Goal: Task Accomplishment & Management: Complete application form

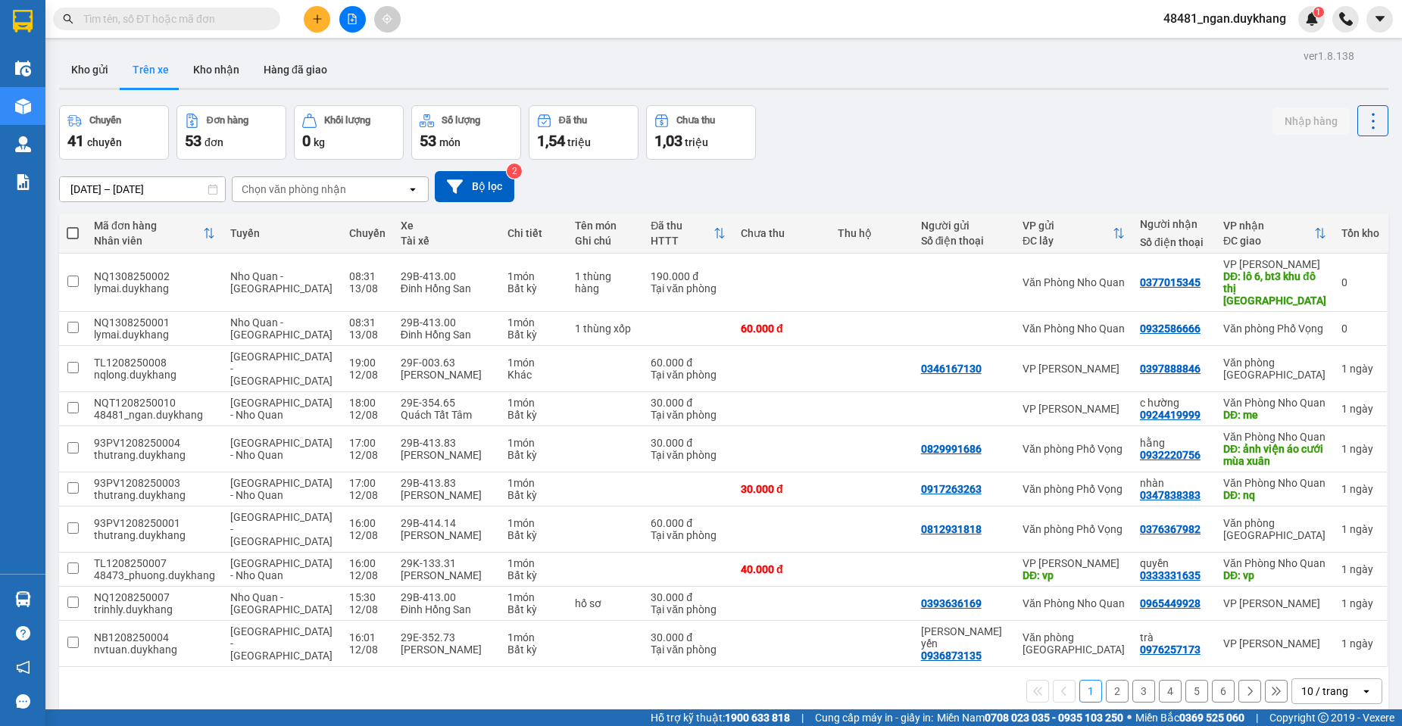
click at [320, 15] on icon "plus" at bounding box center [317, 19] width 11 height 11
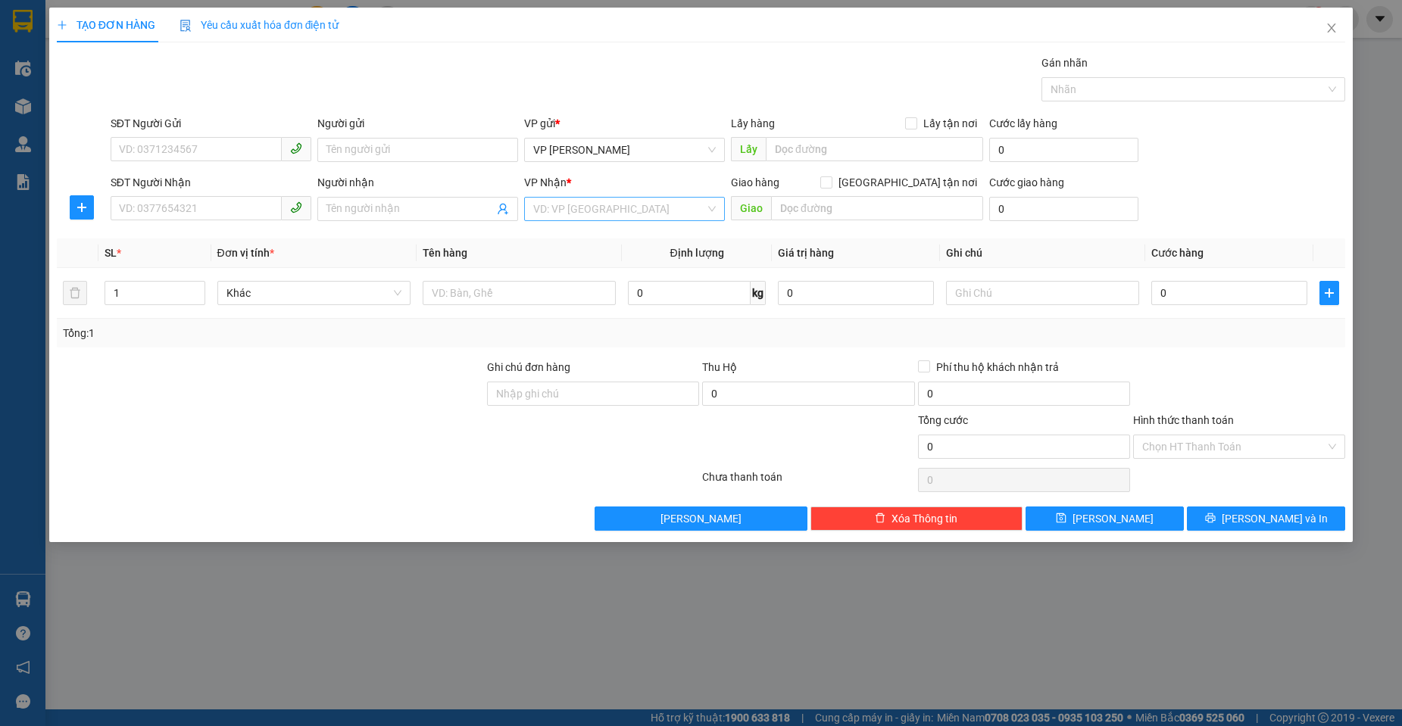
click at [669, 212] on input "search" at bounding box center [619, 209] width 172 height 23
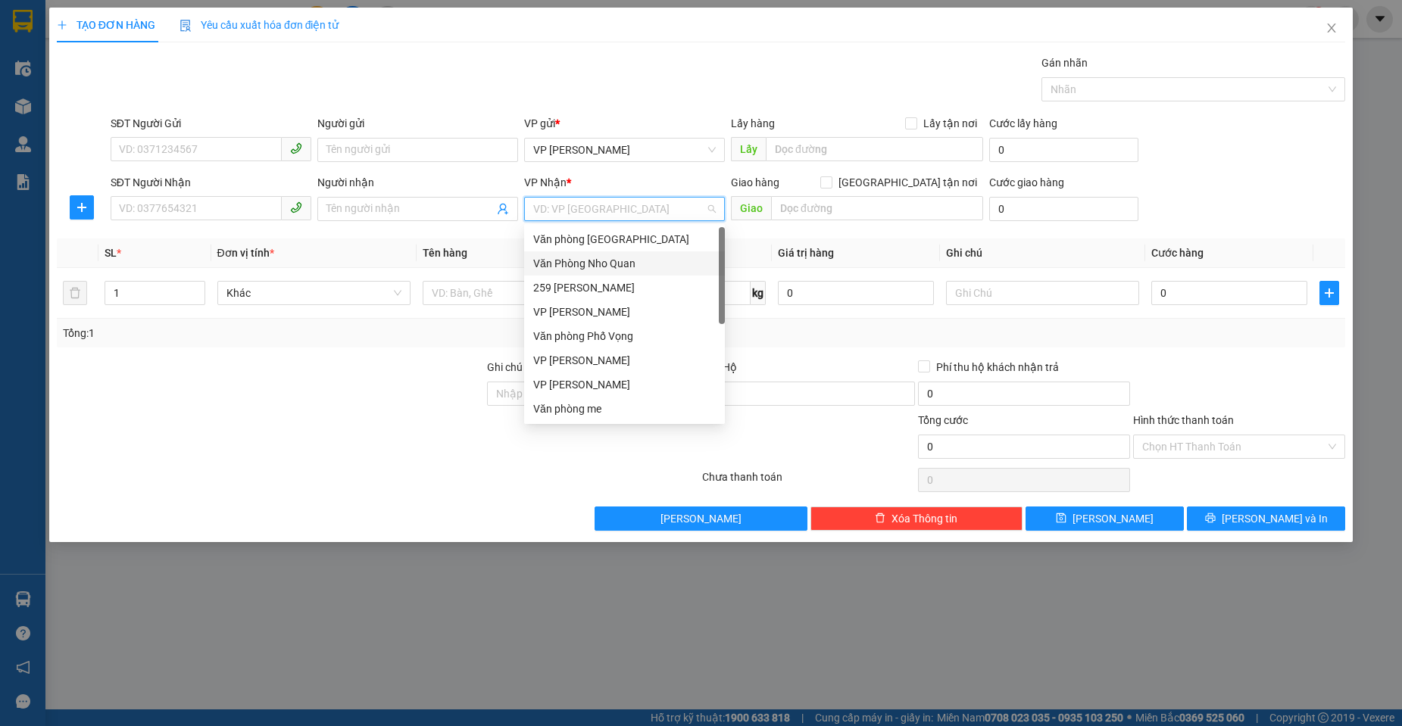
click at [601, 261] on div "Văn Phòng Nho Quan" at bounding box center [624, 263] width 182 height 17
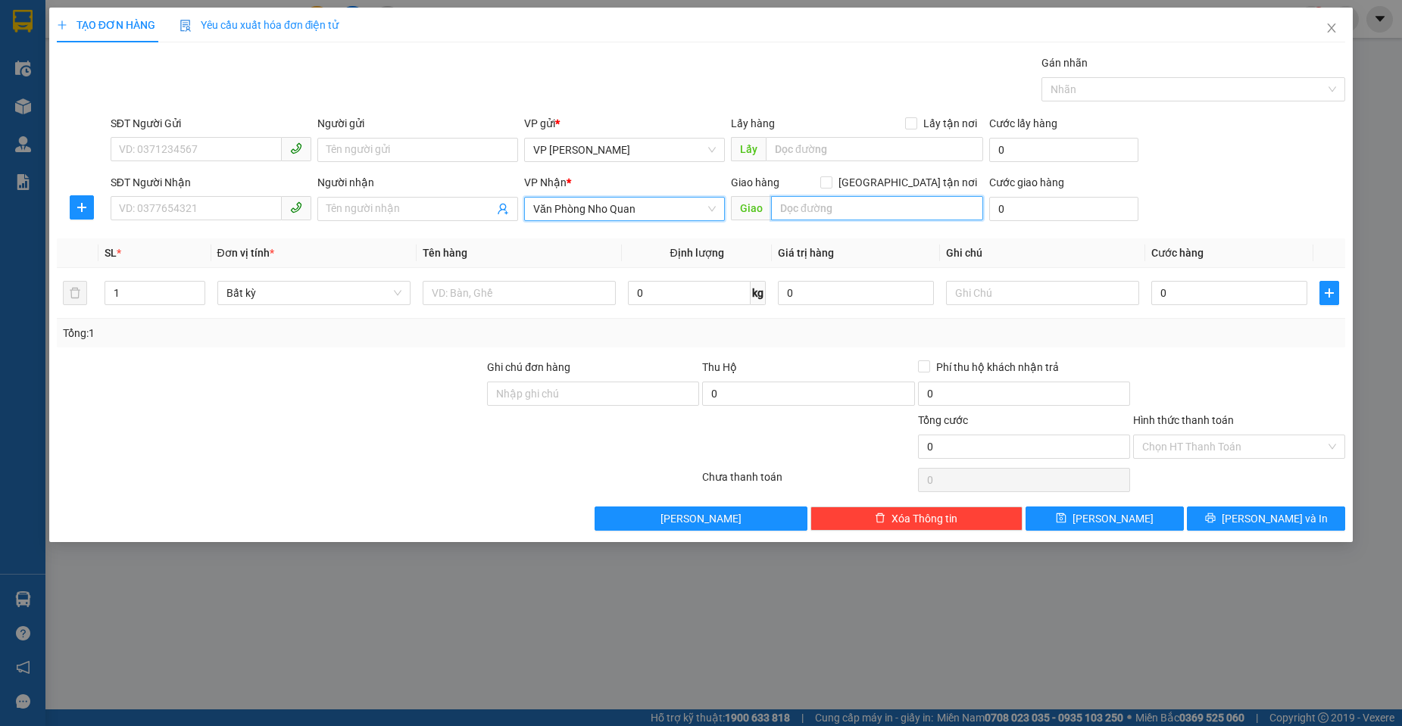
click at [789, 203] on input "text" at bounding box center [877, 208] width 212 height 24
type input "LÂU ĐÀI THÀNH THẮNG 028"
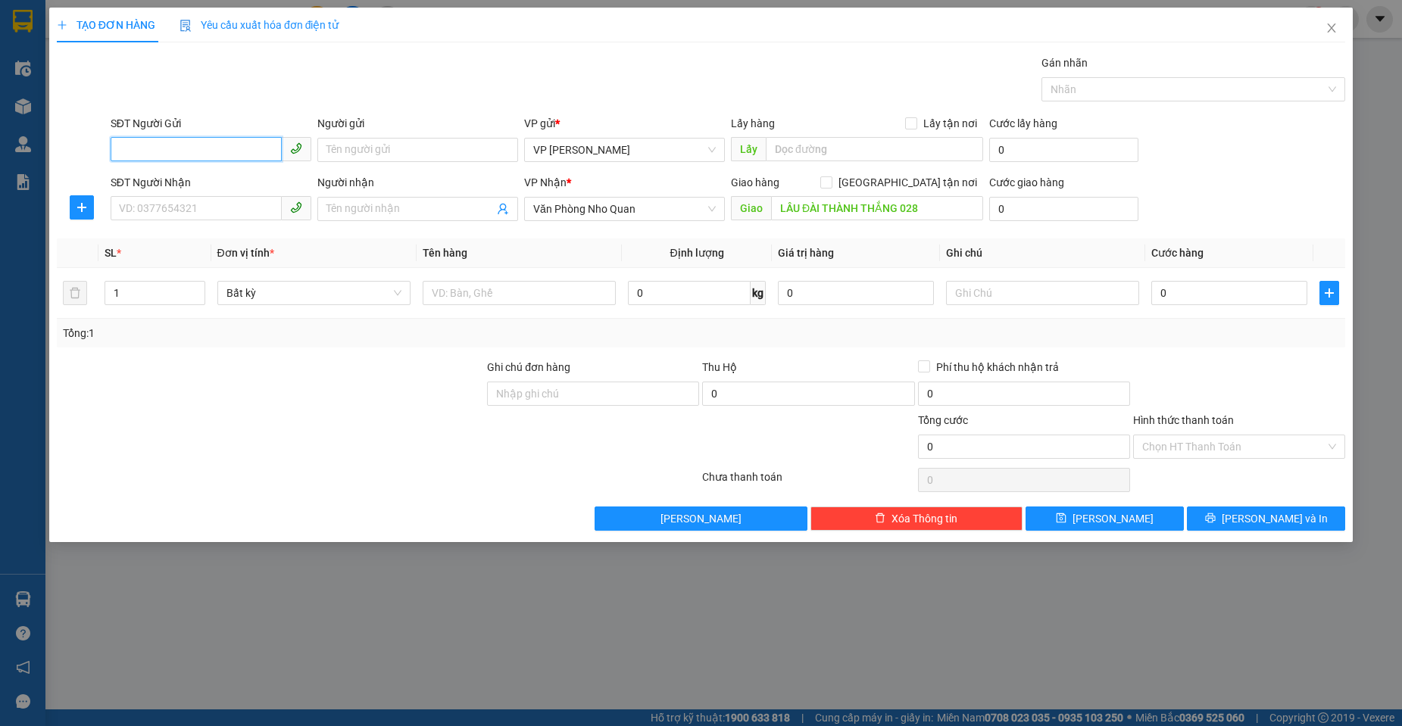
click at [189, 150] on input "SĐT Người Gửi" at bounding box center [196, 149] width 171 height 24
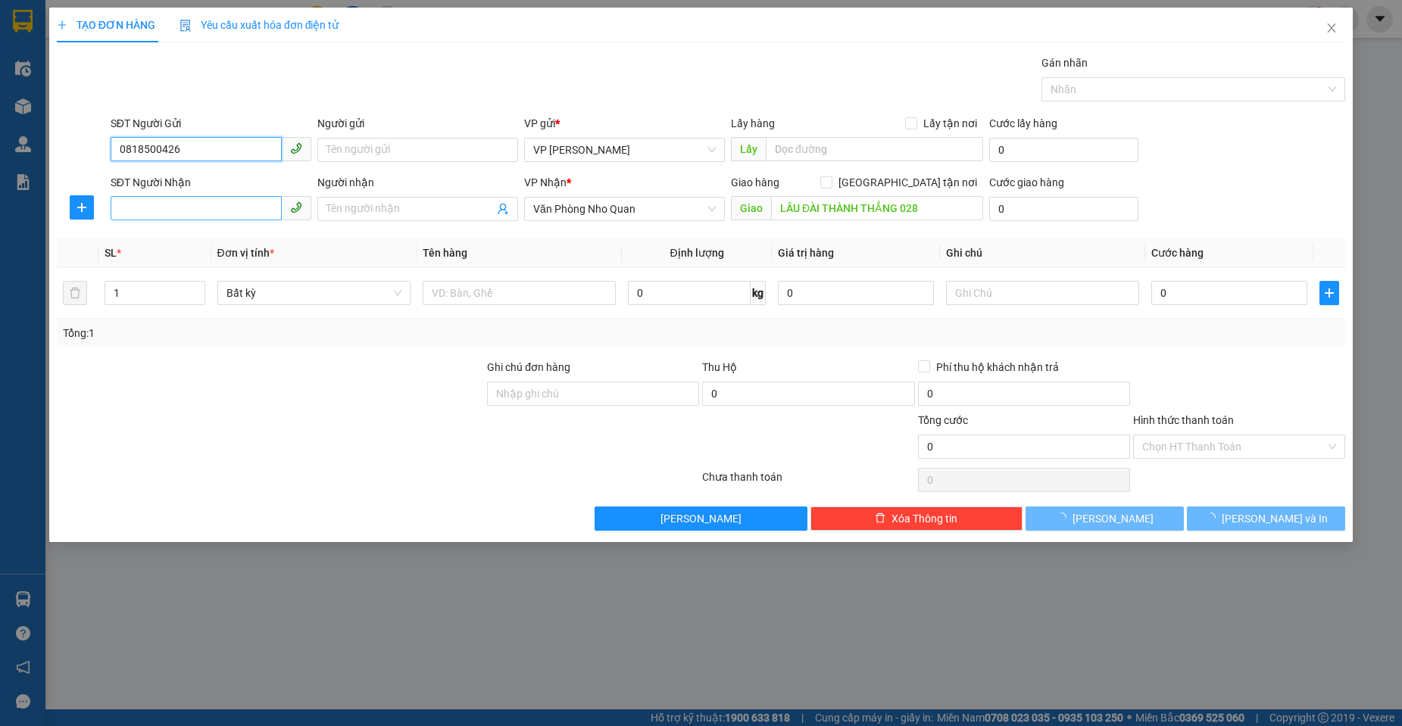
type input "0818500426"
click at [165, 212] on input "SĐT Người Nhận" at bounding box center [196, 208] width 171 height 24
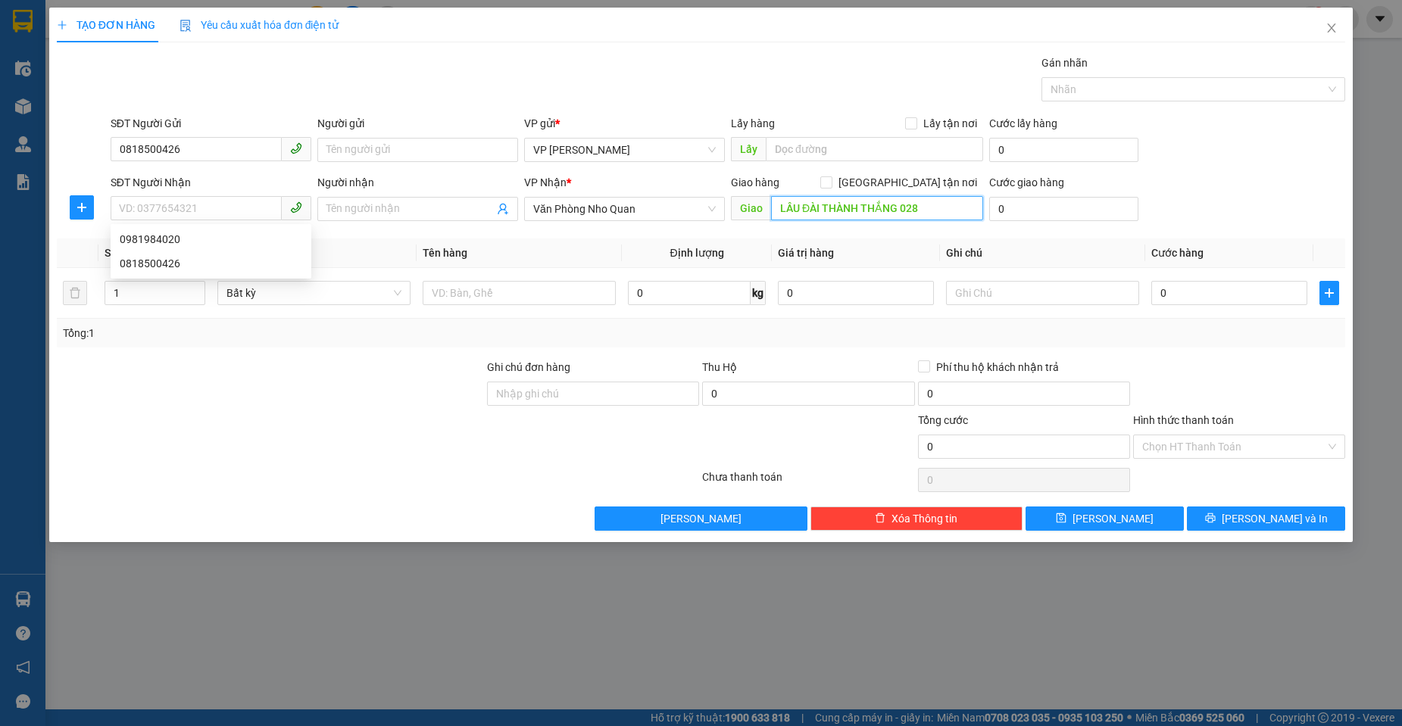
click at [933, 204] on input "LÂU ĐÀI THÀNH THẮNG 028" at bounding box center [877, 208] width 212 height 24
type input "LÂU ĐÀI THÀNH THẮNG"
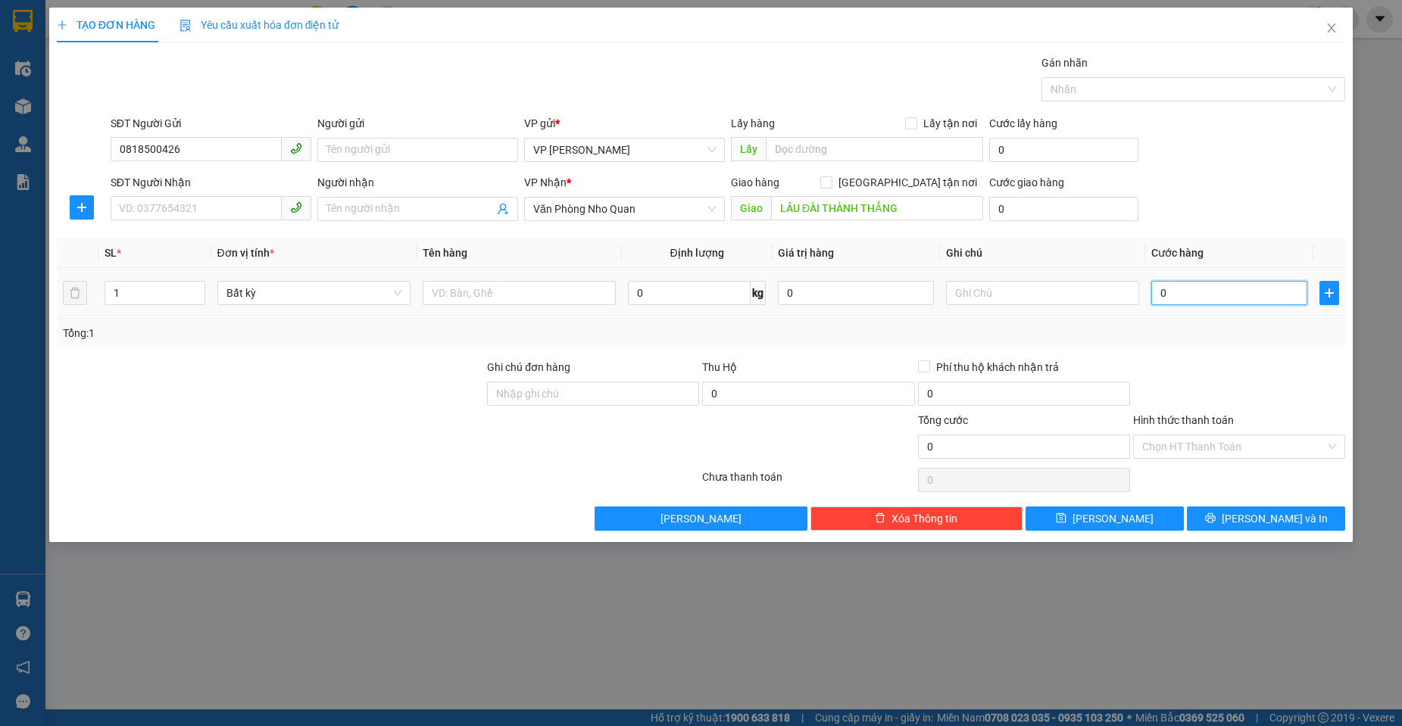
click at [1188, 285] on input "0" at bounding box center [1229, 293] width 156 height 24
type input "3"
type input "30"
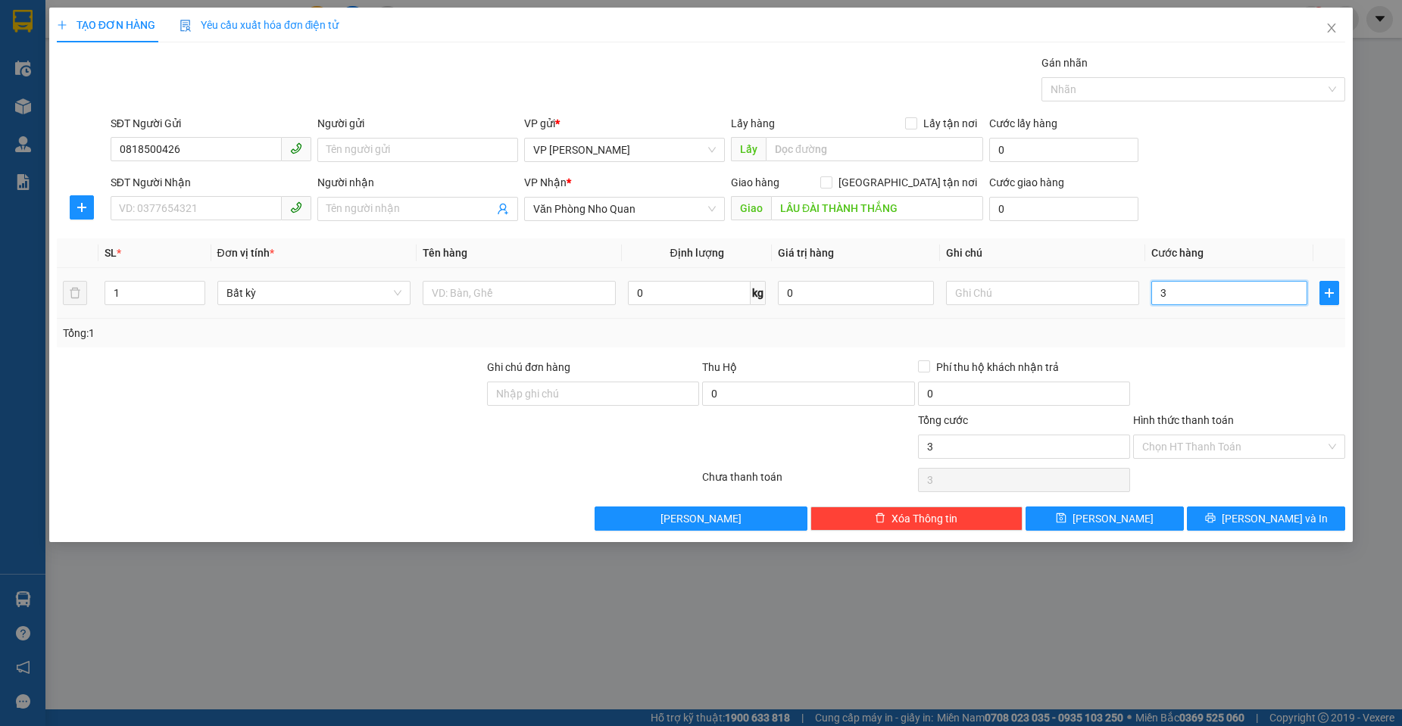
type input "30"
type input "30.000"
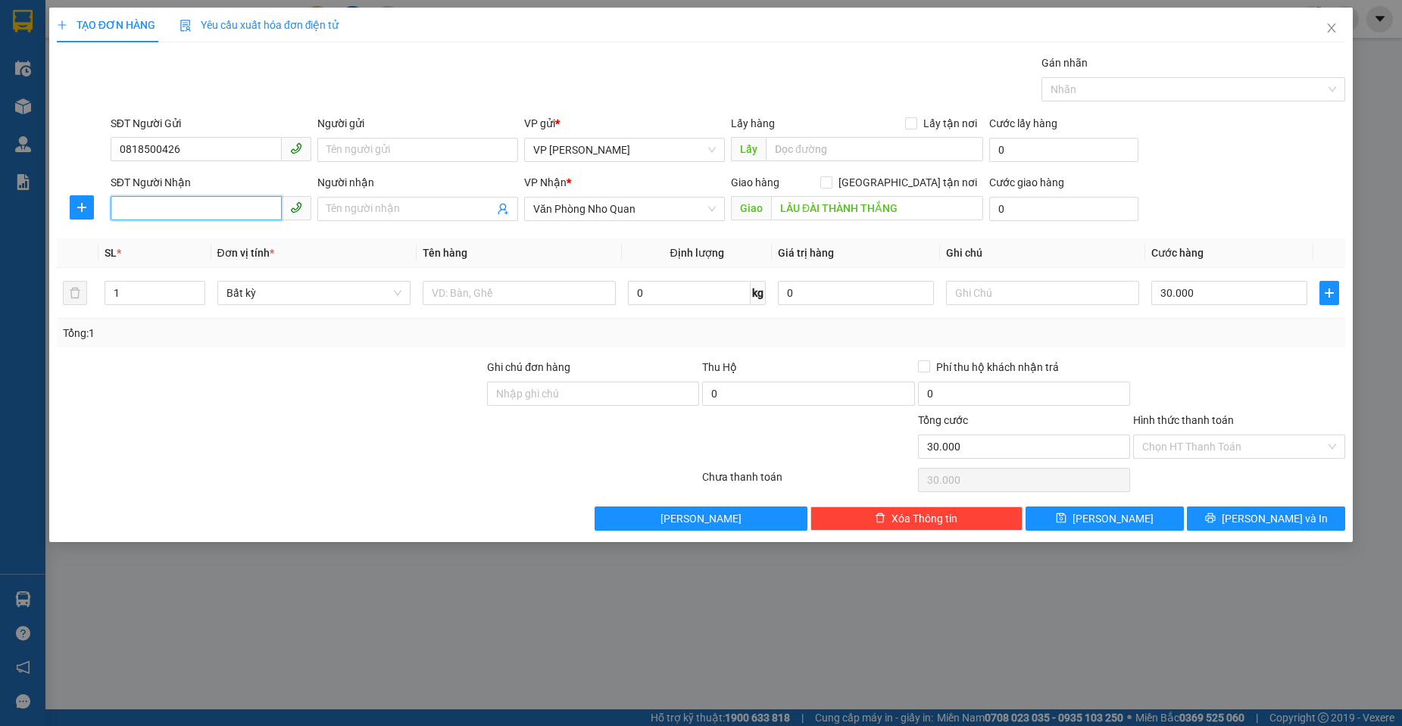
click at [217, 201] on input "SĐT Người Nhận" at bounding box center [196, 208] width 171 height 24
click at [205, 245] on div "0987372910 - tiến" at bounding box center [211, 239] width 182 height 17
type input "0987372910"
type input "tiến"
type input "0987372910"
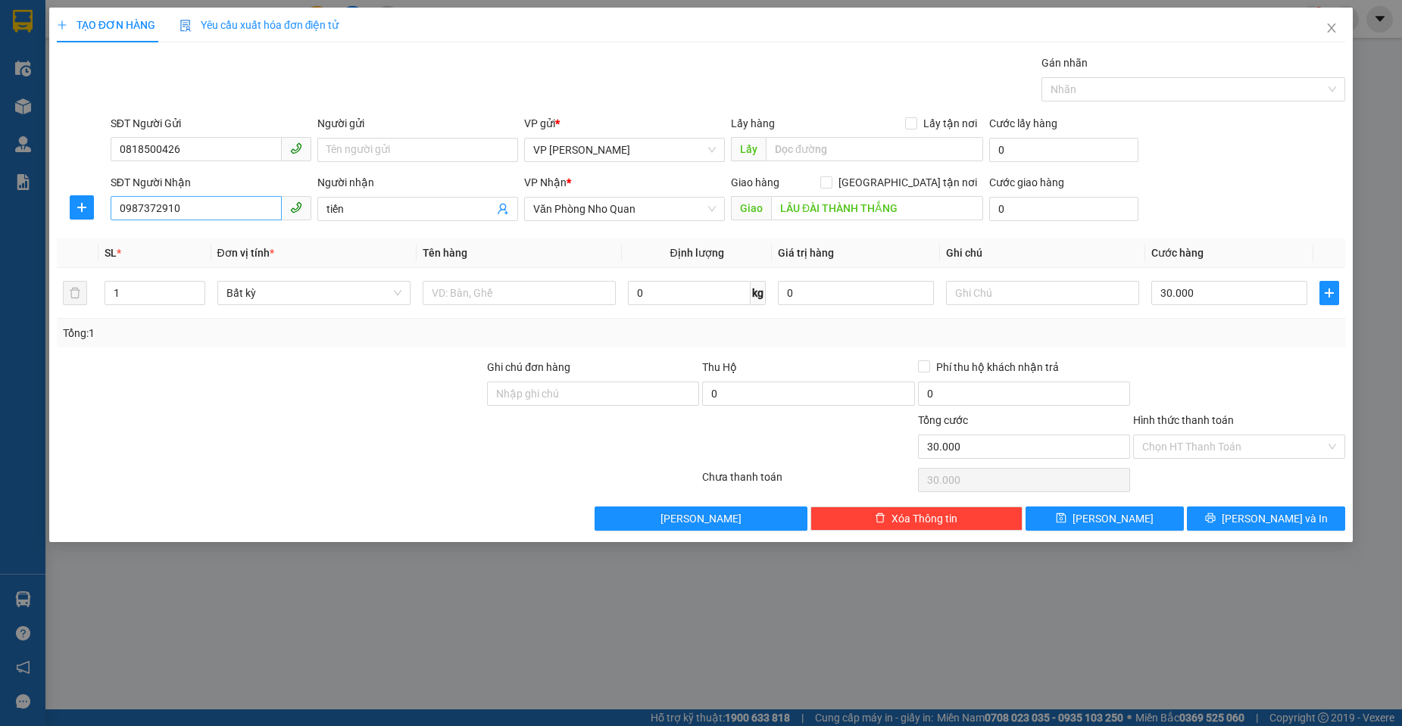
drag, startPoint x: 359, startPoint y: 202, endPoint x: 279, endPoint y: 202, distance: 80.3
click at [279, 202] on div "SĐT Người Nhận 0987372910 0987372910 Người nhận tiến VP Nhận * Văn Phòng Nho Qu…" at bounding box center [728, 200] width 1240 height 53
drag, startPoint x: 223, startPoint y: 210, endPoint x: 73, endPoint y: 207, distance: 150.7
click at [73, 207] on div "SĐT Người Nhận 0987372910 0987372910 Người nhận Tên người nhận VP Nhận * Văn Ph…" at bounding box center [700, 200] width 1291 height 53
click at [239, 204] on input "0987372910" at bounding box center [196, 208] width 171 height 24
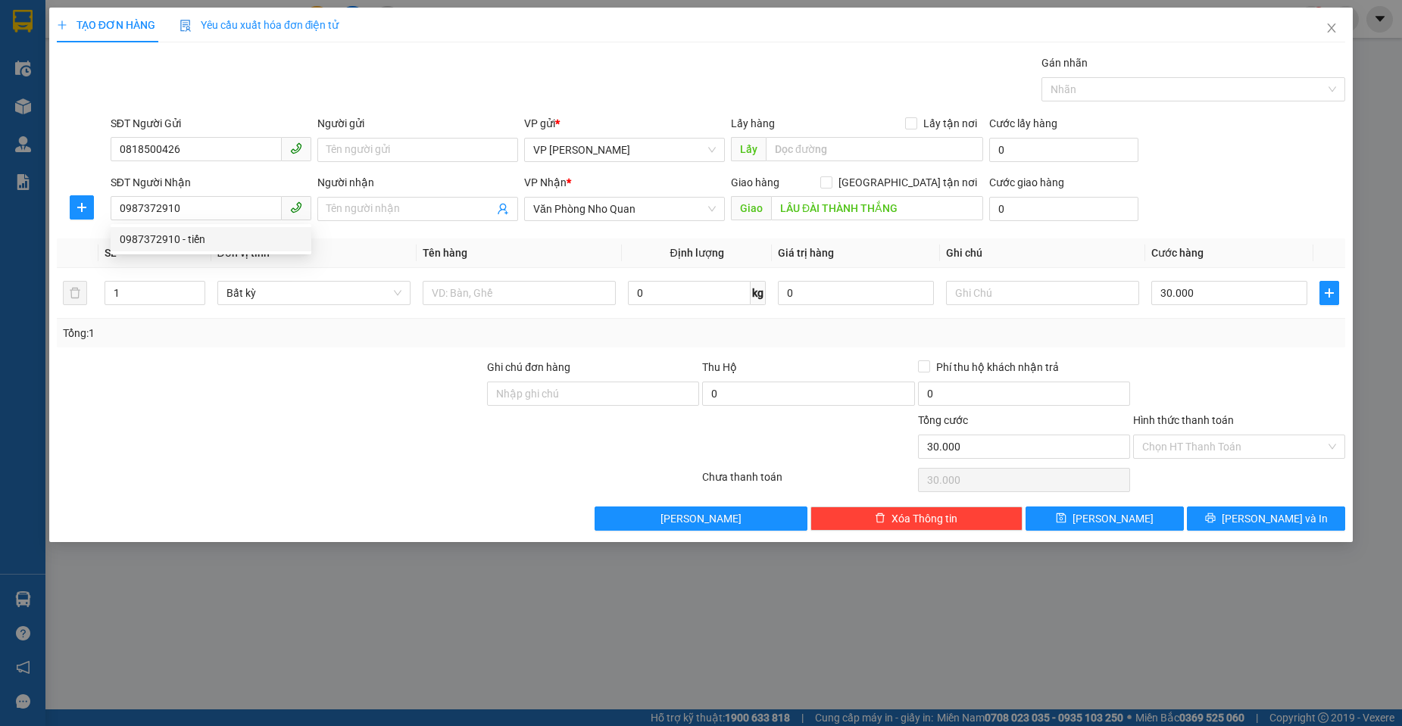
click at [953, 239] on th "Ghi chú" at bounding box center [1042, 254] width 205 height 30
click at [1204, 331] on div "Tổng: 1" at bounding box center [701, 333] width 1276 height 17
click at [165, 232] on div "Transit Pickup Surcharge Ids Transit Deliver Surcharge Ids Transit Deliver Surc…" at bounding box center [701, 293] width 1288 height 476
click at [1196, 335] on div "Tổng: 1" at bounding box center [701, 333] width 1276 height 17
drag, startPoint x: 195, startPoint y: 207, endPoint x: 98, endPoint y: 207, distance: 96.9
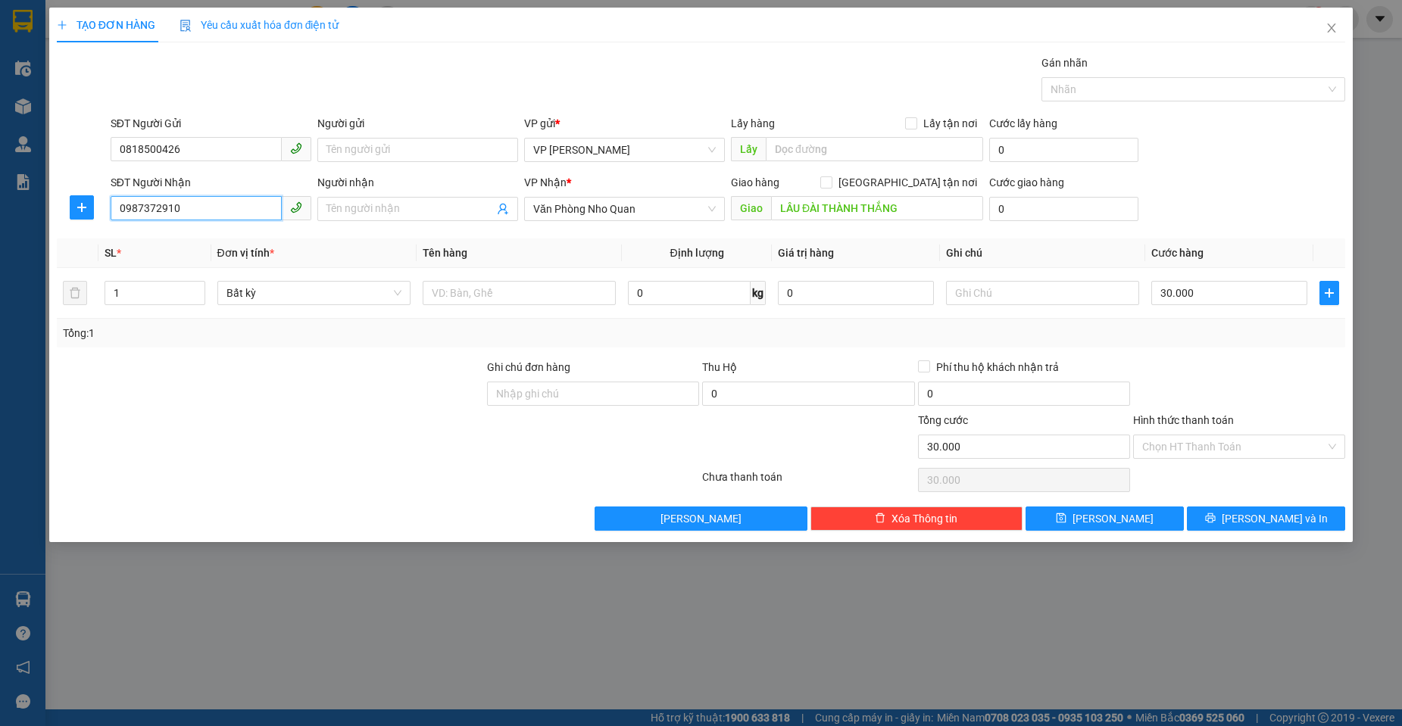
click at [98, 207] on div "SĐT Người Nhận 0987372910 0987372910 Người nhận Tên người nhận VP Nhận * Văn Ph…" at bounding box center [700, 200] width 1291 height 53
drag, startPoint x: 194, startPoint y: 153, endPoint x: 158, endPoint y: 150, distance: 35.7
click at [193, 152] on input "0818500426" at bounding box center [196, 149] width 171 height 24
drag, startPoint x: 198, startPoint y: 208, endPoint x: 84, endPoint y: 206, distance: 114.4
click at [84, 206] on div "SĐT Người Nhận 0987372910 Người nhận Tên người nhận VP Nhận * Văn Phòng Nho Qua…" at bounding box center [700, 200] width 1291 height 53
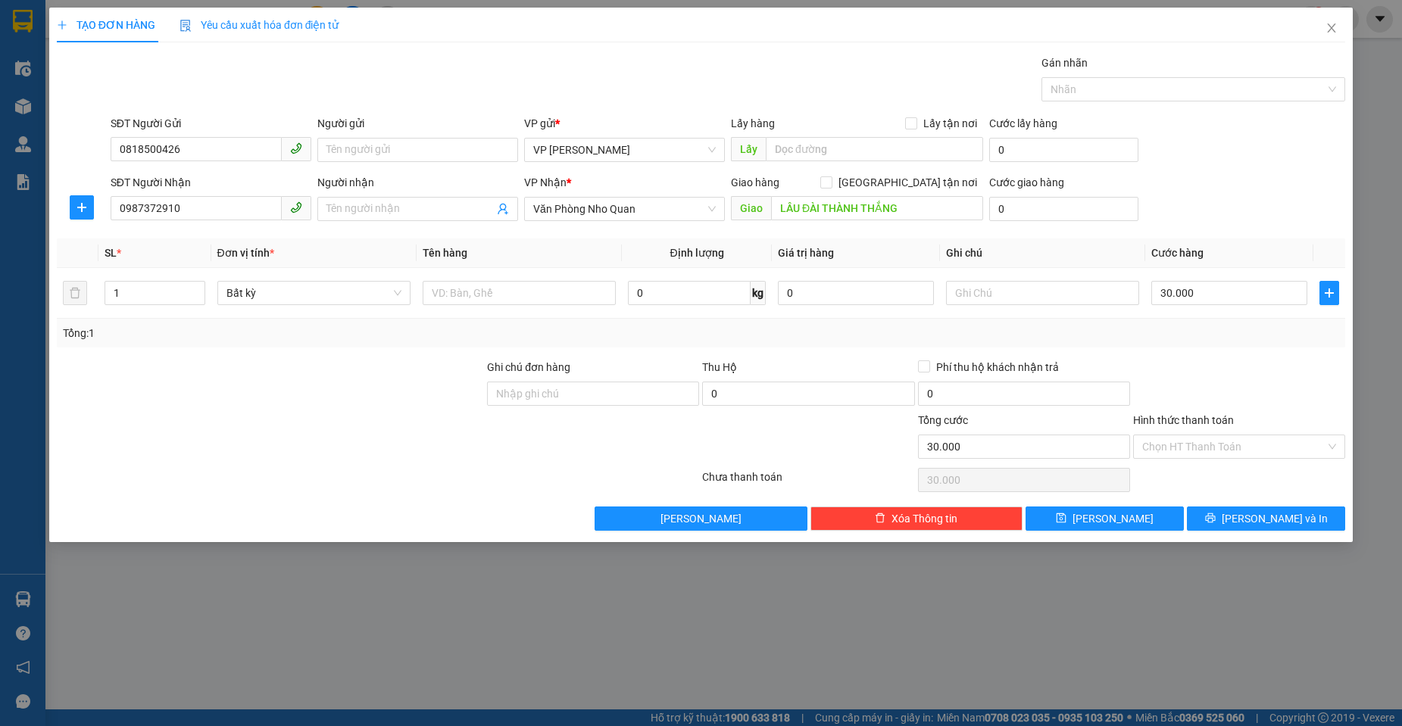
click at [391, 239] on th "Đơn vị tính *" at bounding box center [313, 254] width 205 height 30
click at [1103, 519] on button "[PERSON_NAME]" at bounding box center [1104, 519] width 158 height 24
type input "0"
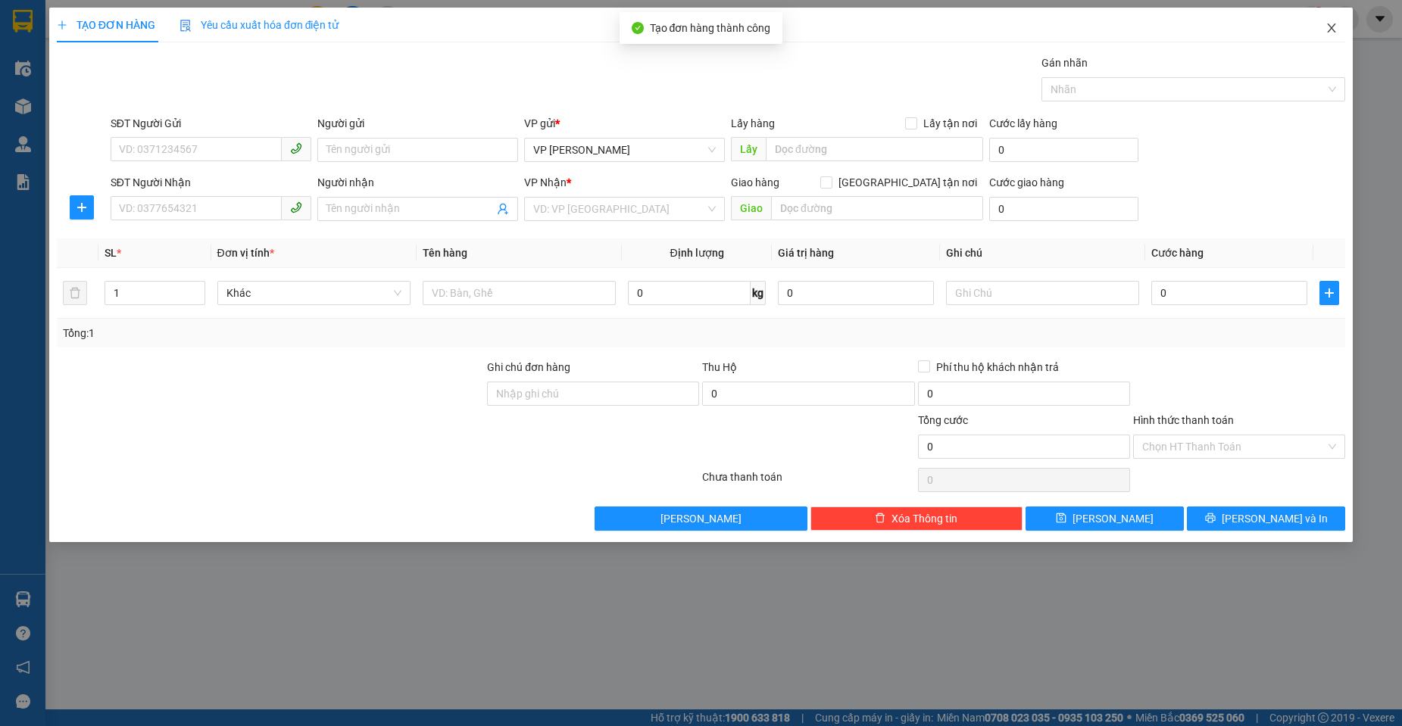
click at [1329, 30] on icon "close" at bounding box center [1331, 28] width 12 height 12
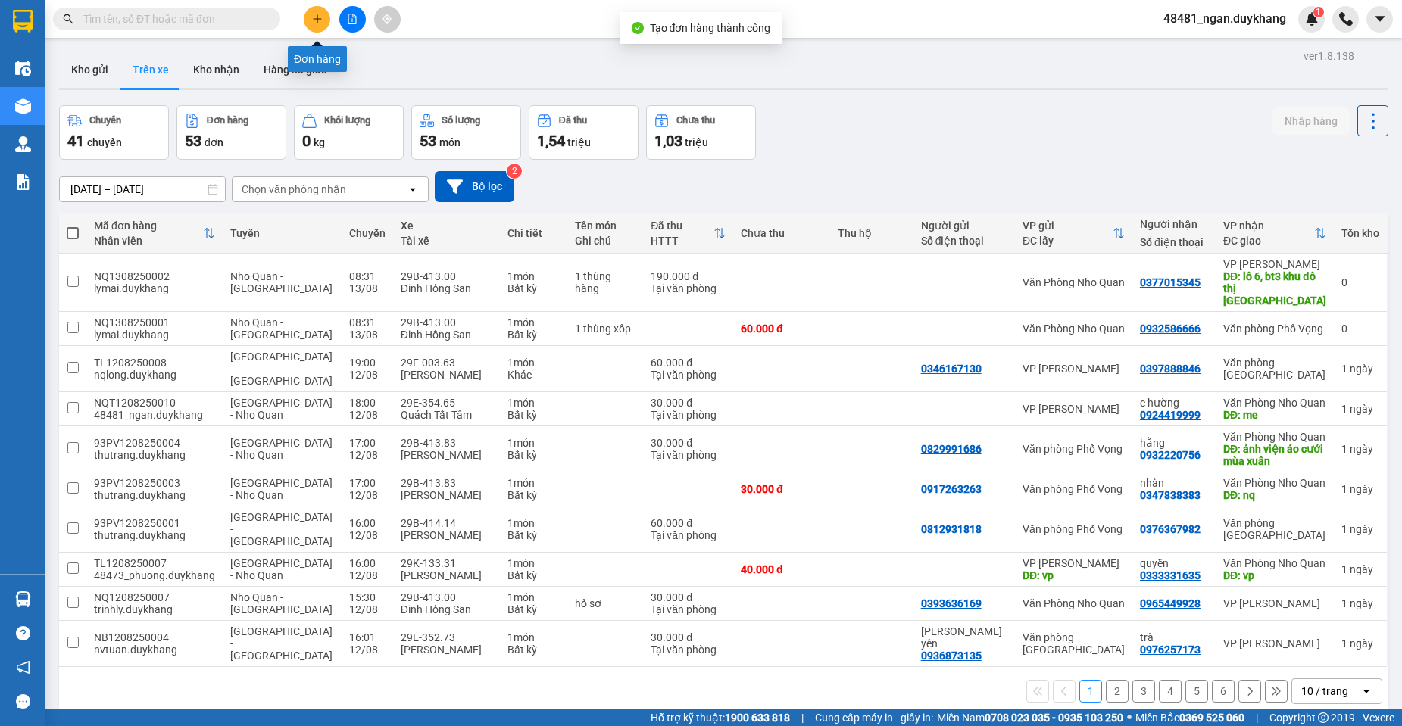
click at [321, 18] on icon "plus" at bounding box center [317, 19] width 11 height 11
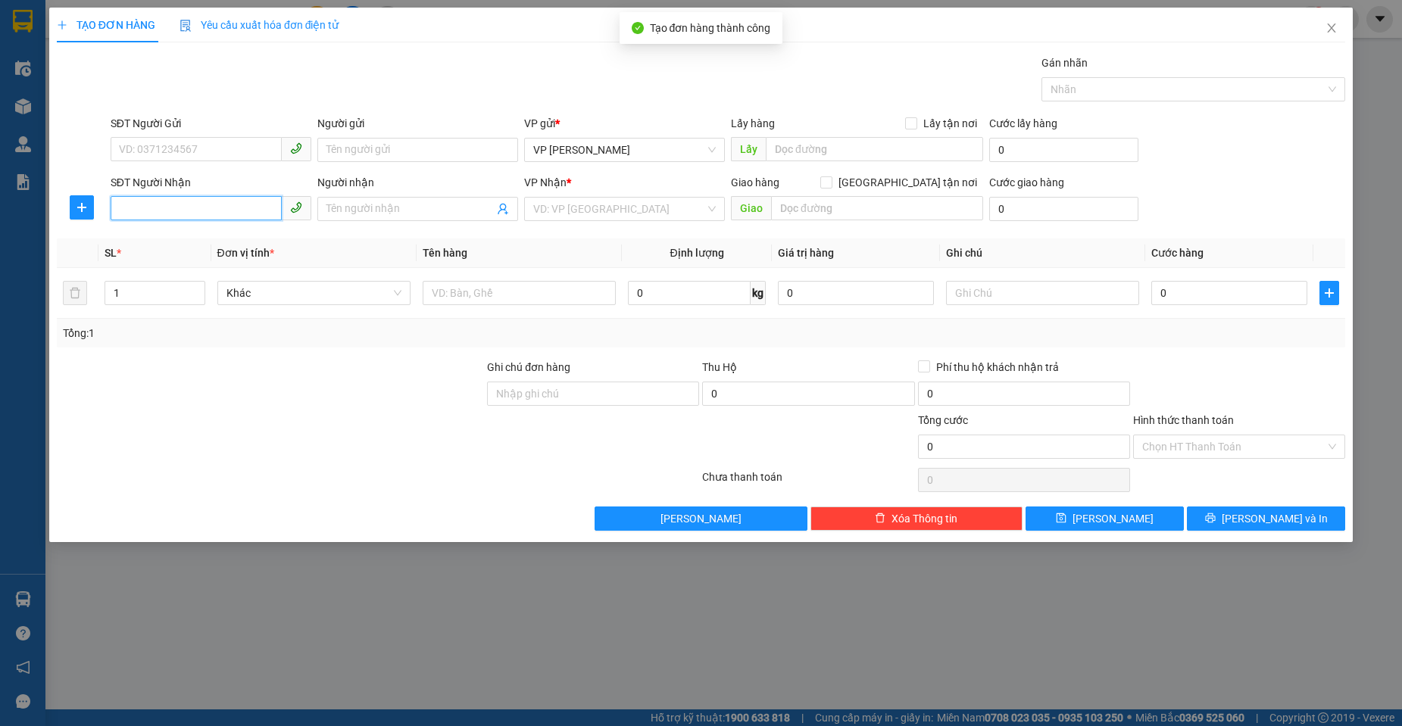
click at [274, 203] on input "SĐT Người Nhận" at bounding box center [196, 208] width 171 height 24
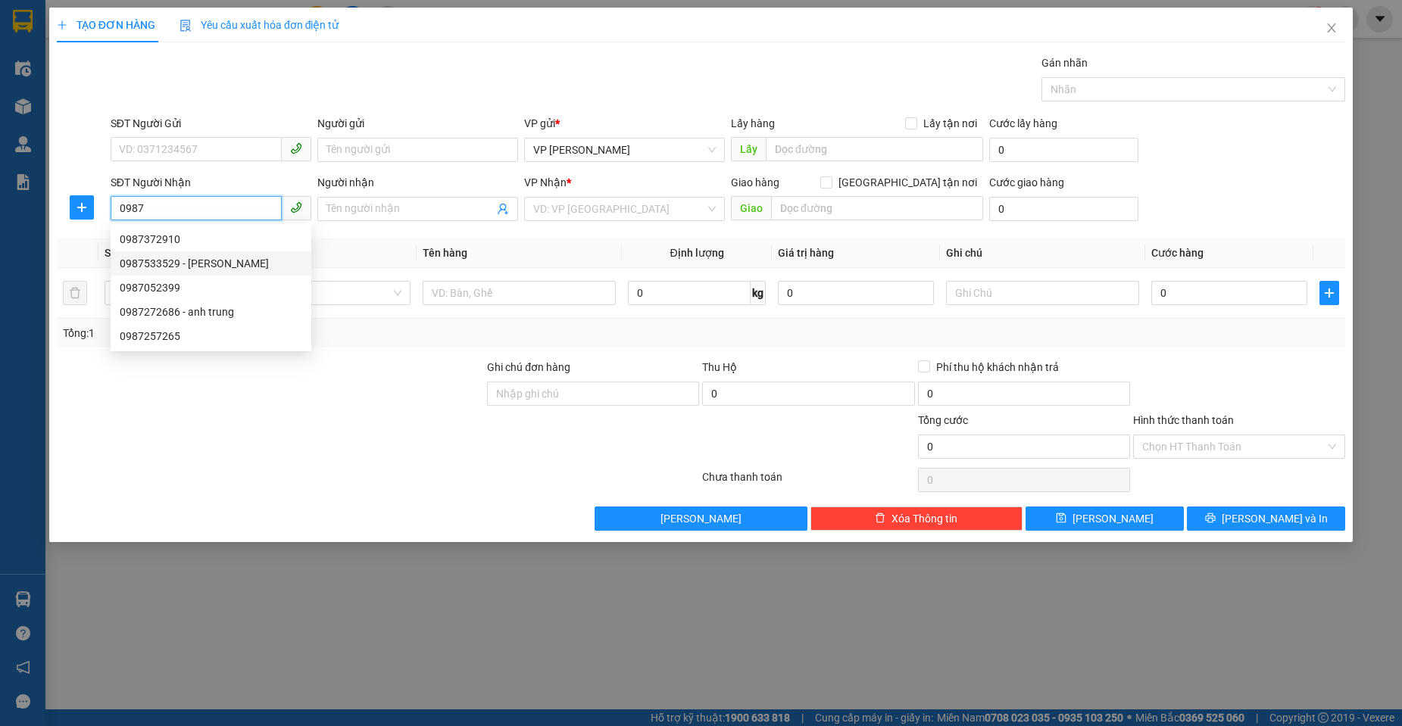
click at [201, 263] on div "0987533529 - [PERSON_NAME]" at bounding box center [211, 263] width 182 height 17
type input "0987533529"
type input "Đinh Hiền"
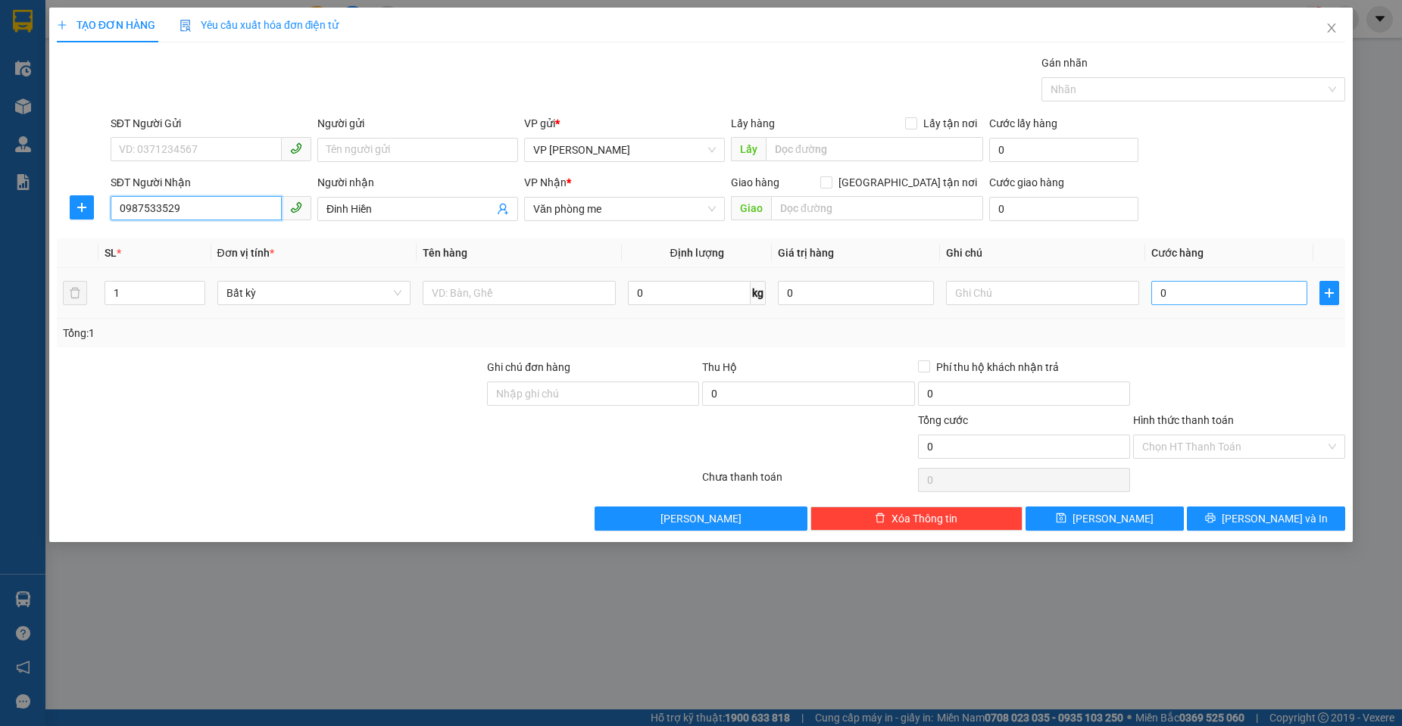
type input "0987533529"
click at [1180, 291] on input "0" at bounding box center [1229, 293] width 156 height 24
type input "3"
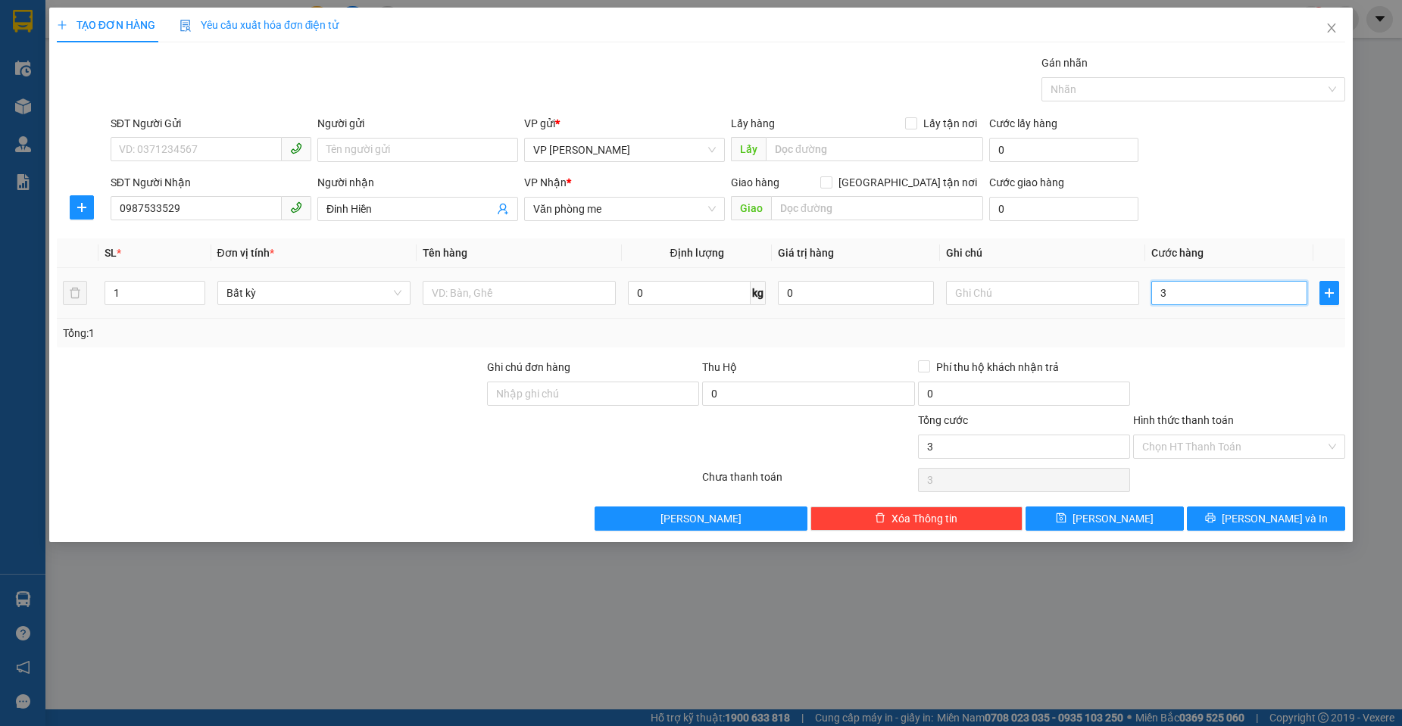
type input "30"
type input "30.000"
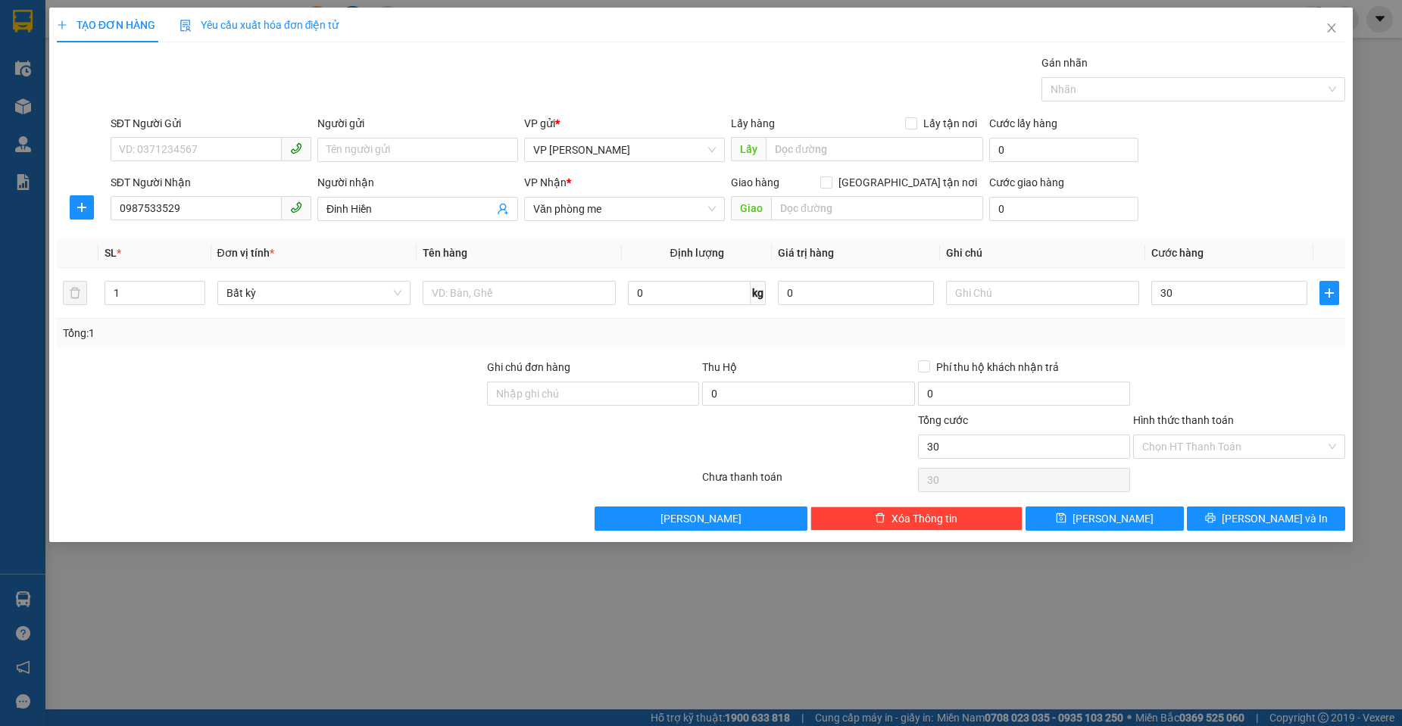
type input "30.000"
click at [1196, 379] on div at bounding box center [1238, 385] width 215 height 53
click at [1277, 518] on span "[PERSON_NAME] và In" at bounding box center [1274, 518] width 106 height 17
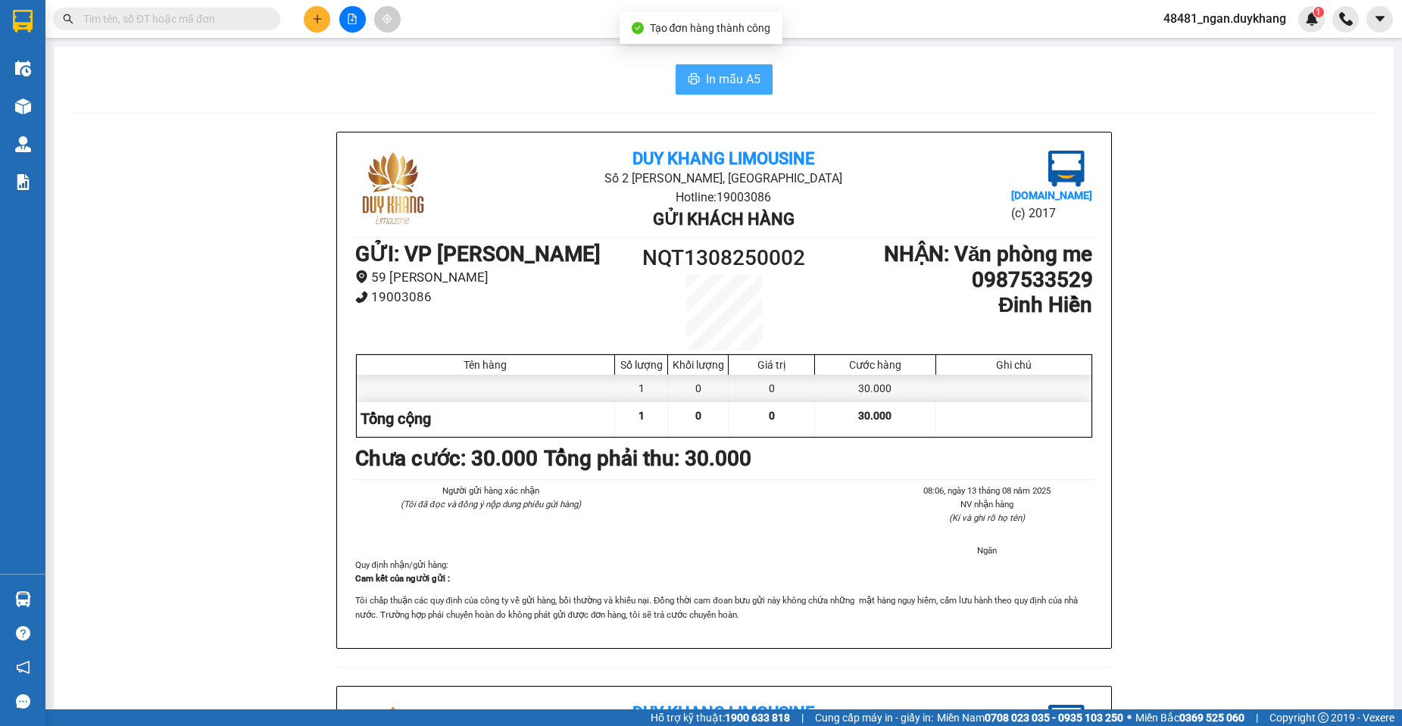
click at [734, 80] on span "In mẫu A5" at bounding box center [733, 79] width 55 height 19
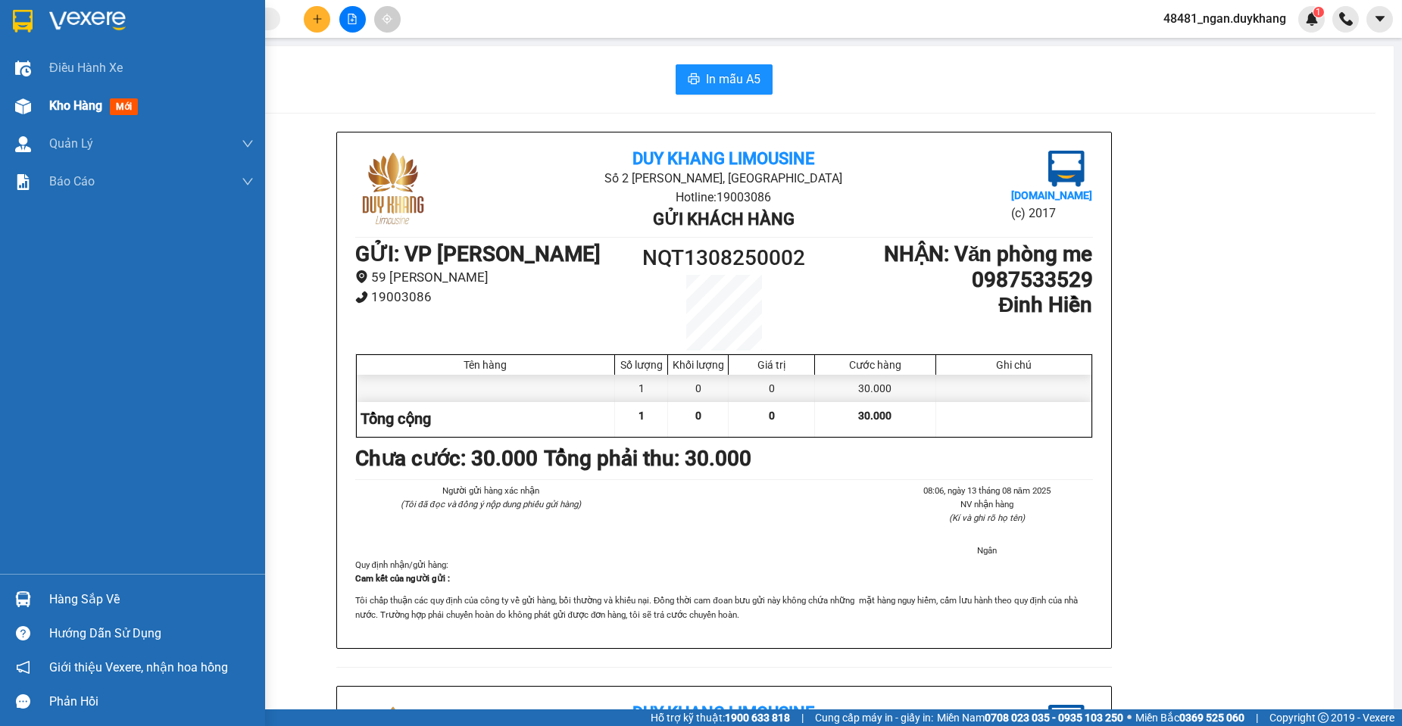
click at [30, 99] on img at bounding box center [23, 106] width 16 height 16
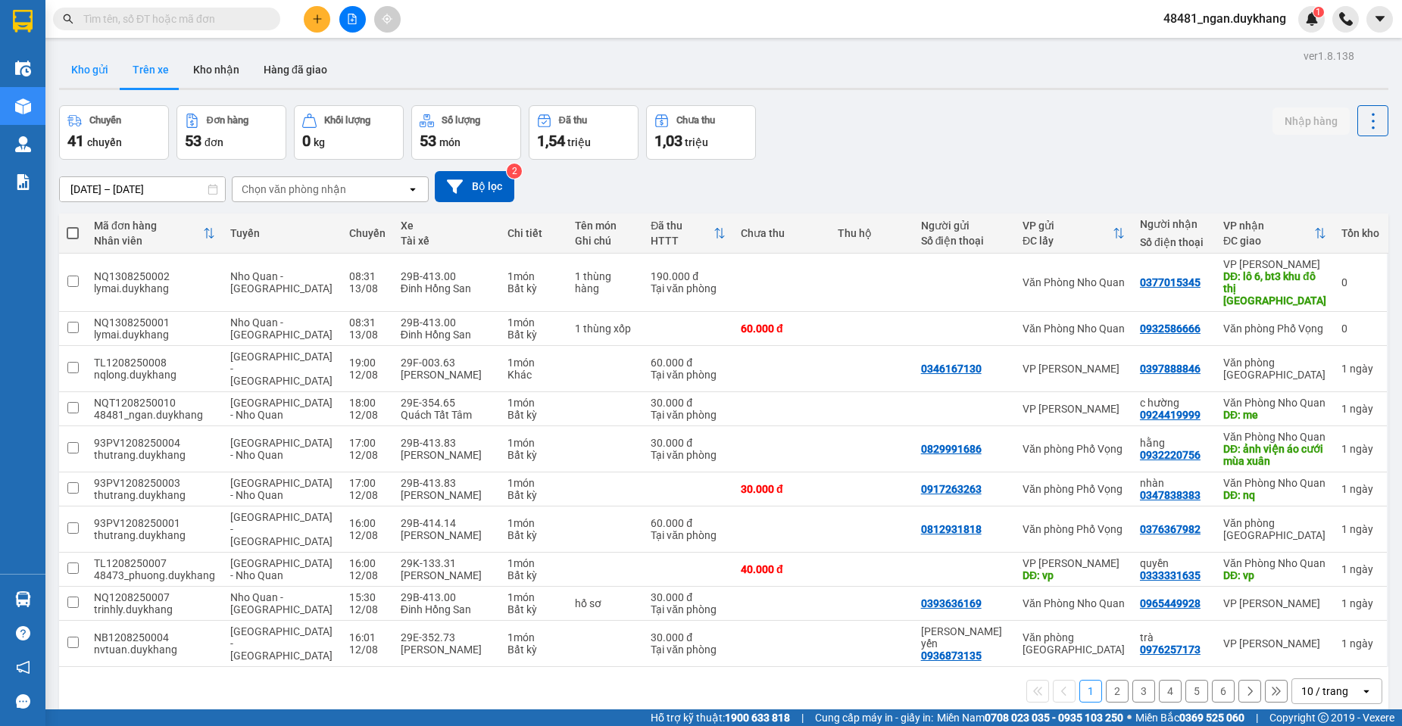
click at [86, 62] on button "Kho gửi" at bounding box center [89, 69] width 61 height 36
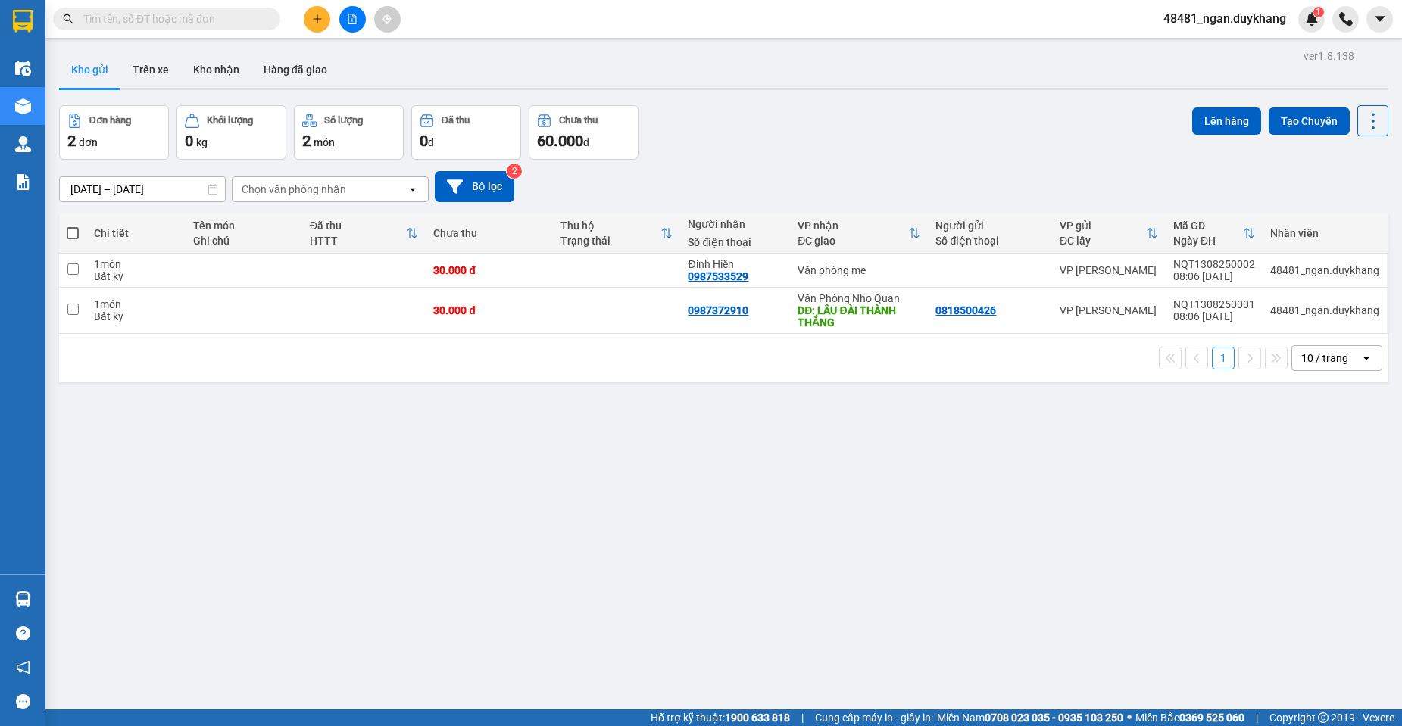
click at [845, 157] on div "Đơn hàng 2 đơn Khối lượng 0 kg Số lượng 2 món Đã thu 0 đ Chưa thu 60.000 đ Lên …" at bounding box center [723, 132] width 1329 height 55
click at [1293, 312] on icon at bounding box center [1298, 310] width 11 height 11
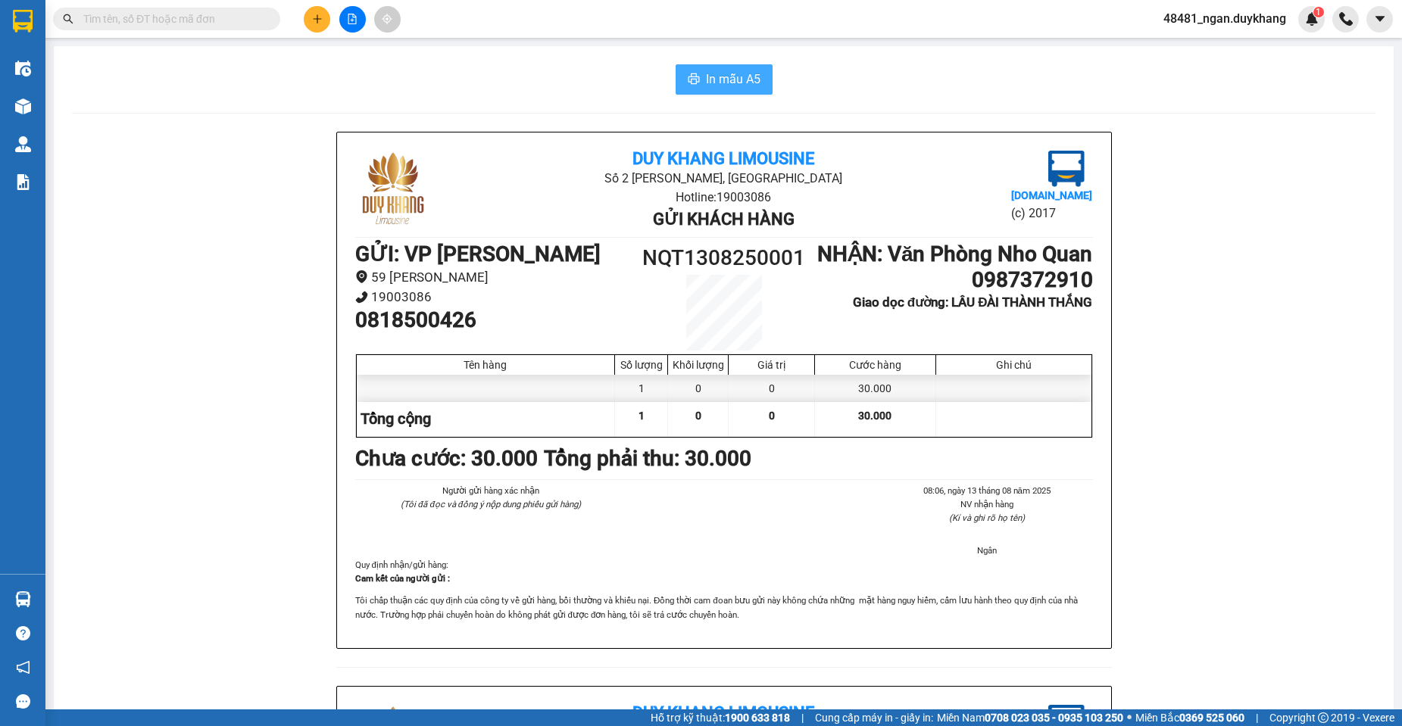
click at [715, 82] on span "In mẫu A5" at bounding box center [733, 79] width 55 height 19
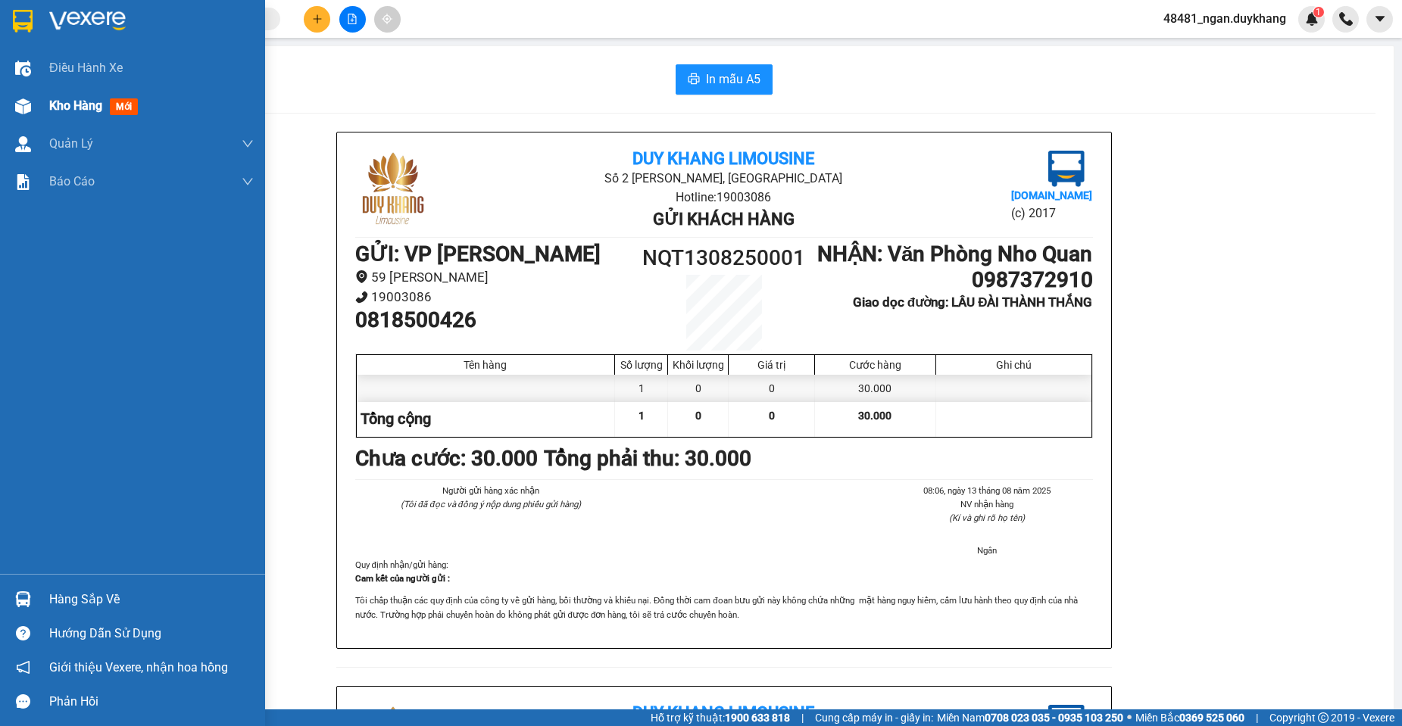
click at [35, 110] on div at bounding box center [23, 106] width 27 height 27
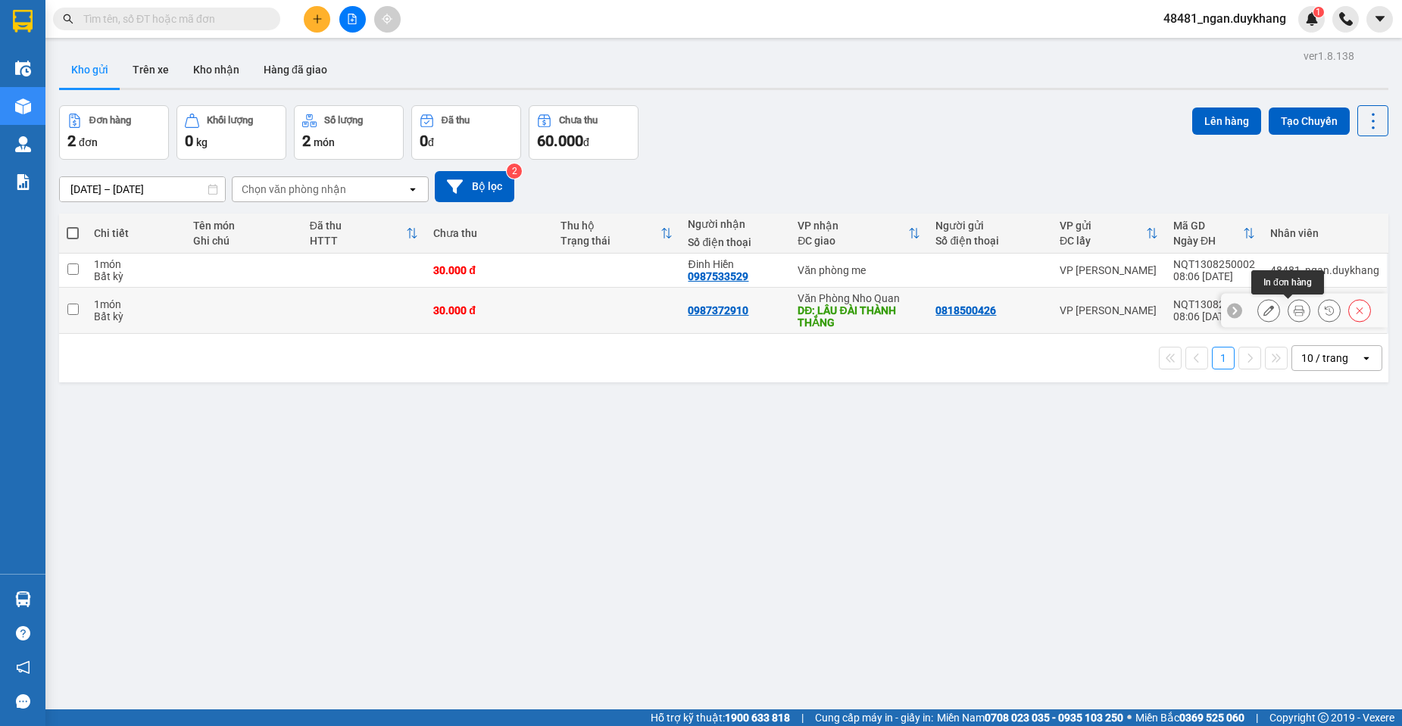
click at [1293, 311] on icon at bounding box center [1298, 310] width 11 height 11
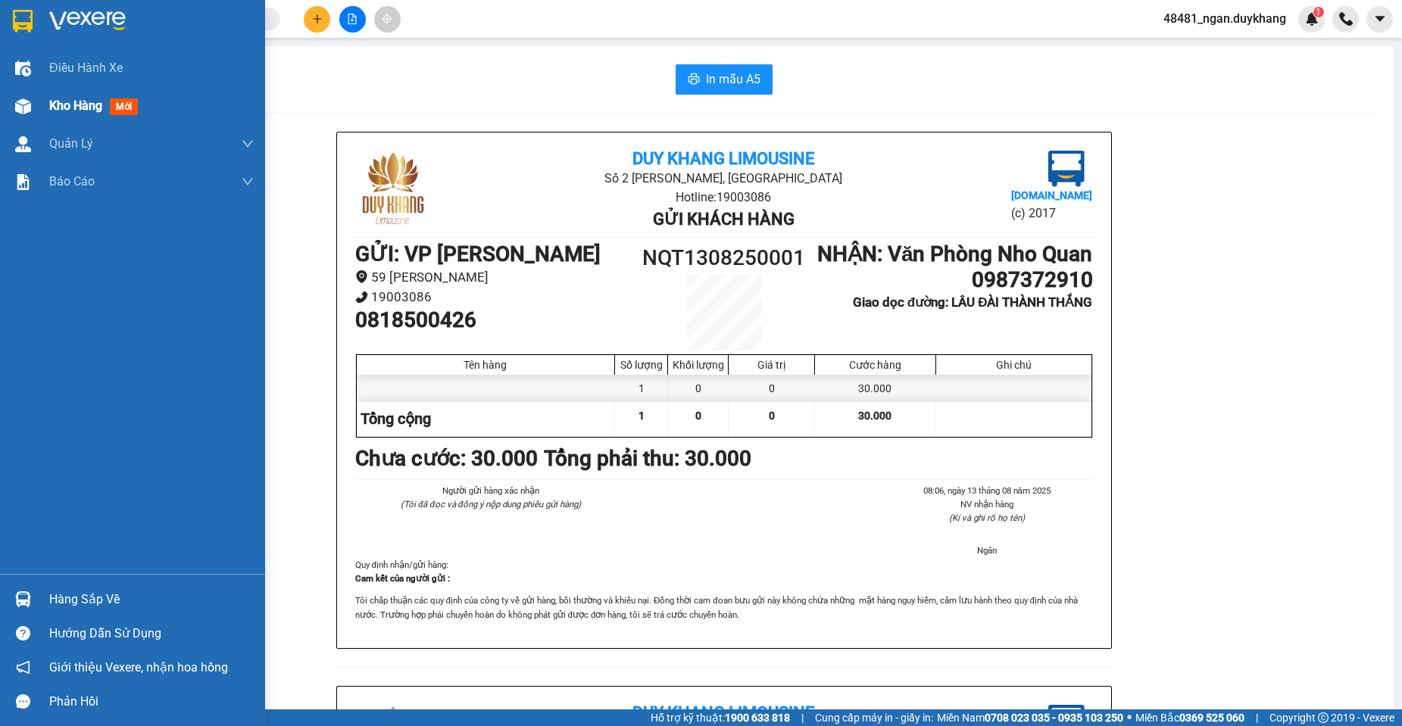
click at [36, 114] on div "Kho hàng mới" at bounding box center [132, 106] width 265 height 38
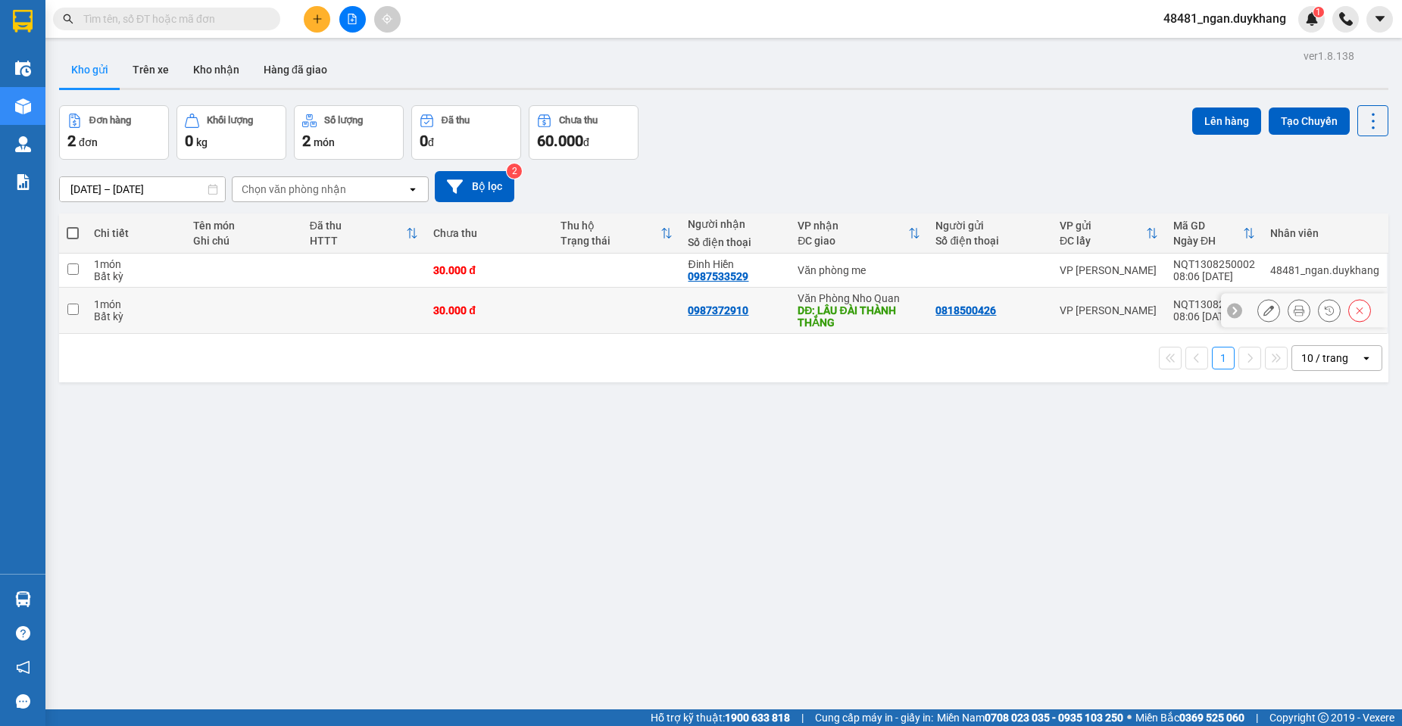
click at [1263, 314] on icon at bounding box center [1268, 310] width 11 height 11
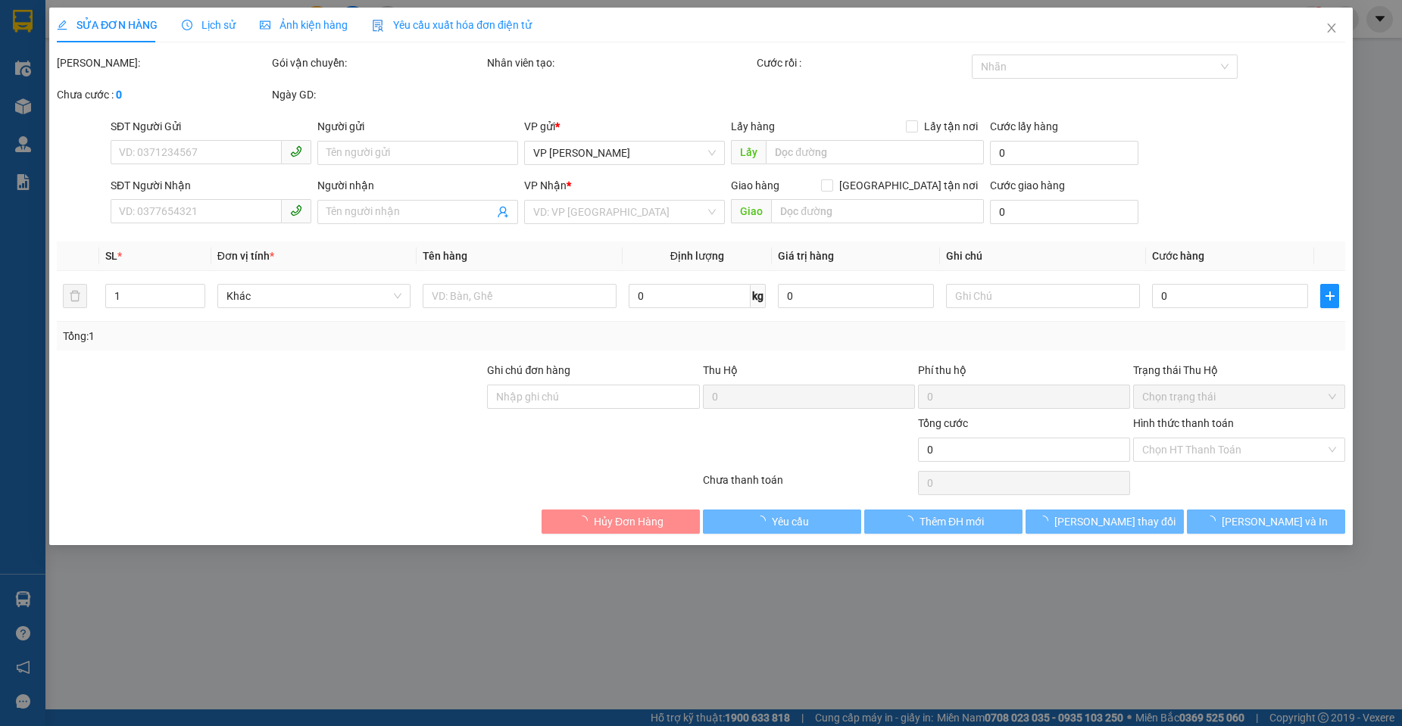
type input "0818500426"
type input "0987372910"
type input "LÂU ĐÀI THÀNH THẮNG"
type input "30.000"
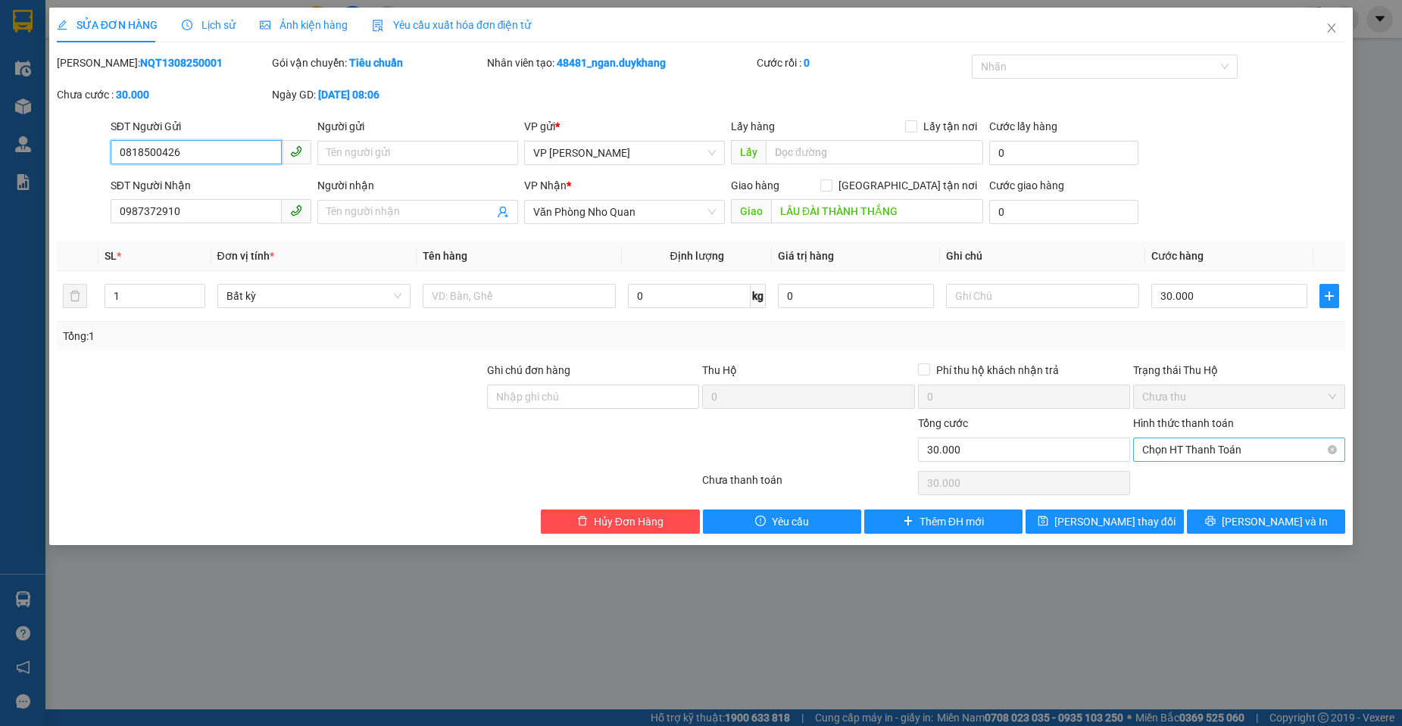
click at [1201, 452] on span "Chọn HT Thanh Toán" at bounding box center [1239, 449] width 194 height 23
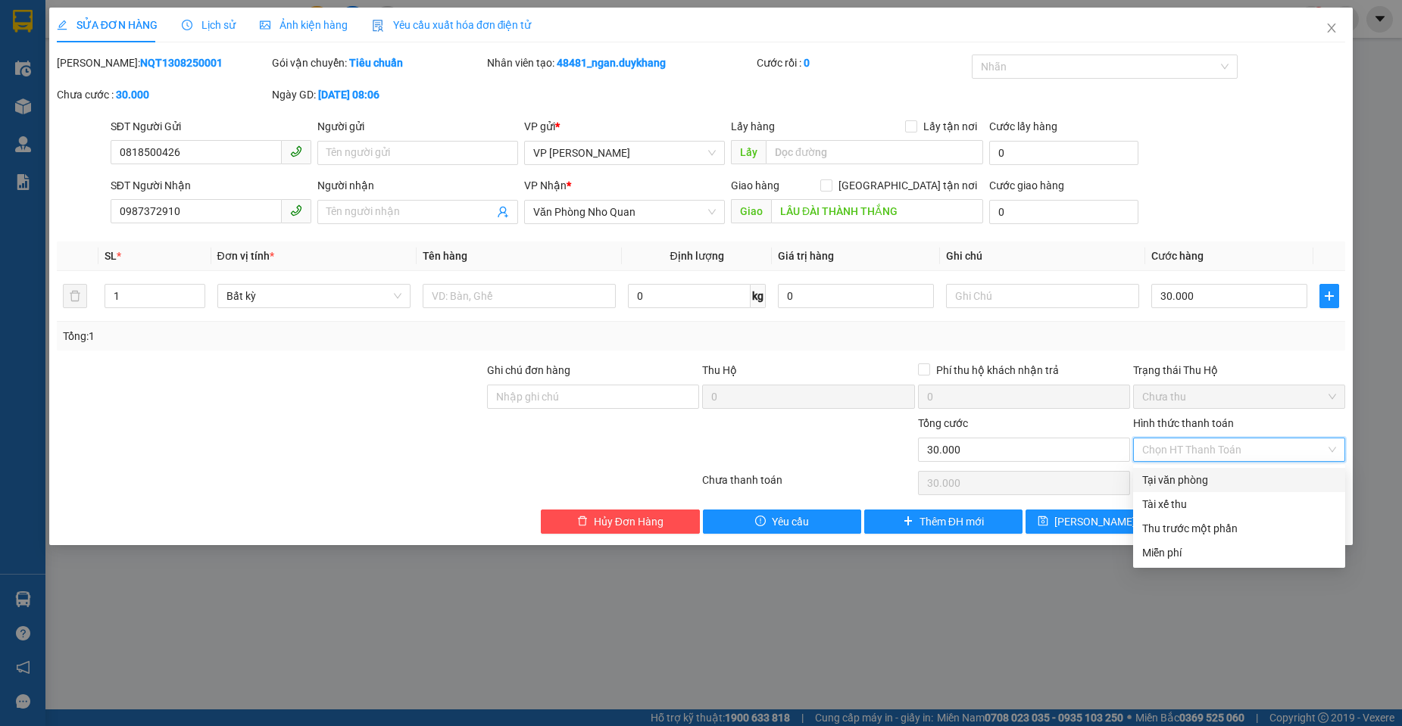
click at [1188, 485] on div "Tại văn phòng" at bounding box center [1239, 480] width 194 height 17
type input "0"
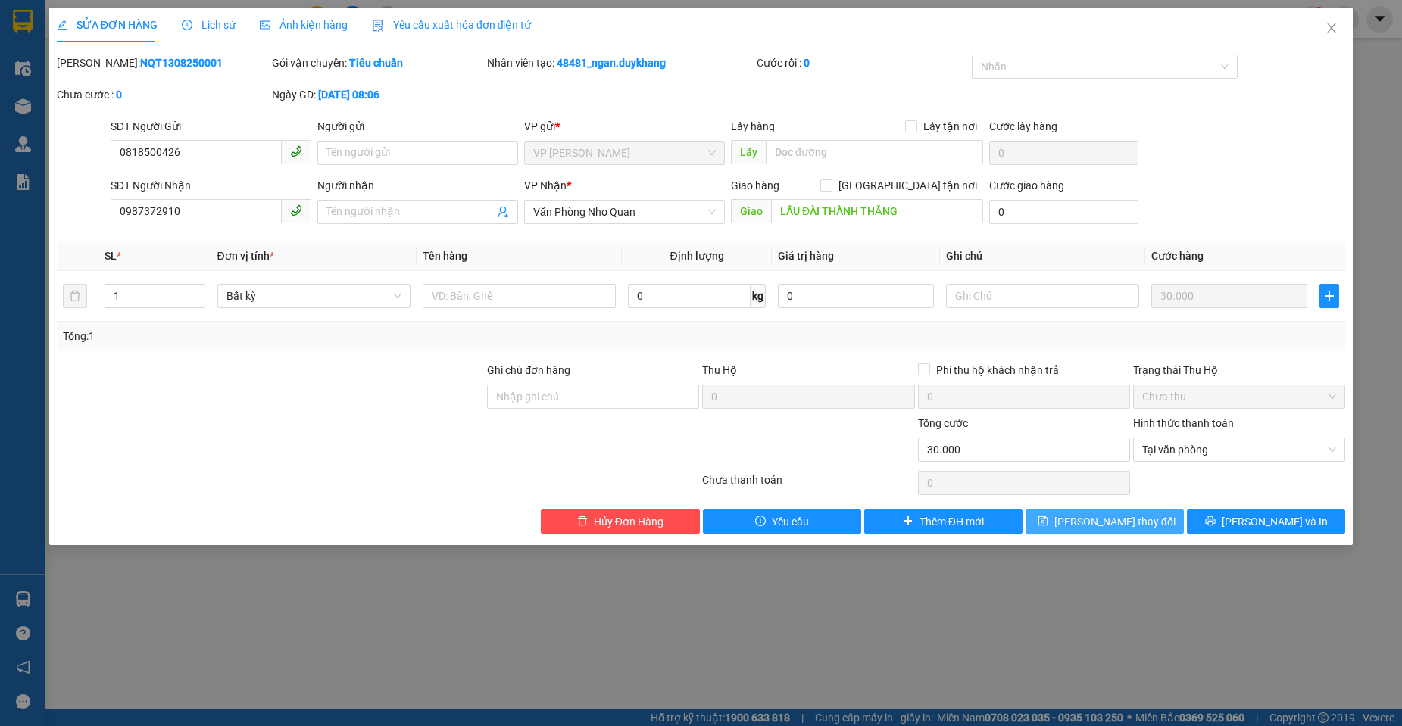
click at [1119, 516] on span "[PERSON_NAME] thay đổi" at bounding box center [1114, 521] width 121 height 17
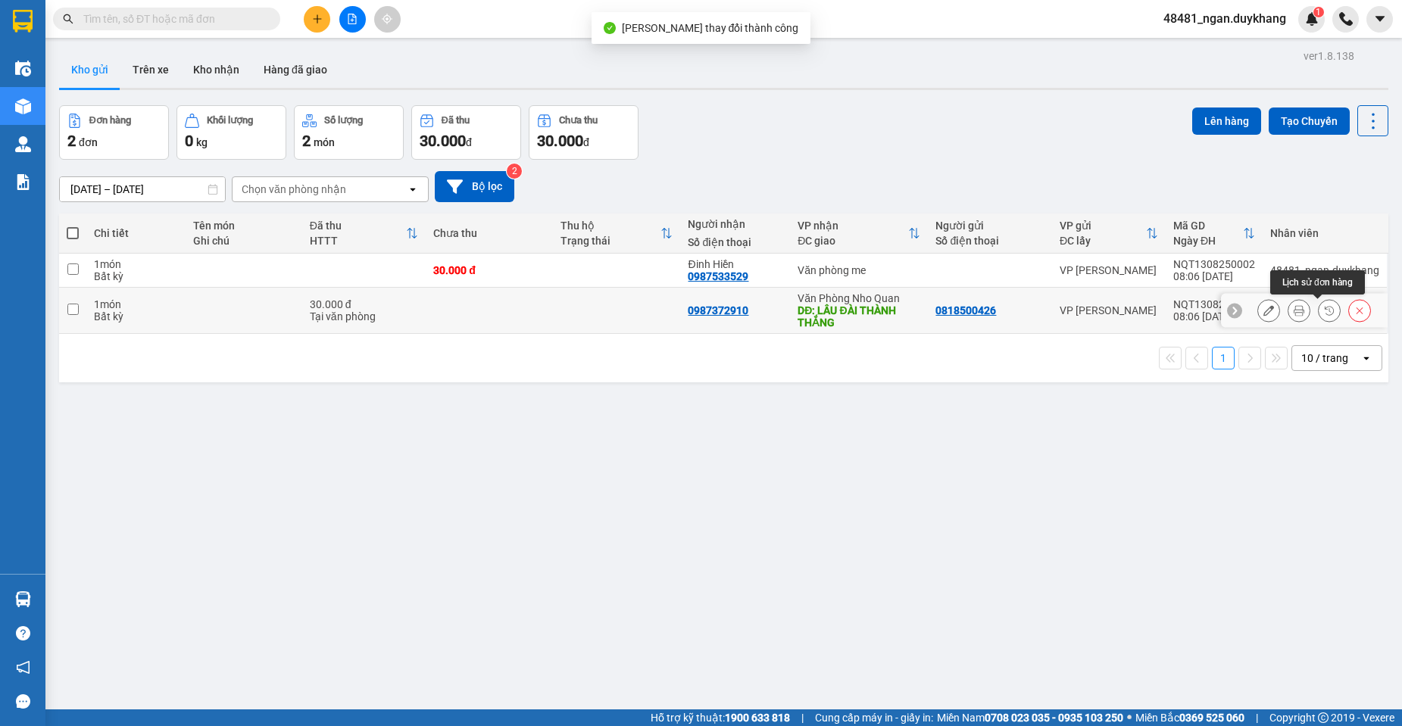
click at [1293, 309] on icon at bounding box center [1298, 310] width 11 height 11
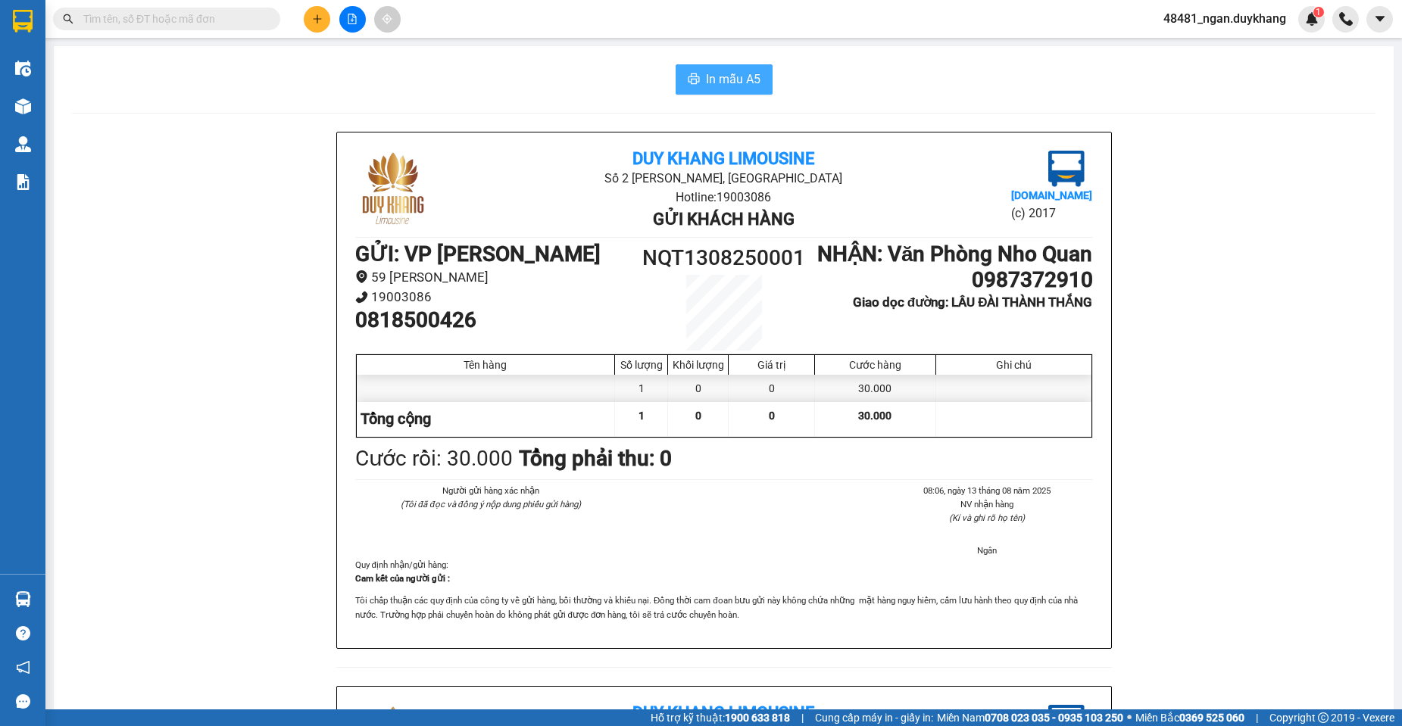
click at [721, 79] on span "In mẫu A5" at bounding box center [733, 79] width 55 height 19
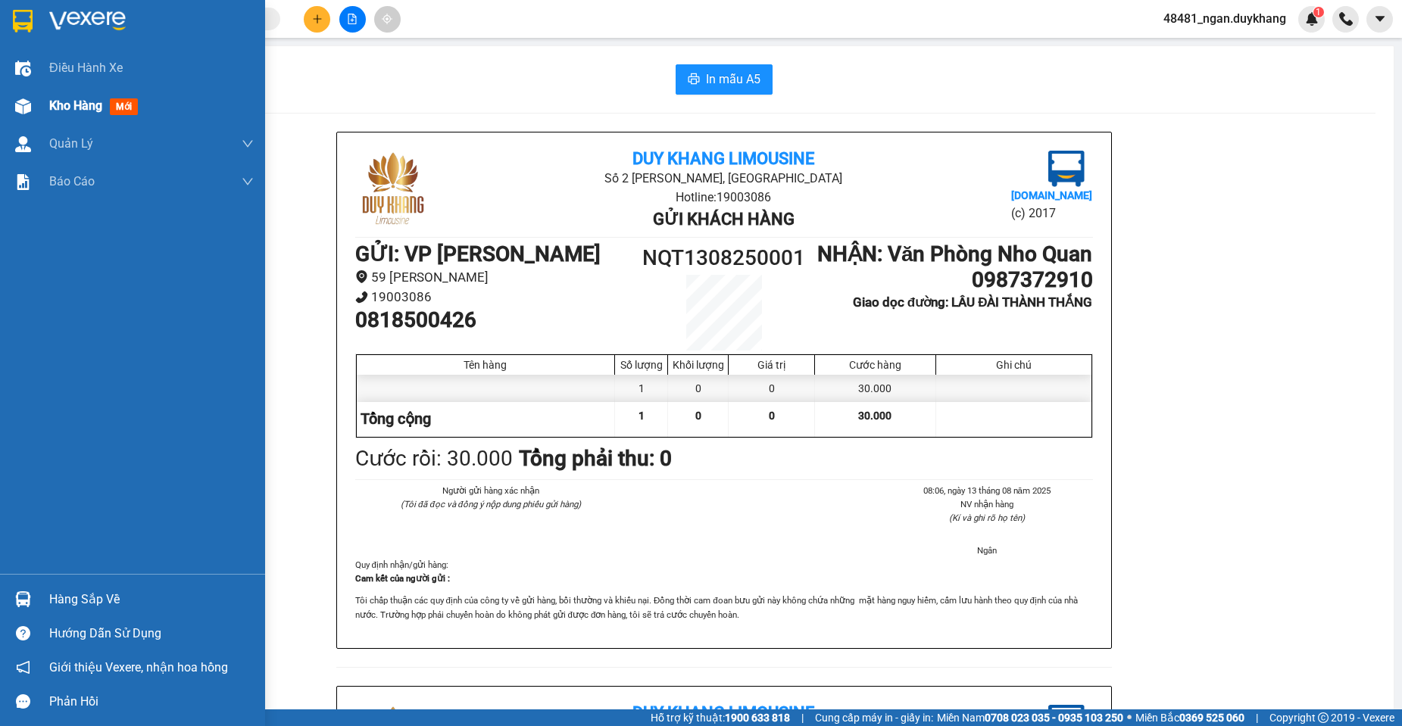
click at [20, 108] on img at bounding box center [23, 106] width 16 height 16
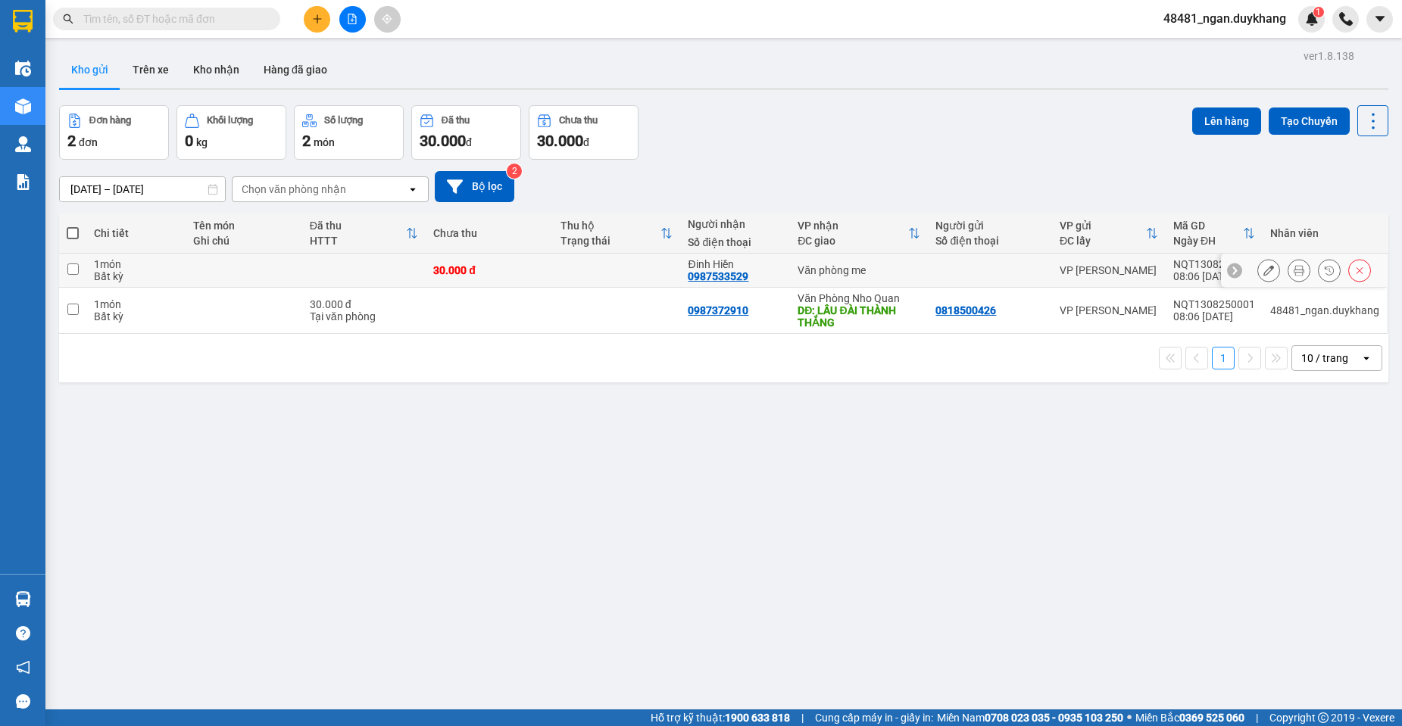
click at [808, 271] on div "Văn phòng me" at bounding box center [858, 270] width 123 height 12
checkbox input "true"
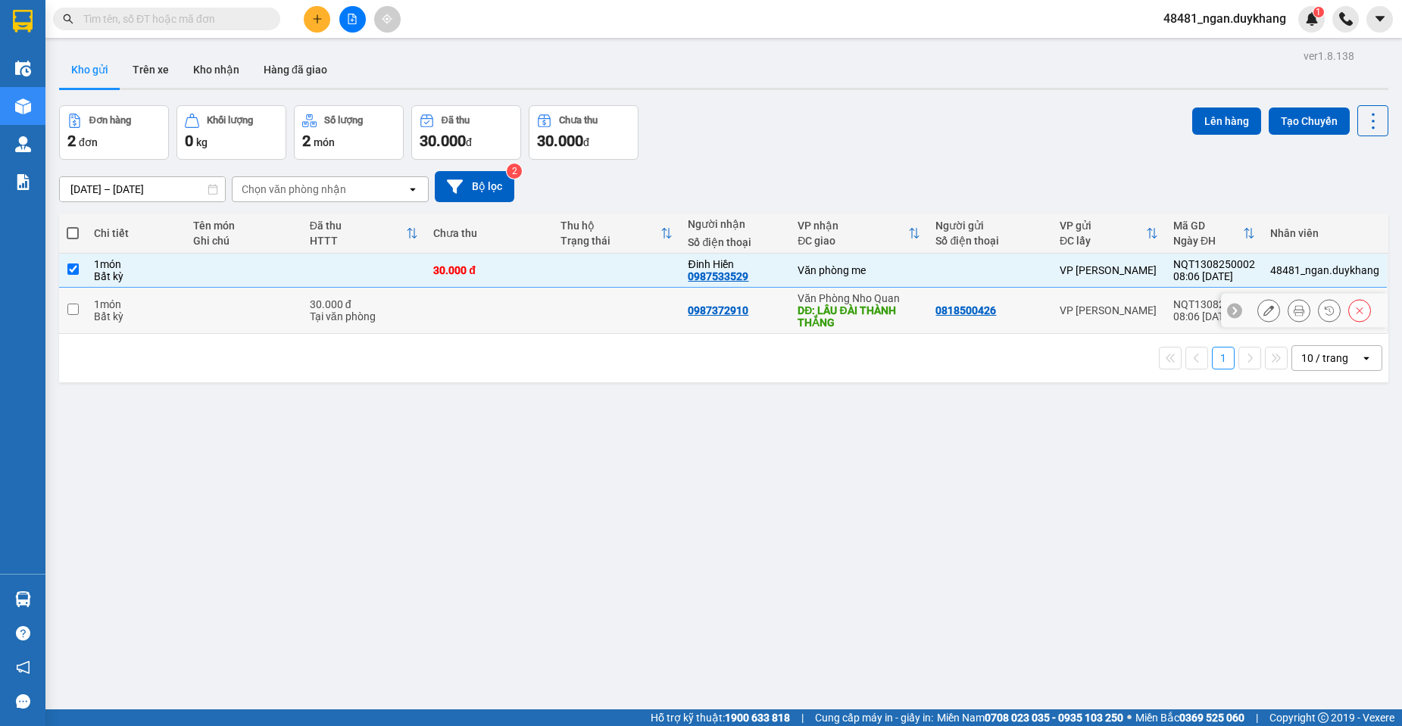
click at [767, 297] on td "0987372910" at bounding box center [735, 311] width 110 height 46
checkbox input "true"
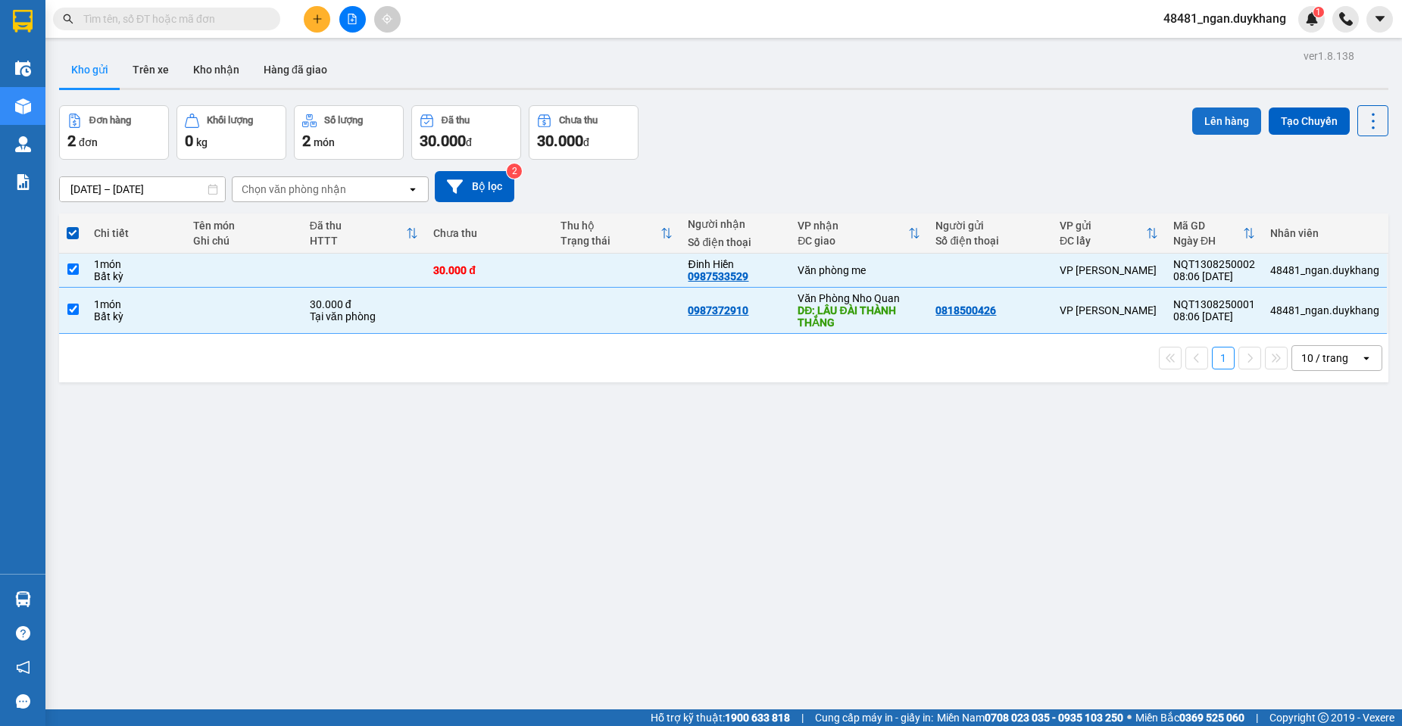
click at [1202, 119] on button "Lên hàng" at bounding box center [1226, 121] width 69 height 27
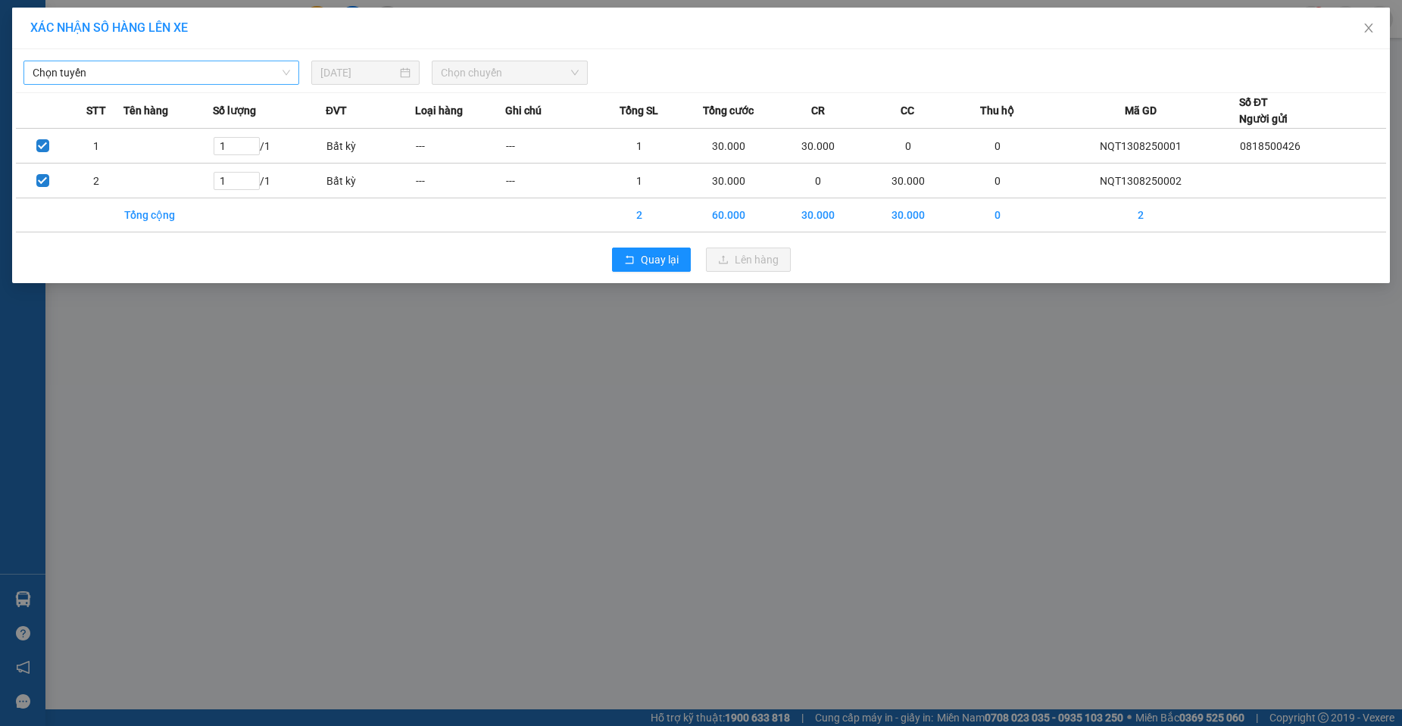
drag, startPoint x: 173, startPoint y: 79, endPoint x: 168, endPoint y: 87, distance: 9.5
click at [170, 81] on span "Chọn tuyến" at bounding box center [161, 72] width 257 height 23
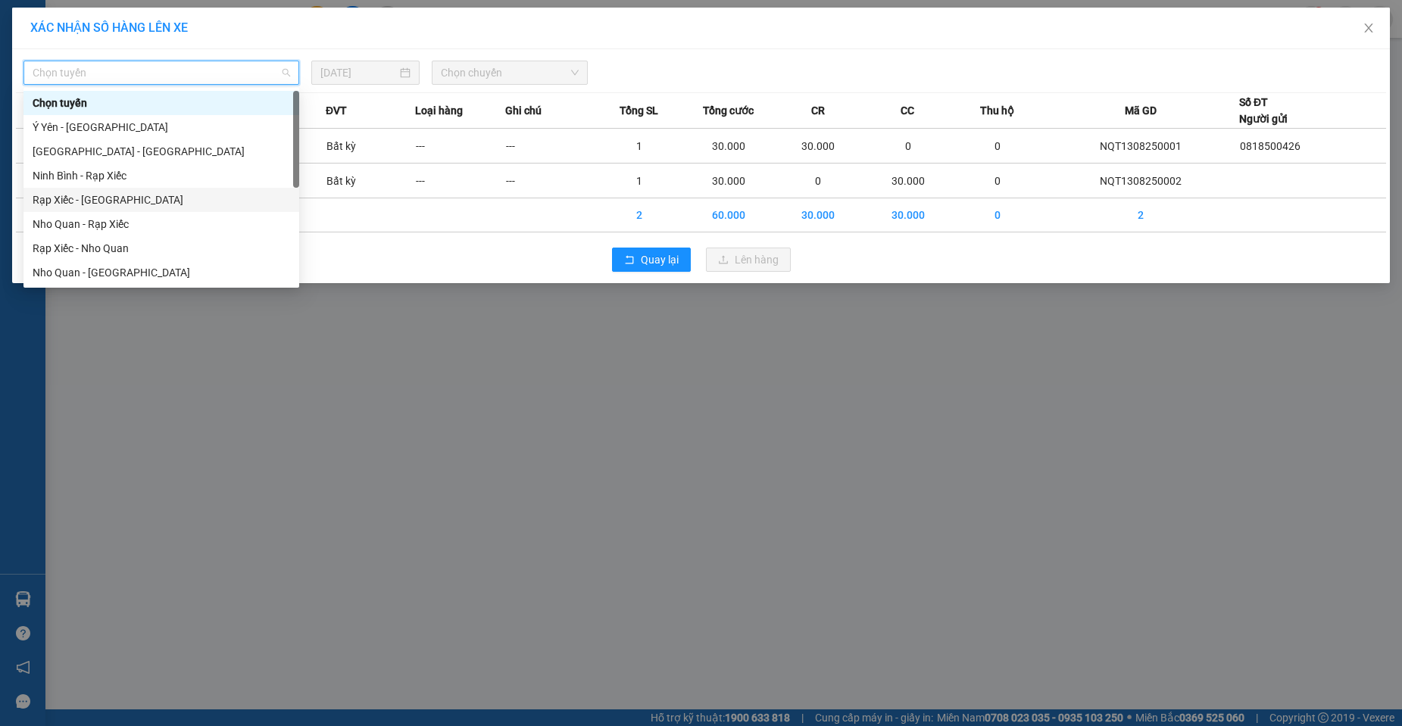
scroll to position [73, 0]
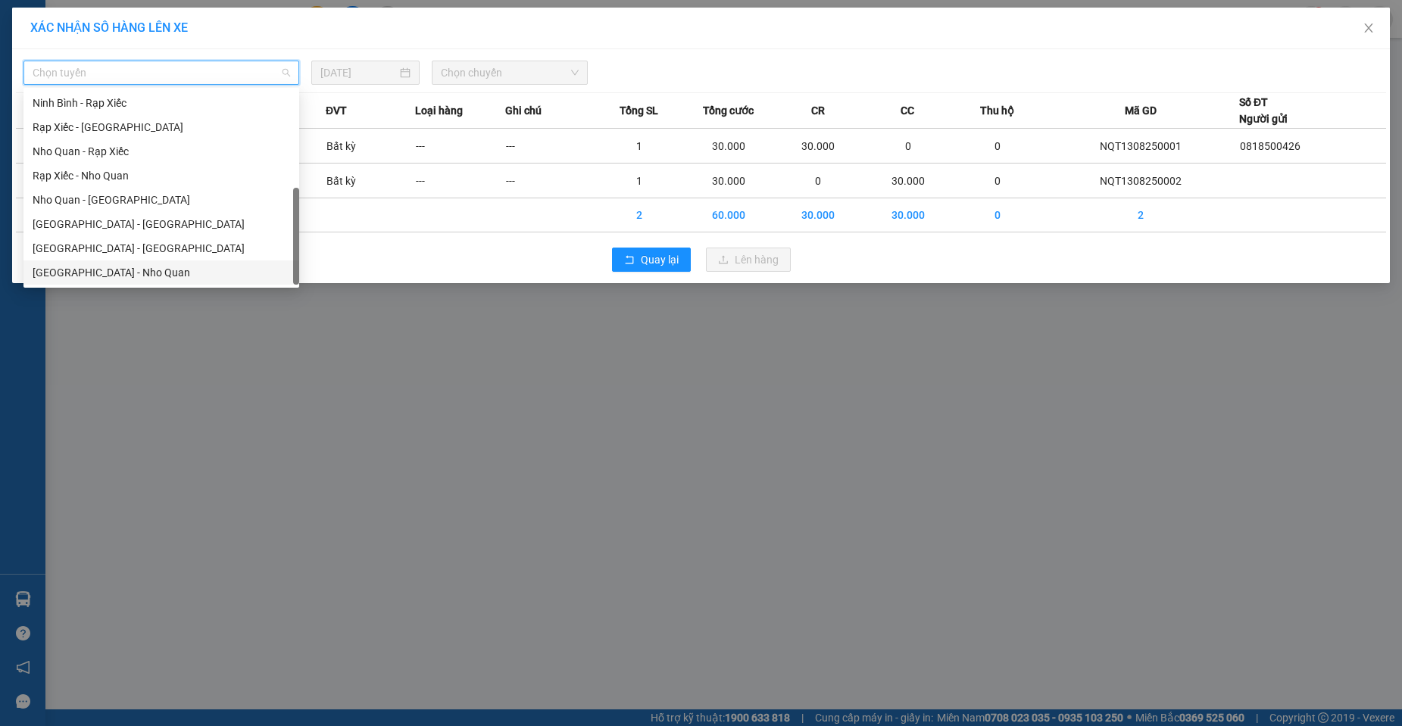
drag, startPoint x: 90, startPoint y: 271, endPoint x: 130, endPoint y: 248, distance: 46.5
click at [92, 270] on div "[GEOGRAPHIC_DATA] - Nho Quan" at bounding box center [161, 272] width 257 height 17
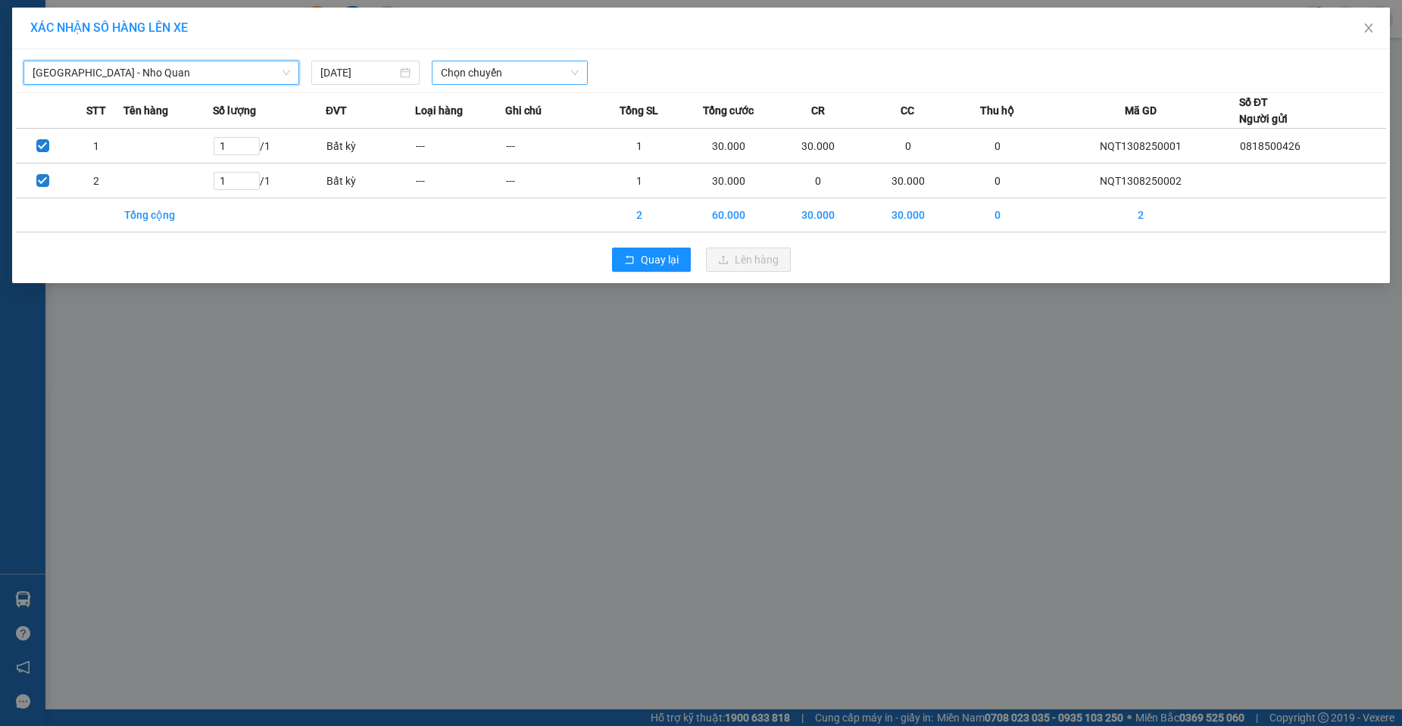
click at [467, 66] on span "Chọn chuyến" at bounding box center [510, 72] width 138 height 23
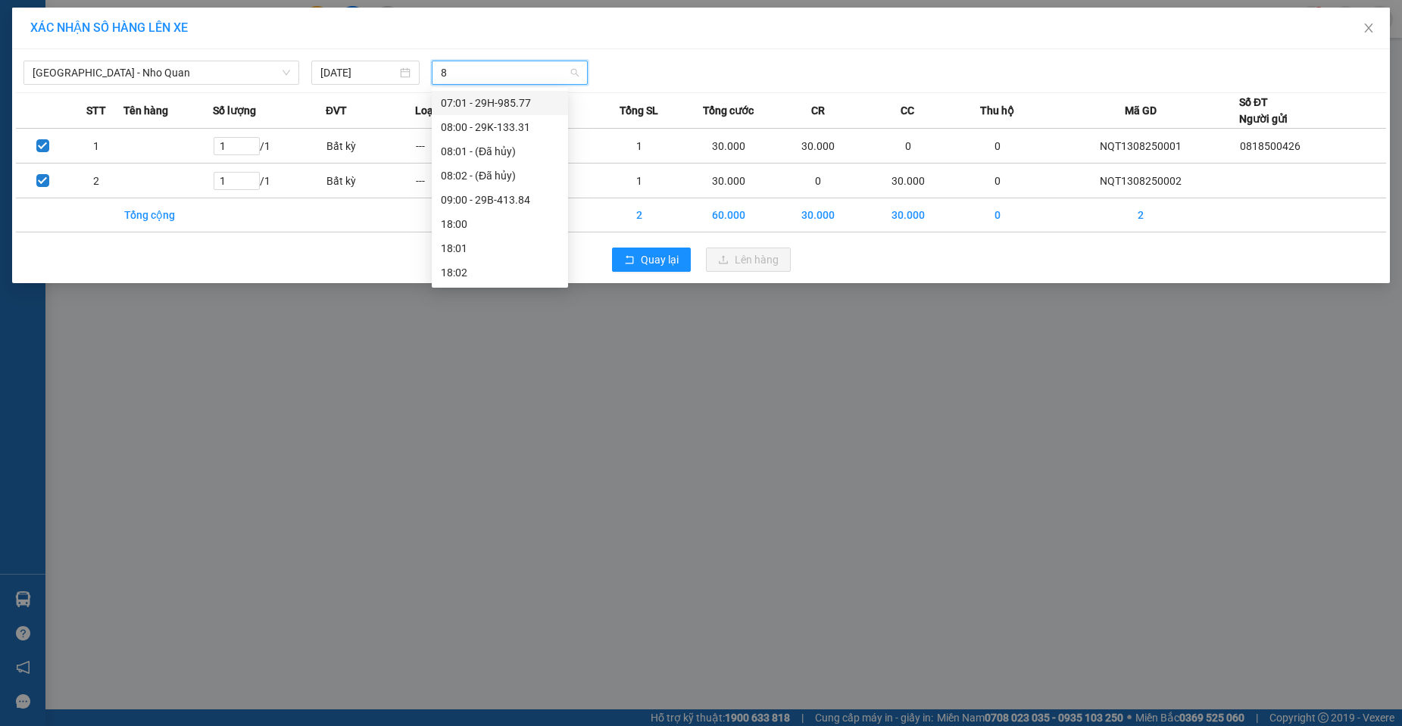
type input "84"
click at [469, 109] on div "09:00 - 29B-413.84" at bounding box center [500, 103] width 118 height 17
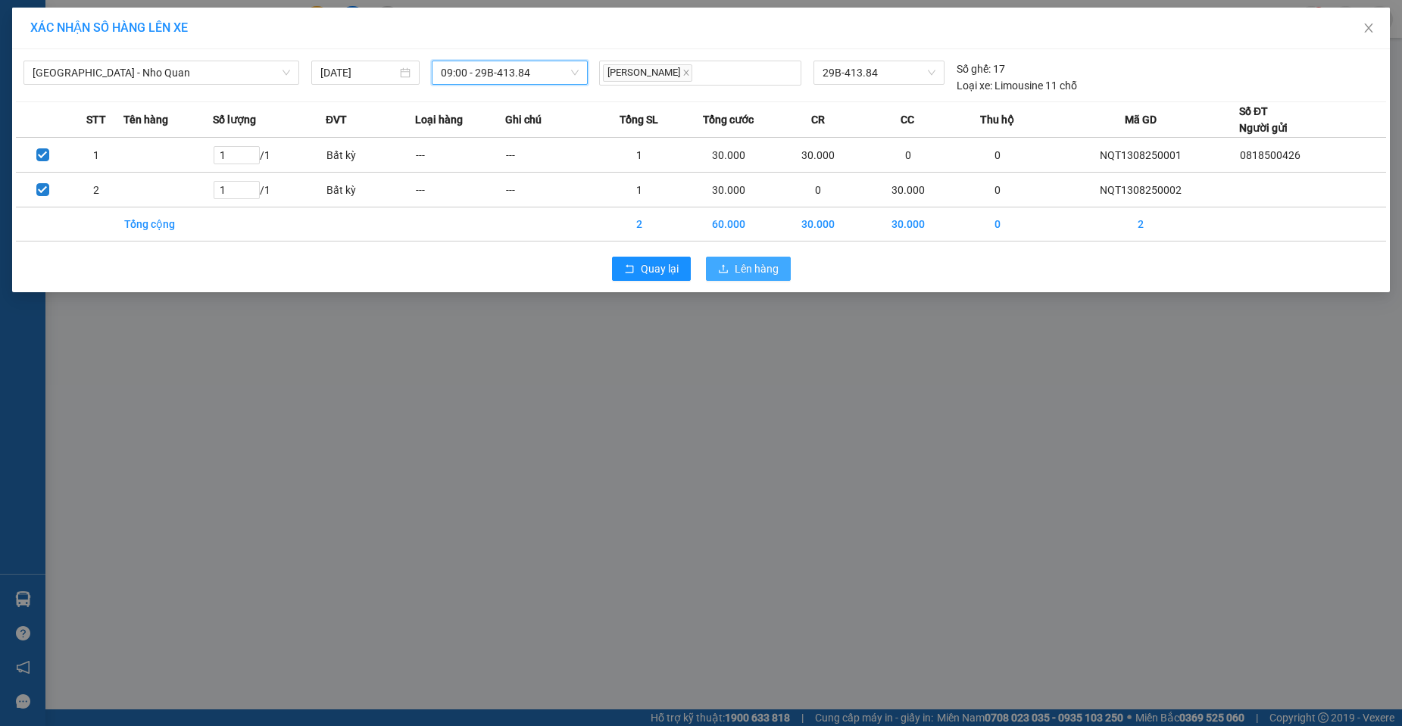
click at [758, 263] on span "Lên hàng" at bounding box center [756, 268] width 44 height 17
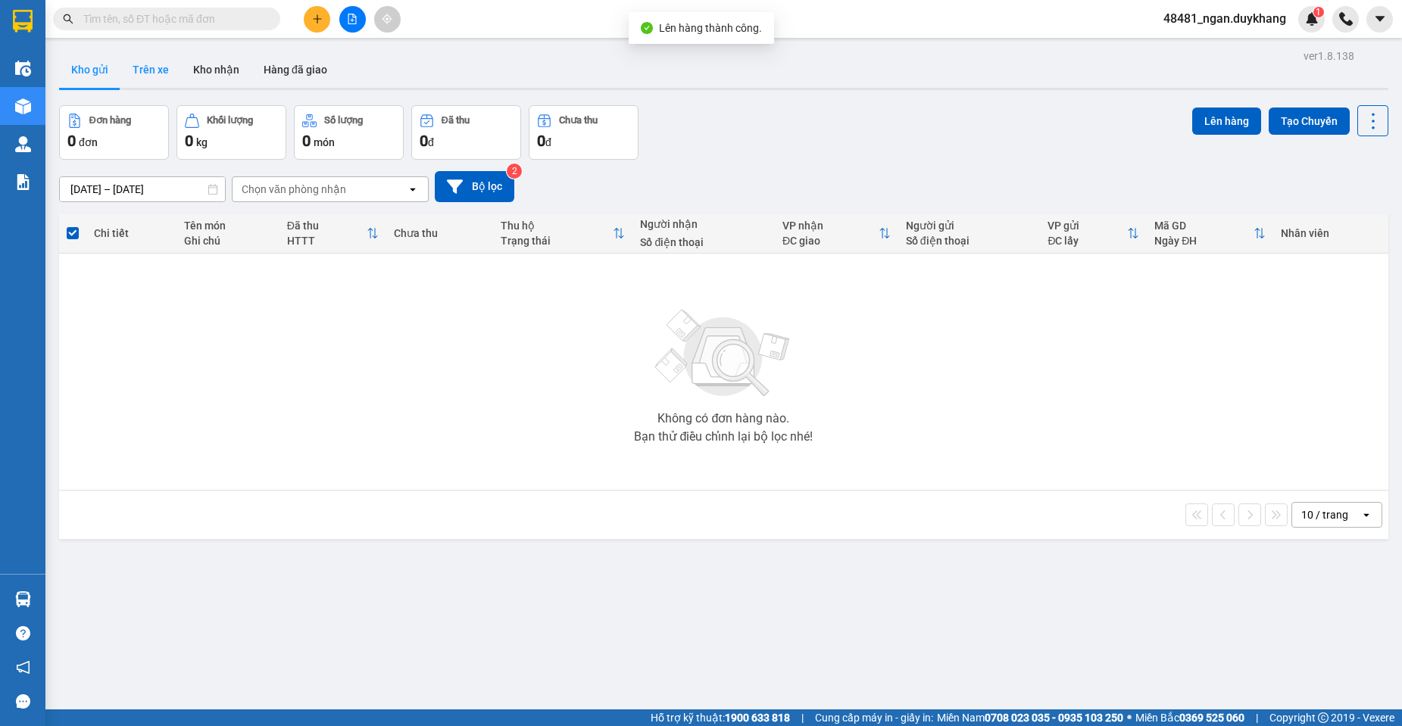
click at [161, 81] on button "Trên xe" at bounding box center [150, 69] width 61 height 36
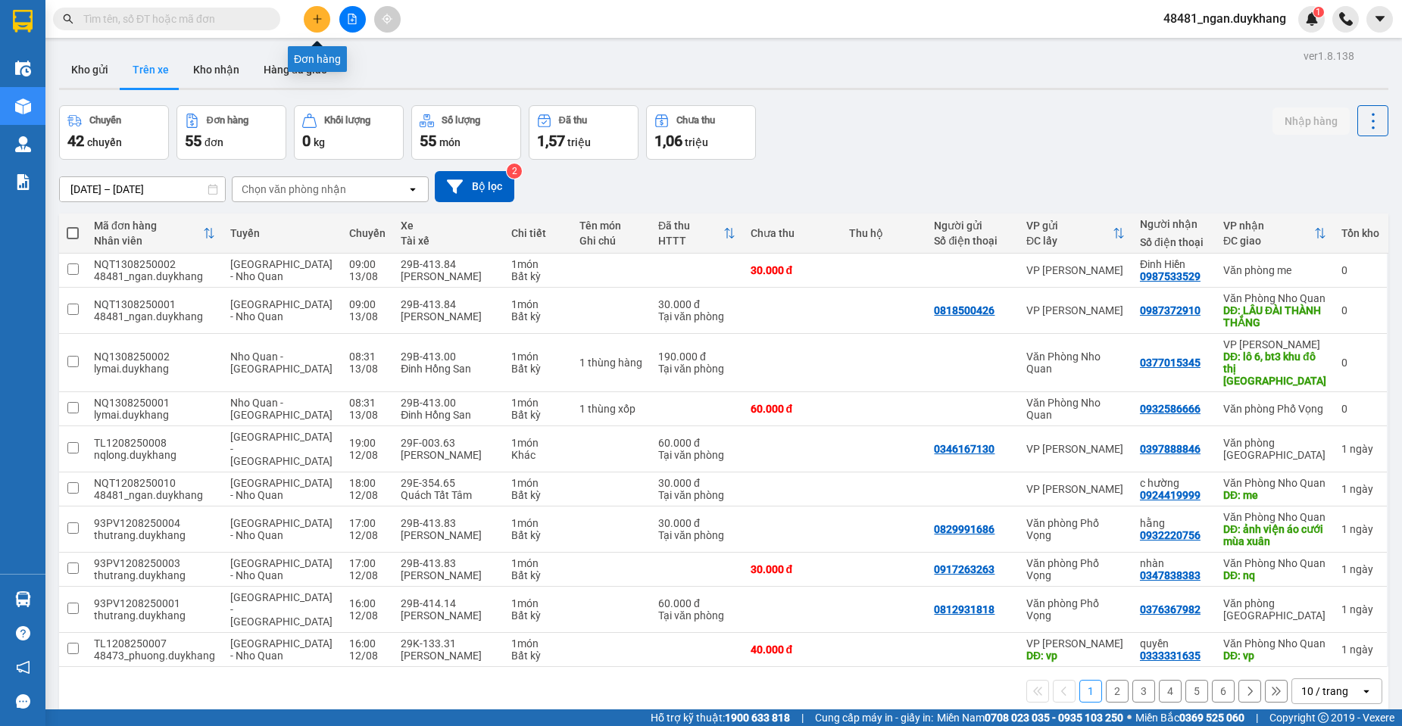
click at [312, 20] on icon "plus" at bounding box center [317, 19] width 11 height 11
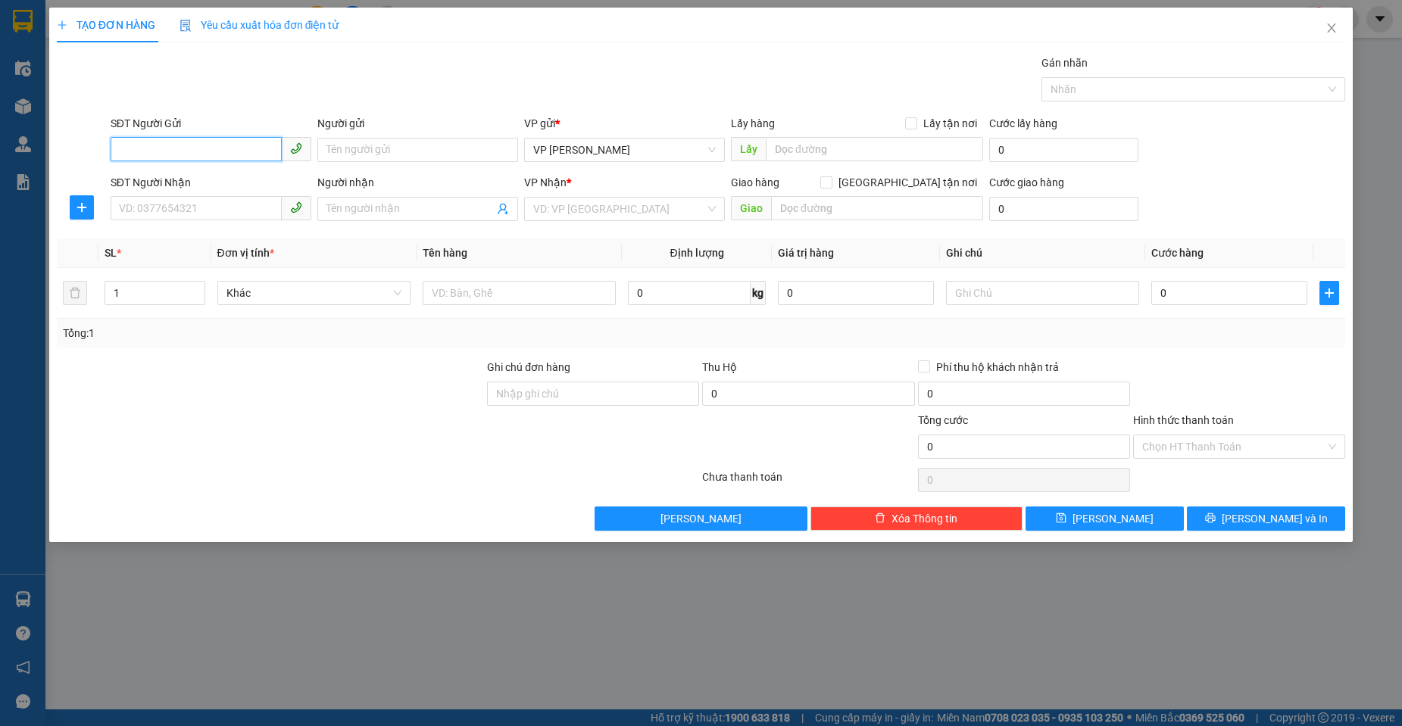
click at [188, 145] on input "SĐT Người Gửi" at bounding box center [196, 149] width 171 height 24
type input "0336222285"
click at [161, 214] on input "SĐT Người Nhận" at bounding box center [196, 208] width 171 height 24
type input "0983810685"
click at [398, 201] on input "Người nhận" at bounding box center [409, 209] width 167 height 17
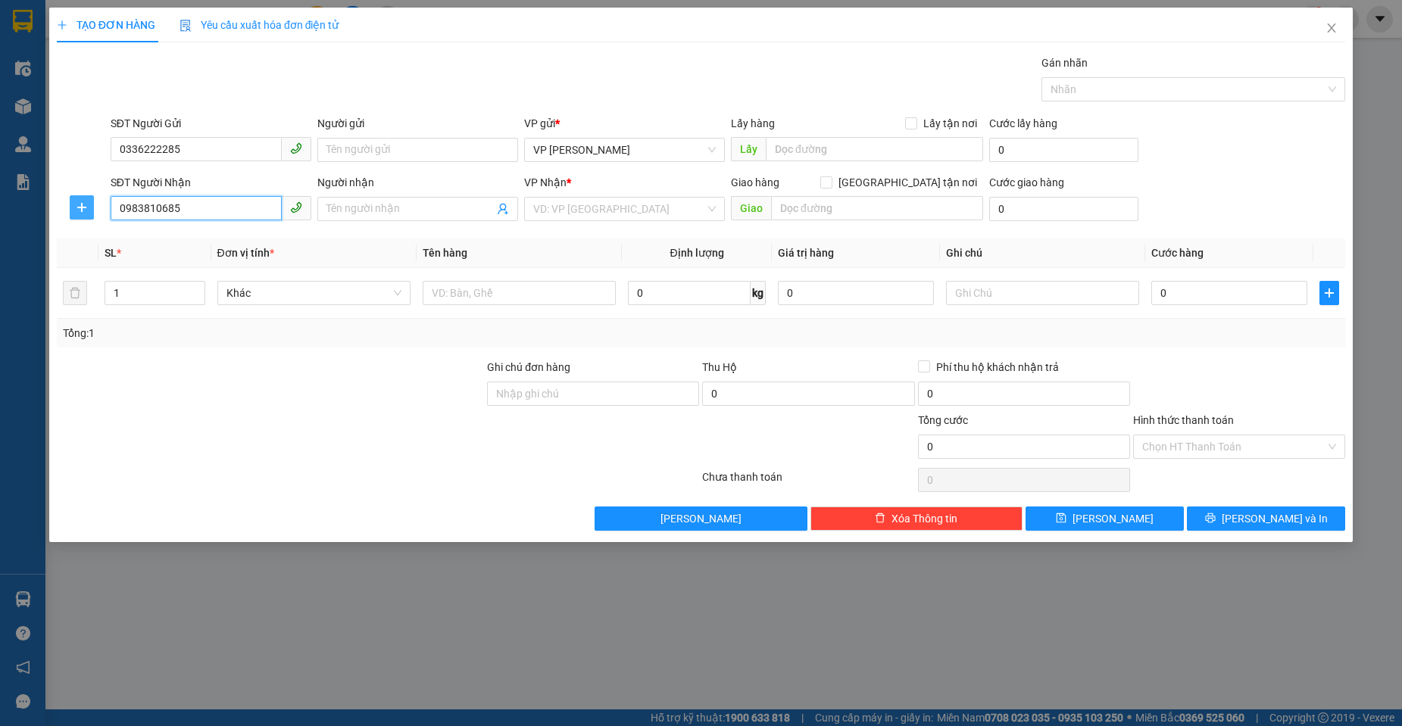
drag, startPoint x: 111, startPoint y: 210, endPoint x: 86, endPoint y: 209, distance: 25.8
click at [86, 209] on div "SĐT Người Nhận 0983810685 0983810685 Người nhận Tên người nhận VP Nhận * VD: VP…" at bounding box center [700, 200] width 1291 height 53
click at [394, 206] on input "Người nhận" at bounding box center [409, 209] width 167 height 17
click at [349, 209] on input "HÀONG TRUNG KIÊN" at bounding box center [409, 209] width 167 height 17
type input "HOÀNG TRUNG KIÊN"
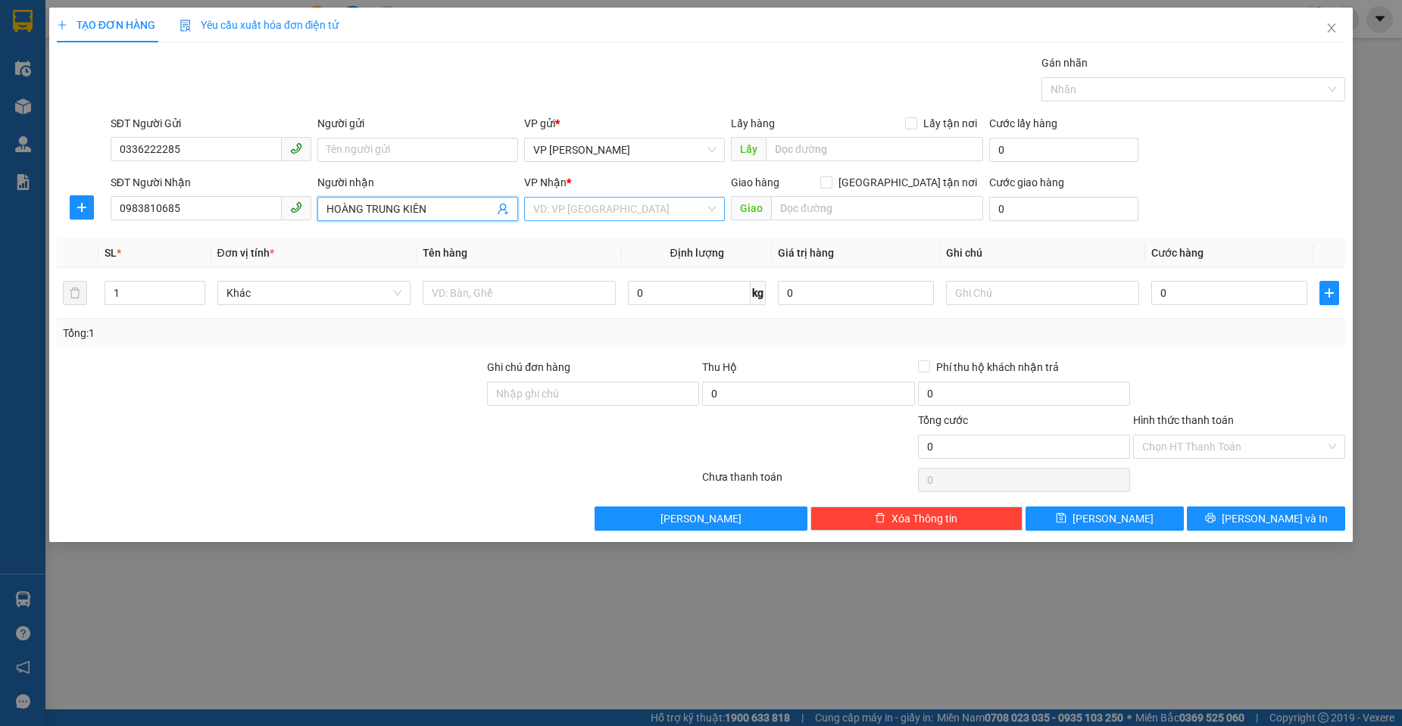
click at [614, 214] on input "search" at bounding box center [619, 209] width 172 height 23
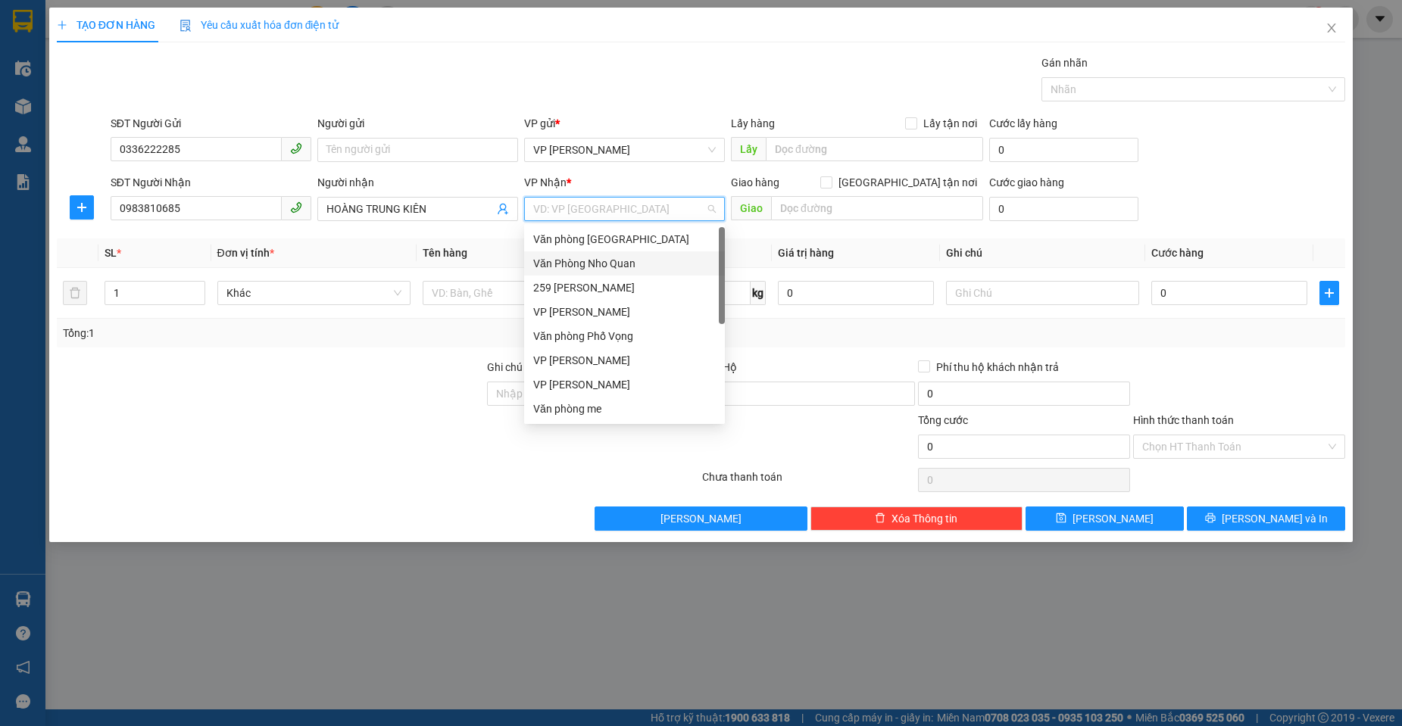
click at [593, 260] on div "Văn Phòng Nho Quan" at bounding box center [624, 263] width 182 height 17
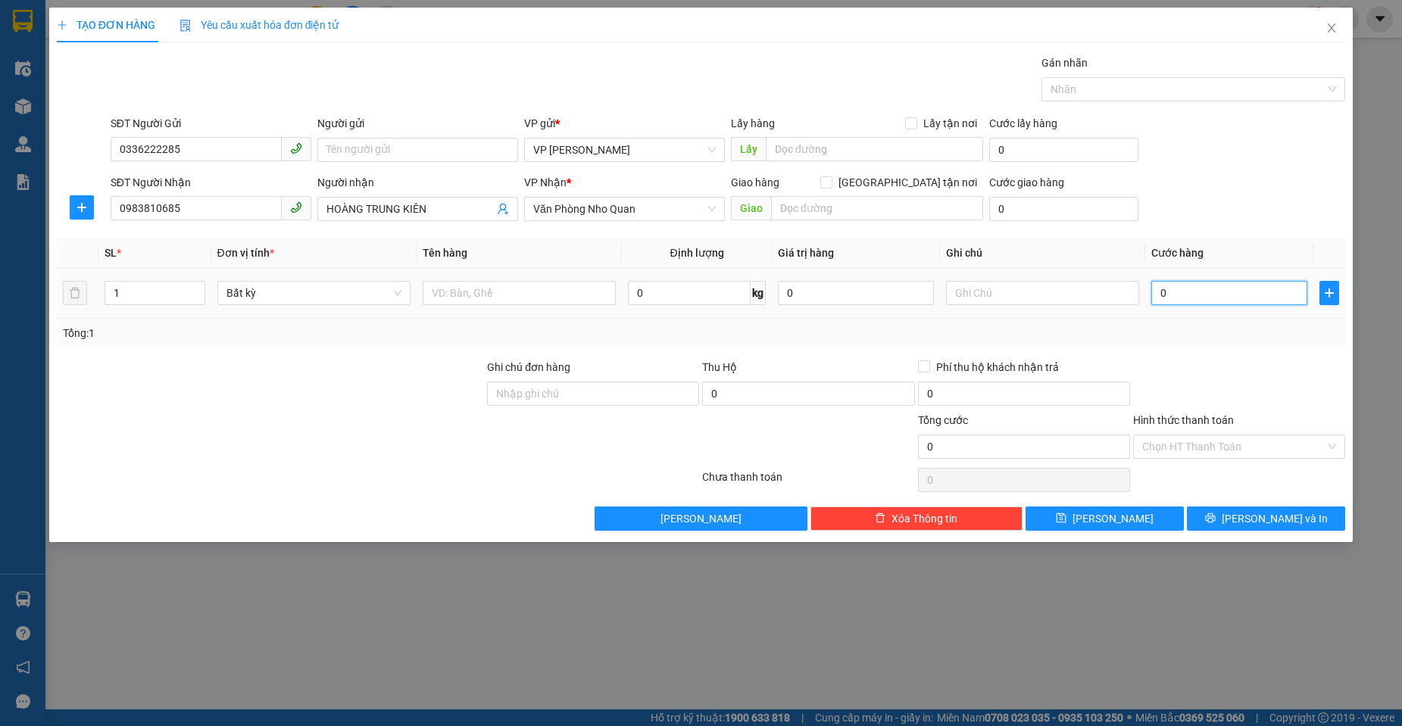
click at [1214, 298] on input "0" at bounding box center [1229, 293] width 156 height 24
type input "3"
type input "30"
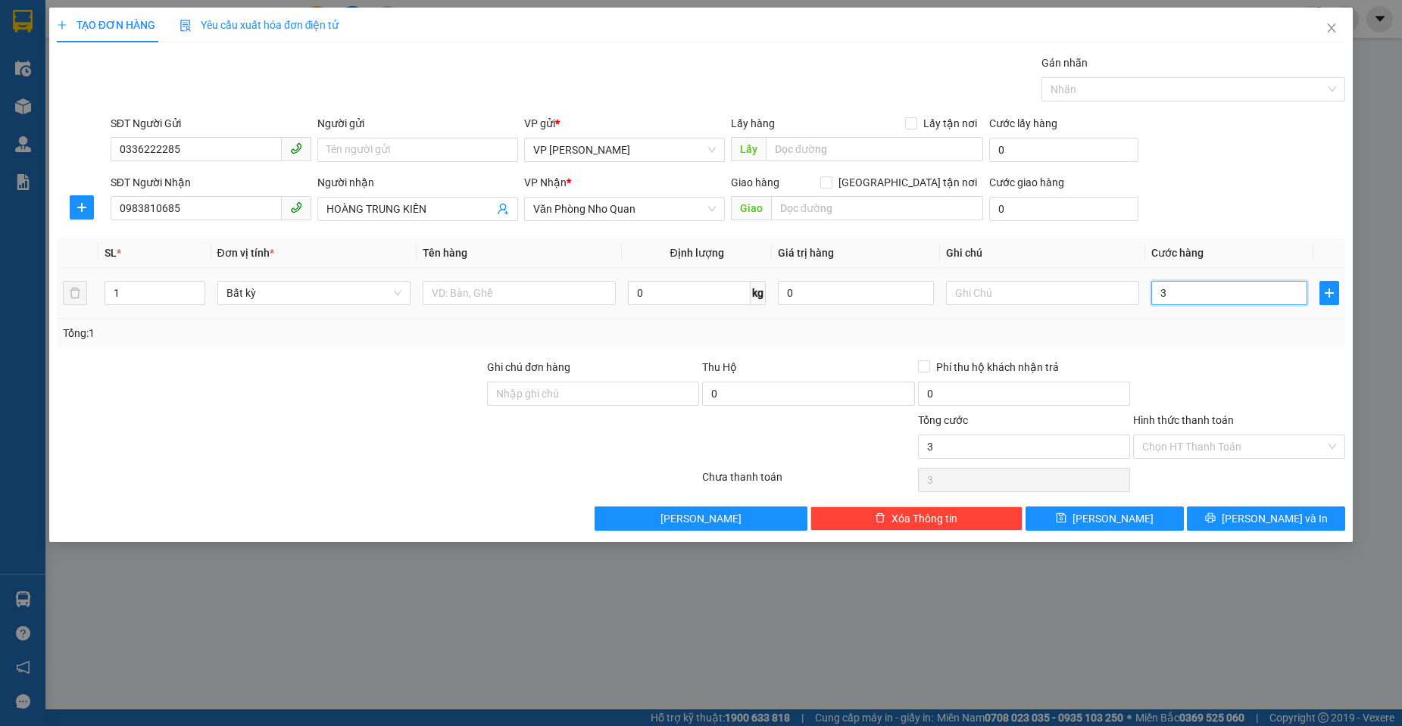
type input "30"
type input "30.000"
drag, startPoint x: 1204, startPoint y: 366, endPoint x: 1264, endPoint y: 457, distance: 108.8
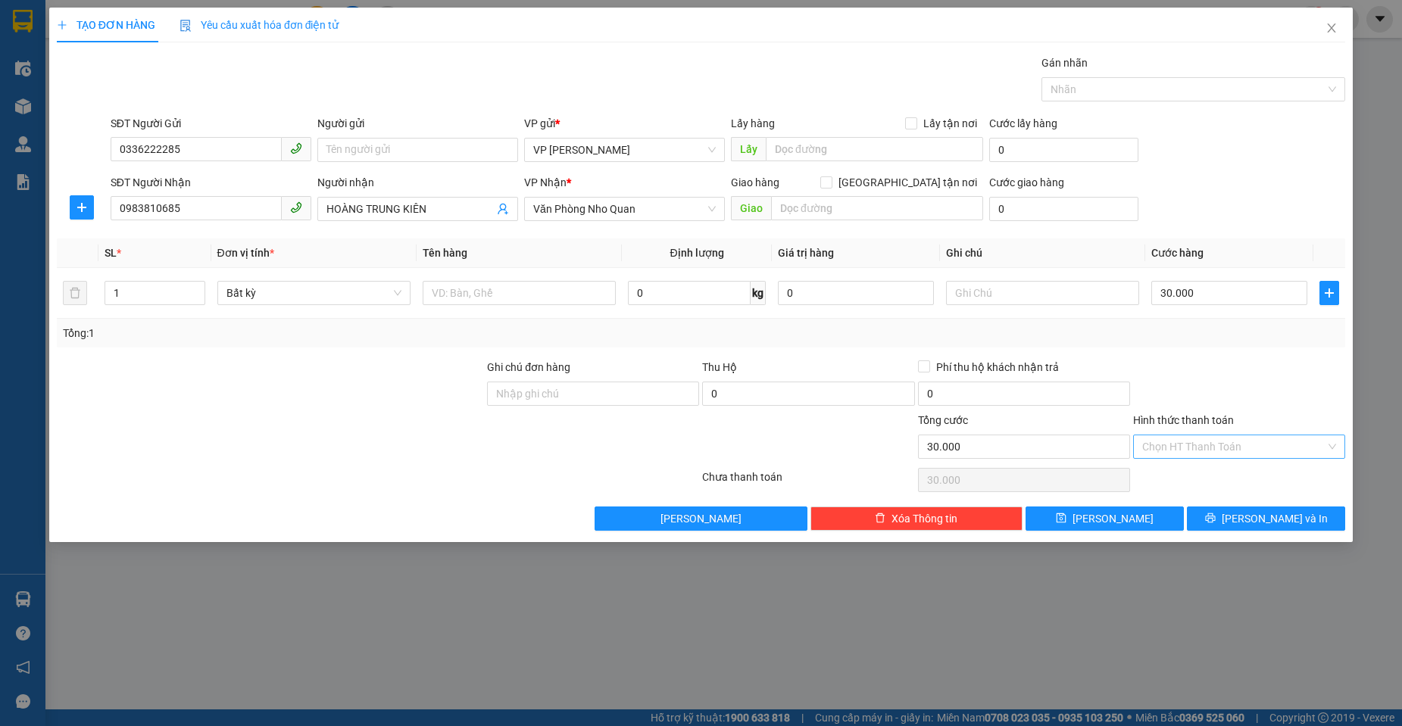
click at [1204, 366] on div at bounding box center [1238, 385] width 215 height 53
drag, startPoint x: 1221, startPoint y: 452, endPoint x: 1215, endPoint y: 460, distance: 10.3
click at [1221, 453] on input "Hình thức thanh toán" at bounding box center [1233, 446] width 183 height 23
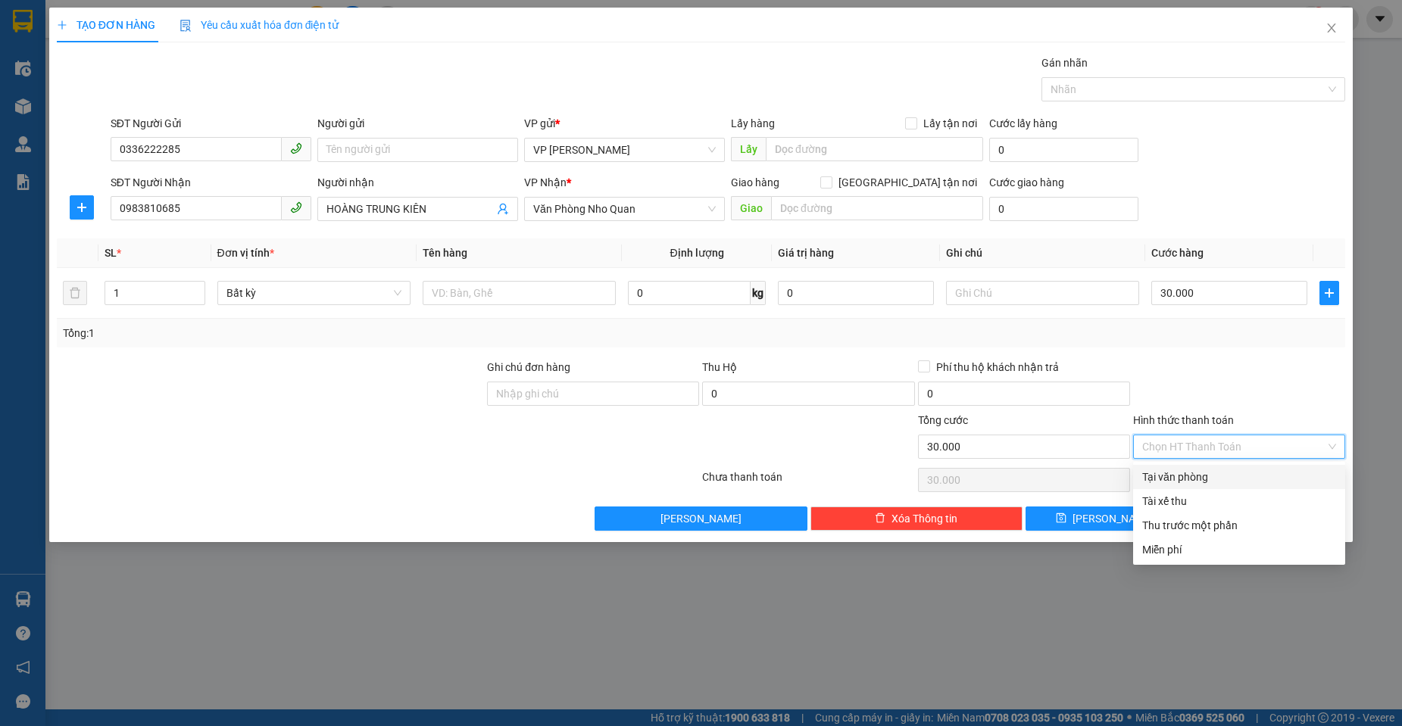
click at [1201, 468] on div "Tại văn phòng" at bounding box center [1239, 477] width 212 height 24
type input "0"
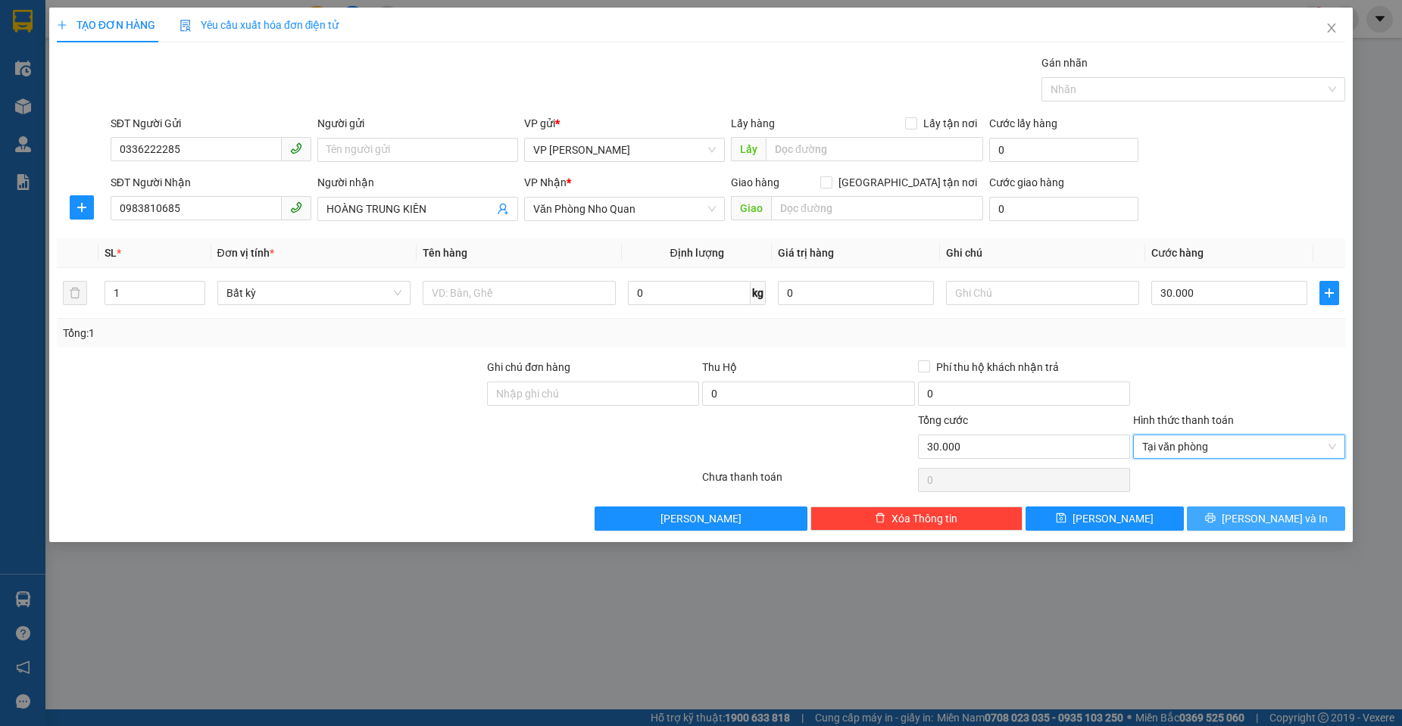
click at [1221, 519] on button "[PERSON_NAME] và In" at bounding box center [1265, 519] width 158 height 24
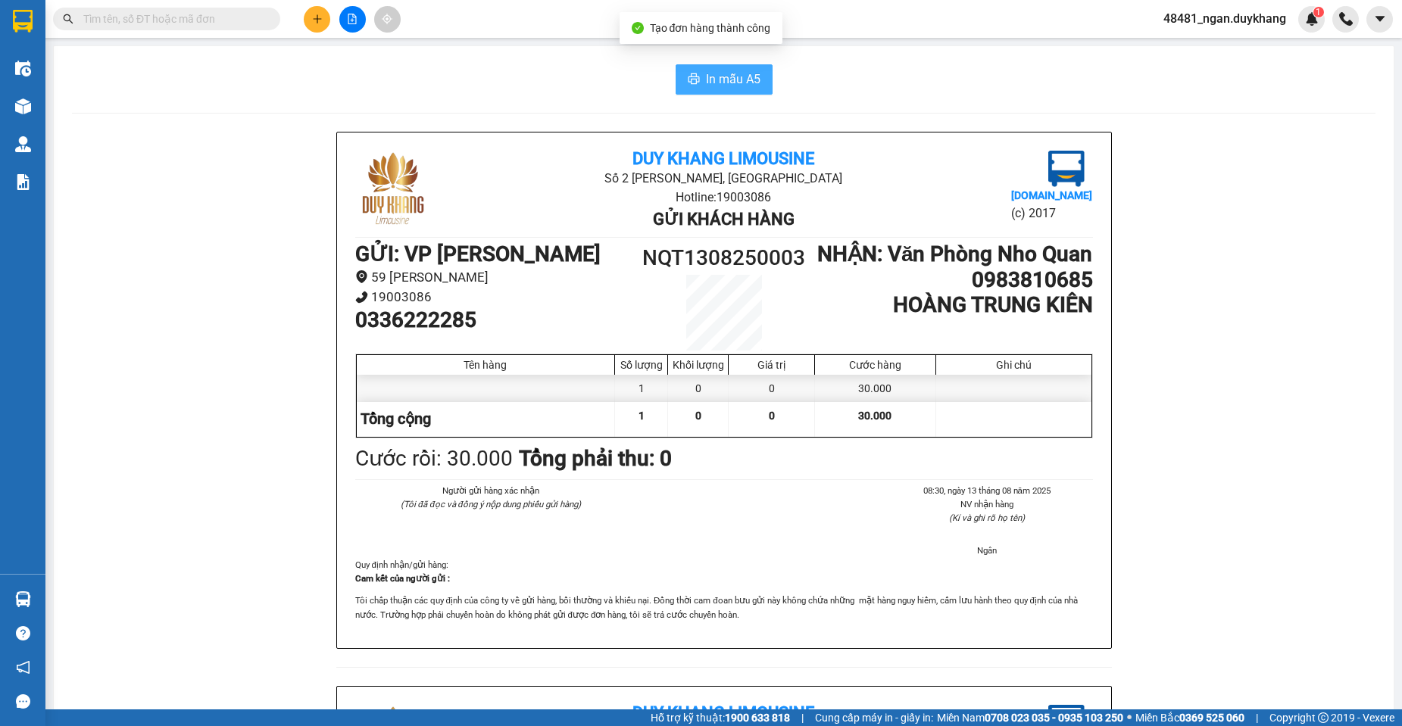
click at [713, 77] on span "In mẫu A5" at bounding box center [733, 79] width 55 height 19
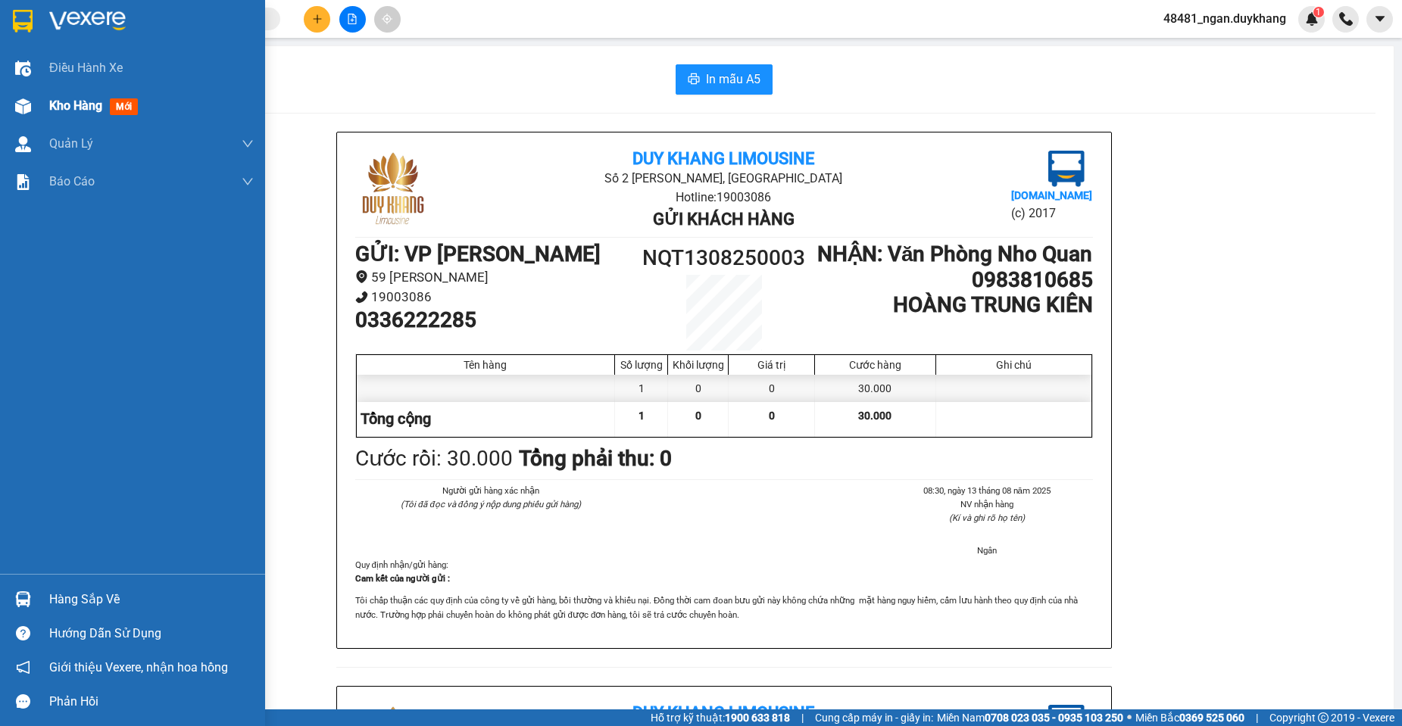
click at [25, 110] on img at bounding box center [23, 106] width 16 height 16
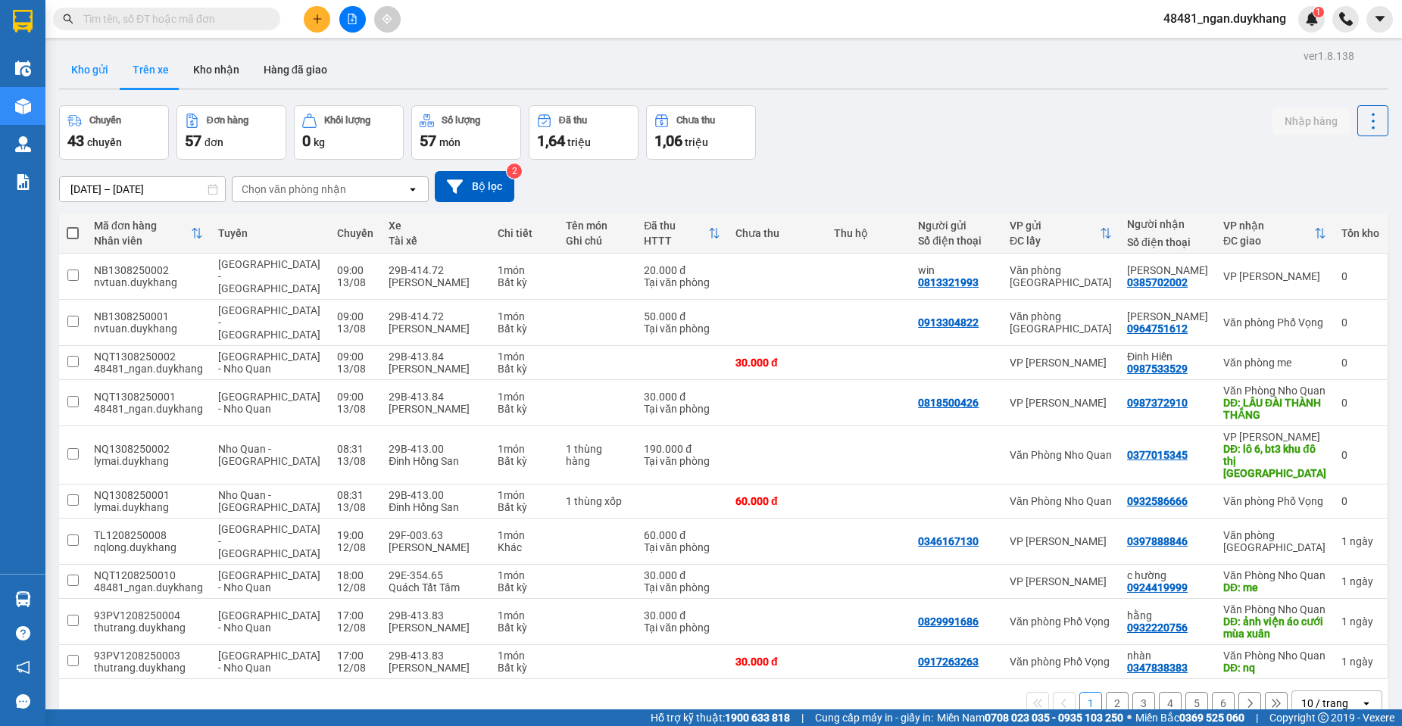
click at [88, 73] on button "Kho gửi" at bounding box center [89, 69] width 61 height 36
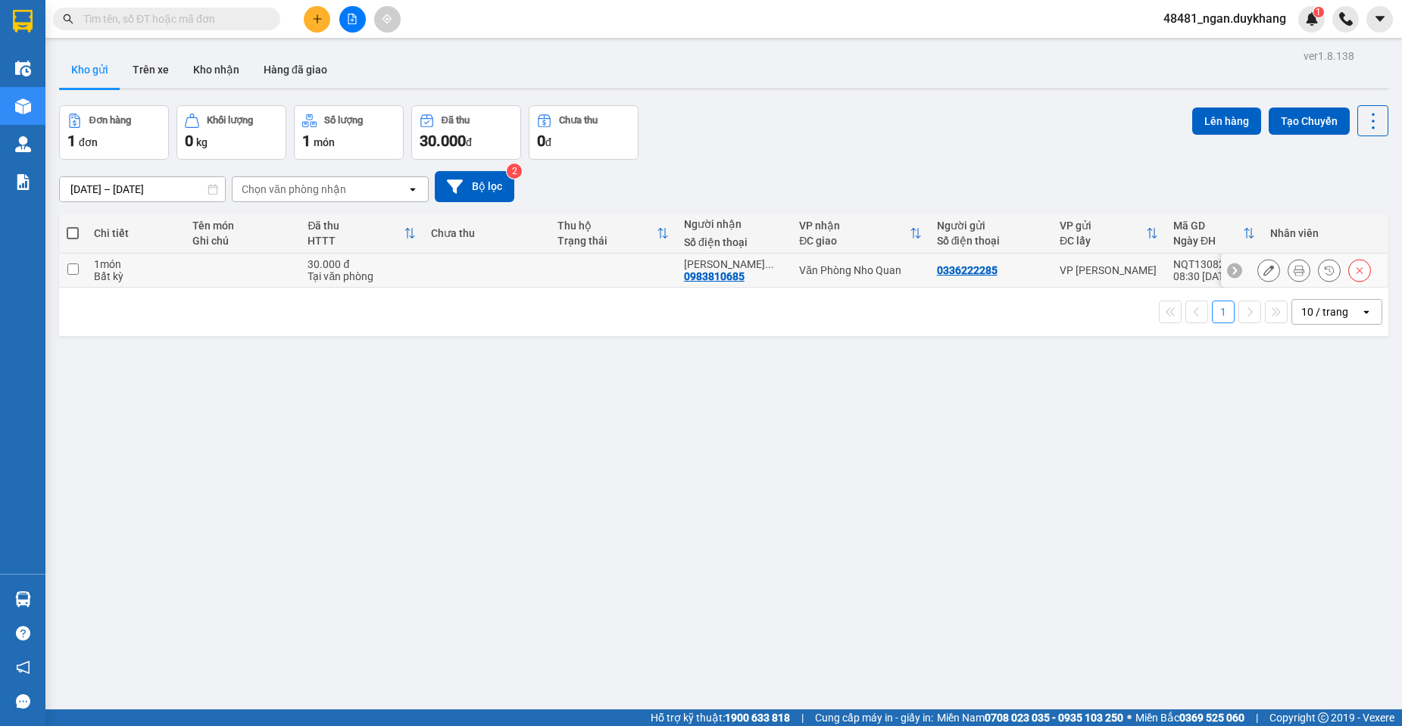
drag, startPoint x: 1022, startPoint y: 268, endPoint x: 1149, endPoint y: 184, distance: 152.5
click at [1026, 265] on div "0336222285" at bounding box center [991, 270] width 108 height 12
checkbox input "true"
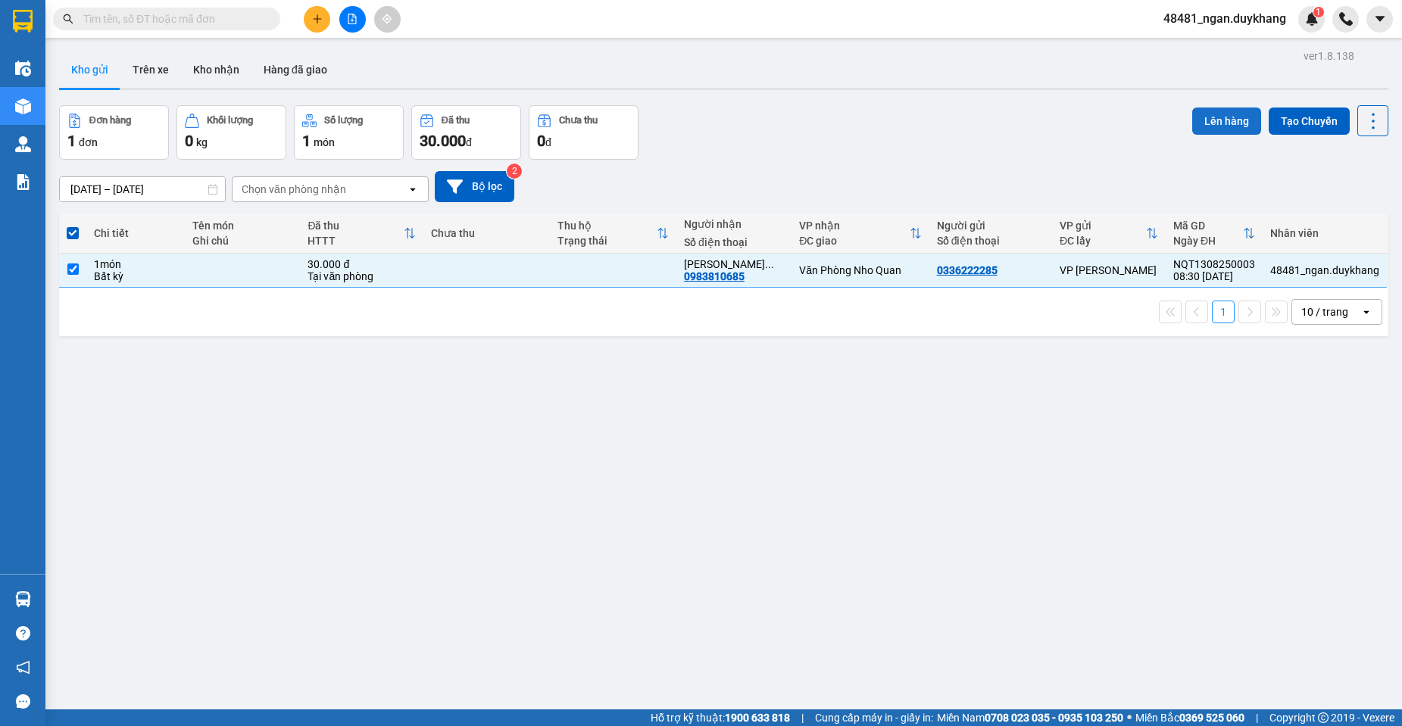
click at [1214, 117] on button "Lên hàng" at bounding box center [1226, 121] width 69 height 27
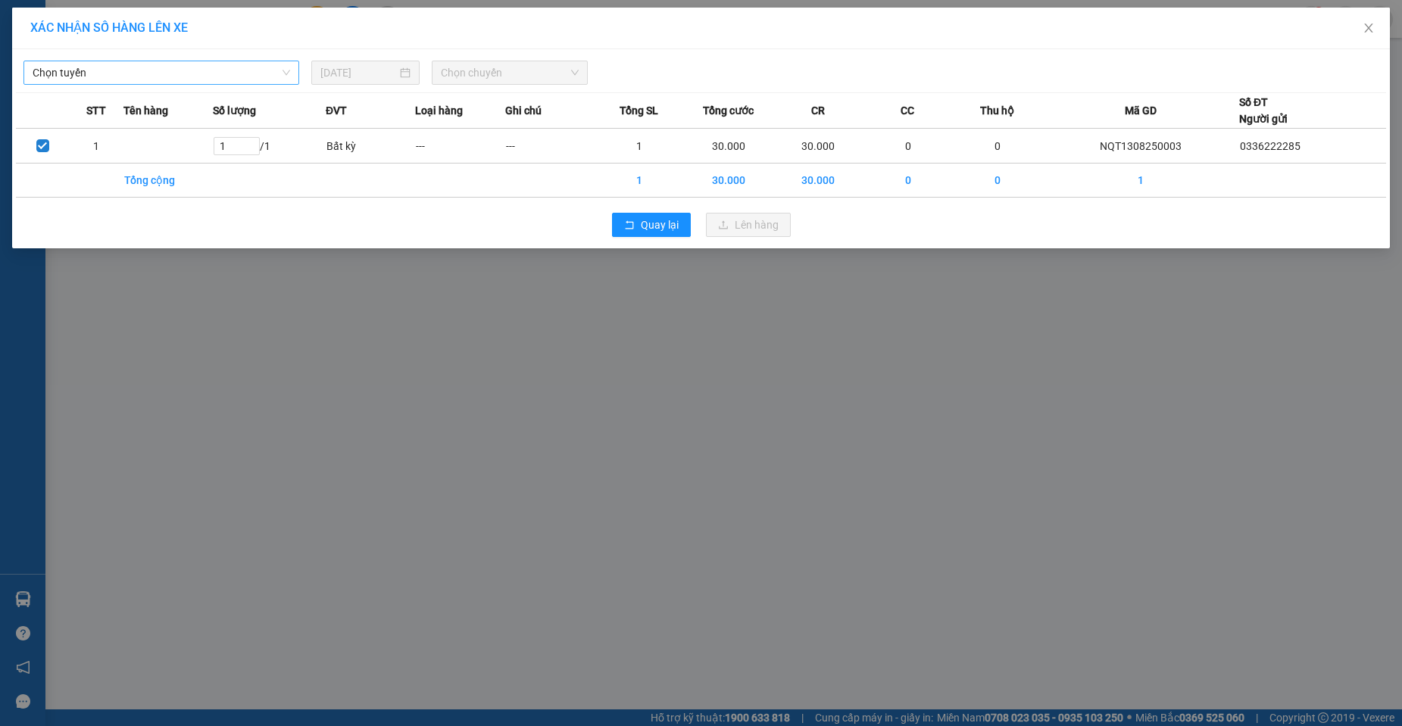
click at [190, 70] on span "Chọn tuyến" at bounding box center [161, 72] width 257 height 23
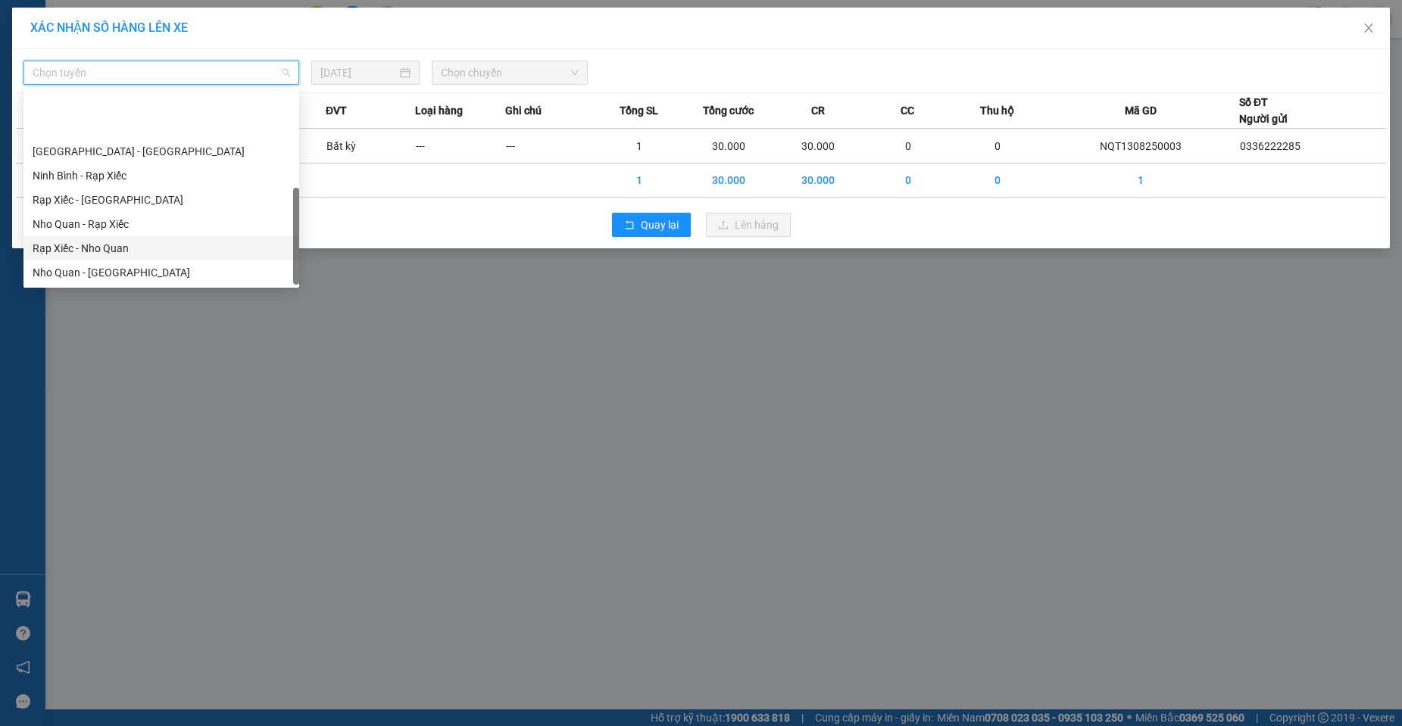
scroll to position [73, 0]
drag, startPoint x: 105, startPoint y: 281, endPoint x: 229, endPoint y: 214, distance: 140.6
click at [104, 280] on div "[GEOGRAPHIC_DATA] - Nho Quan" at bounding box center [161, 272] width 276 height 24
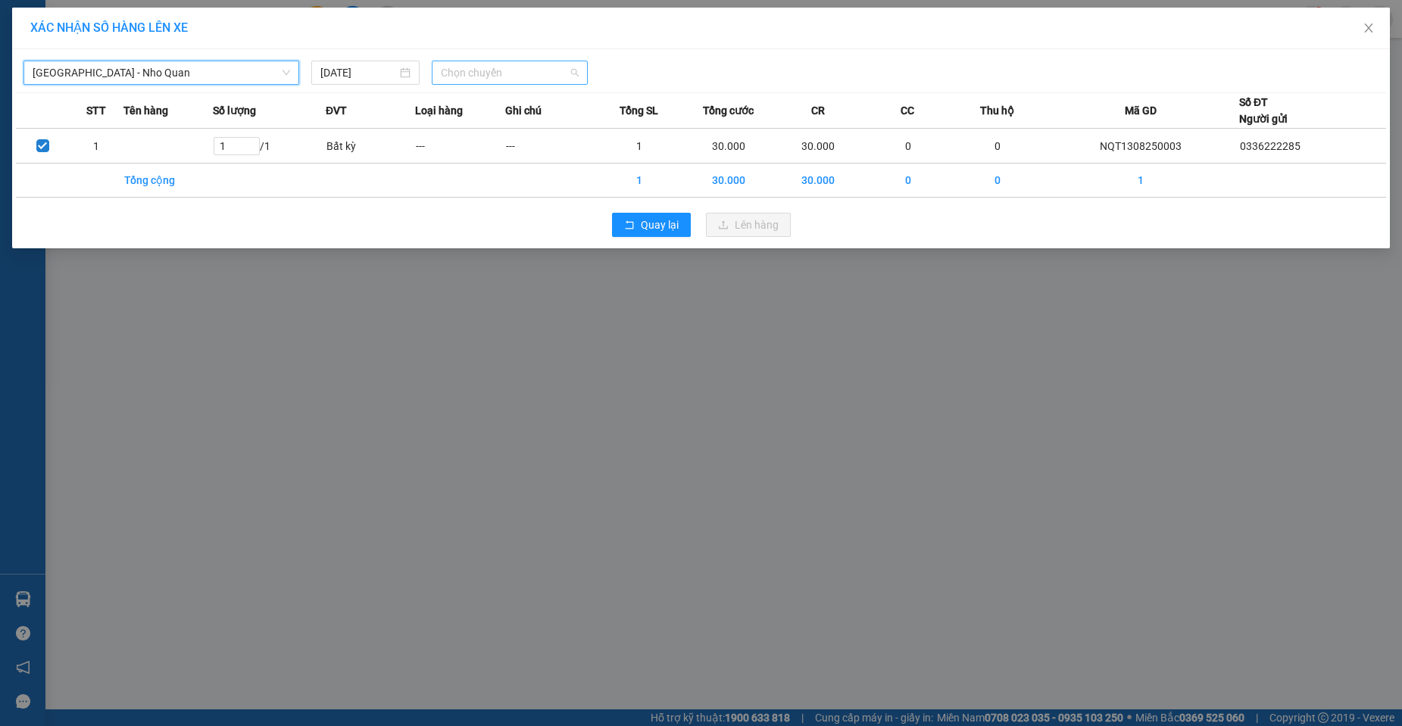
click at [477, 79] on span "Chọn chuyến" at bounding box center [510, 72] width 138 height 23
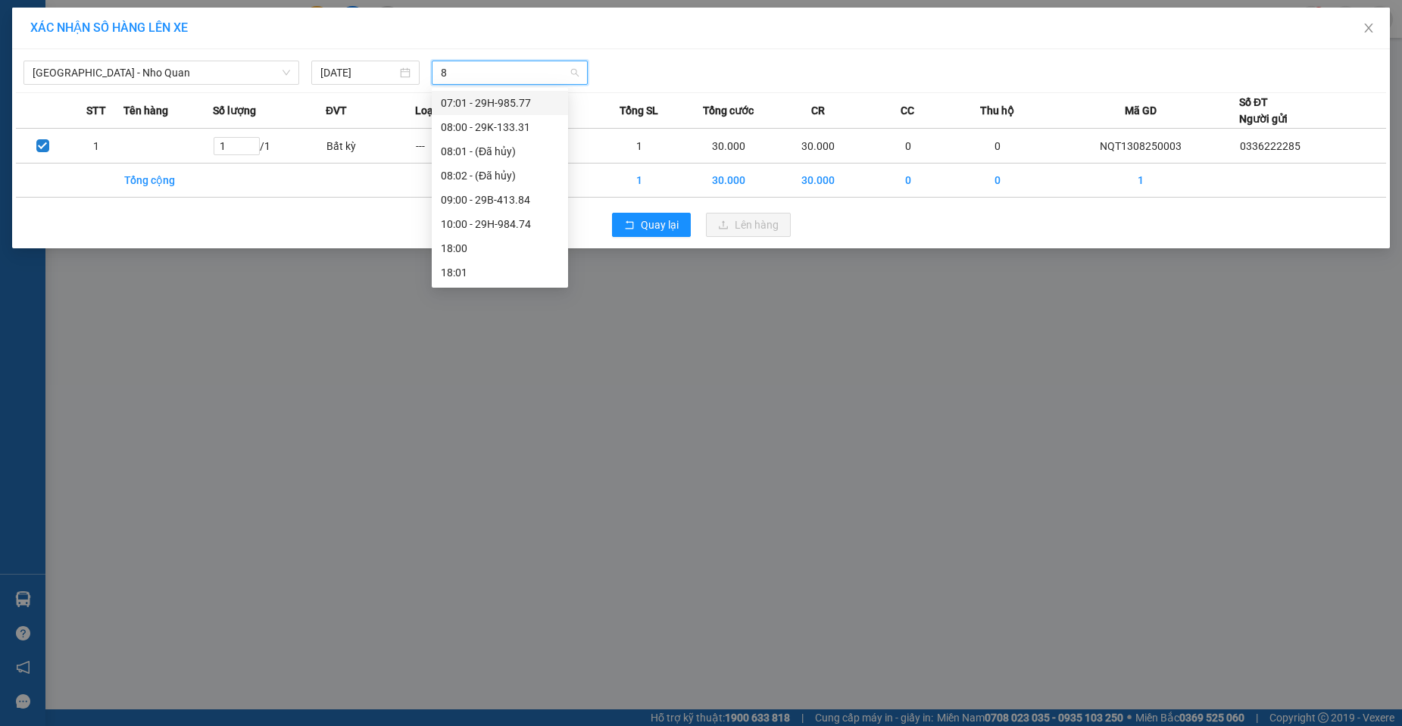
type input "84"
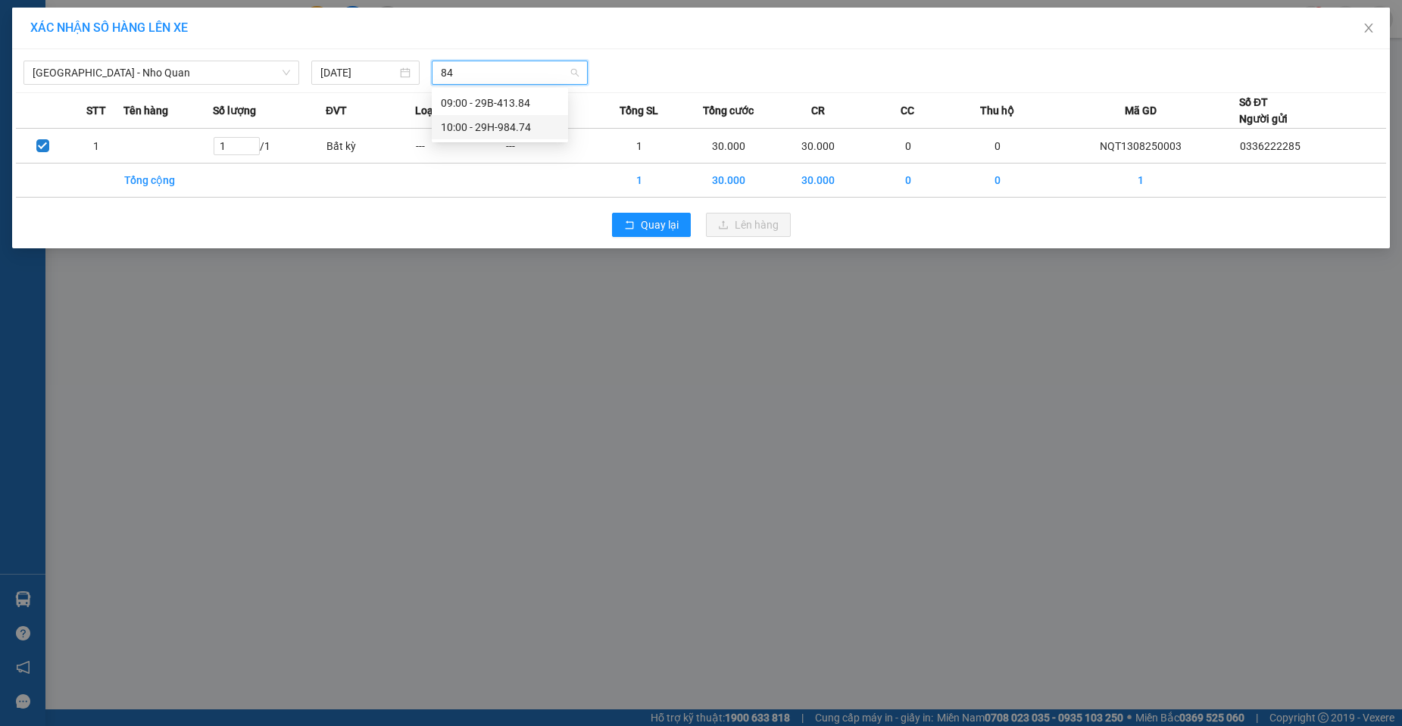
click at [474, 136] on div "10:00 - 29H-984.74" at bounding box center [500, 127] width 136 height 24
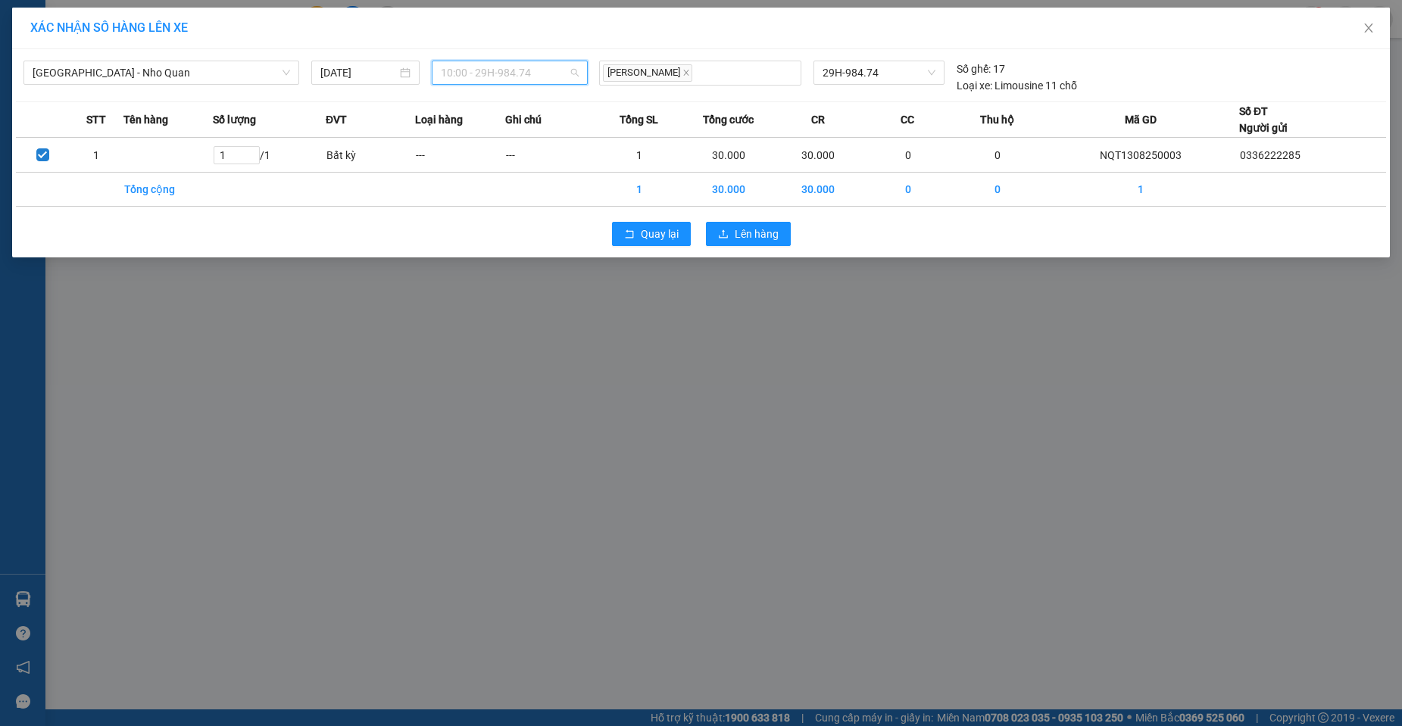
click at [507, 72] on span "10:00 - 29H-984.74" at bounding box center [510, 72] width 138 height 23
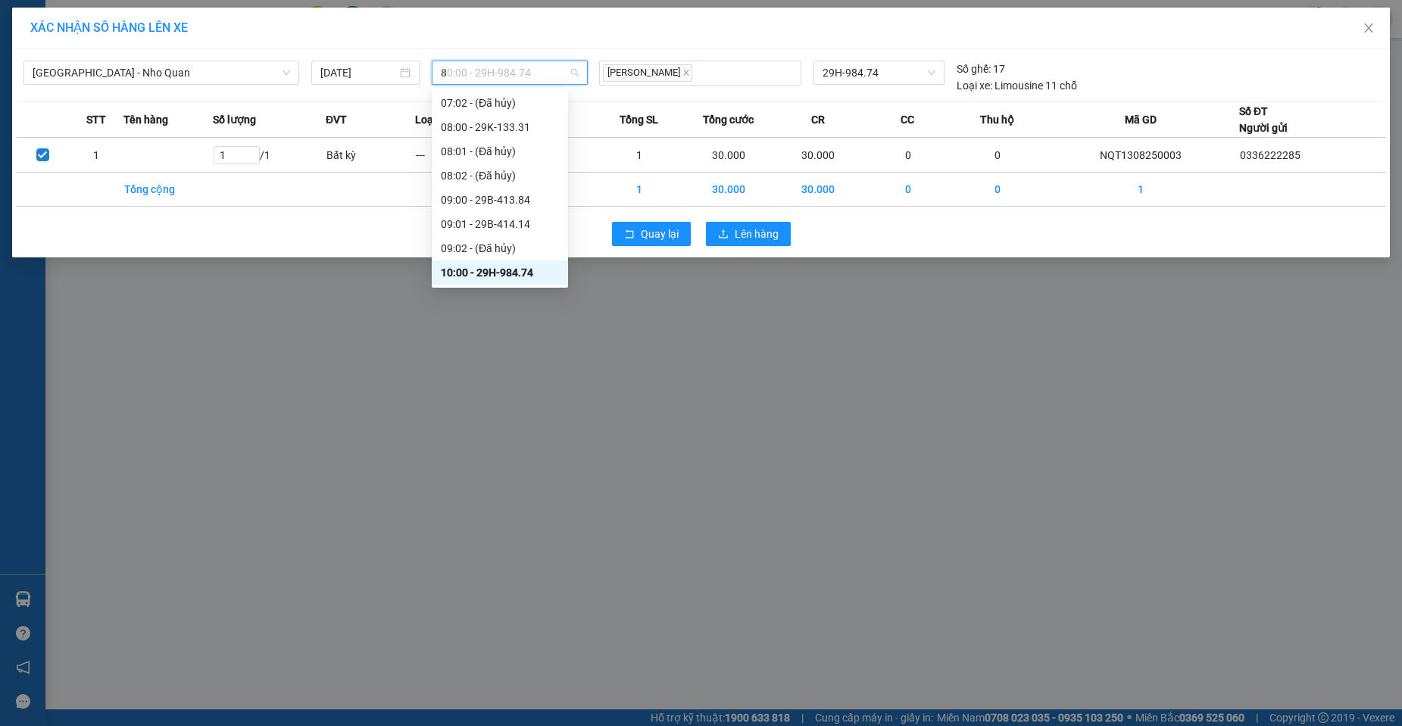
scroll to position [24, 0]
type input "84"
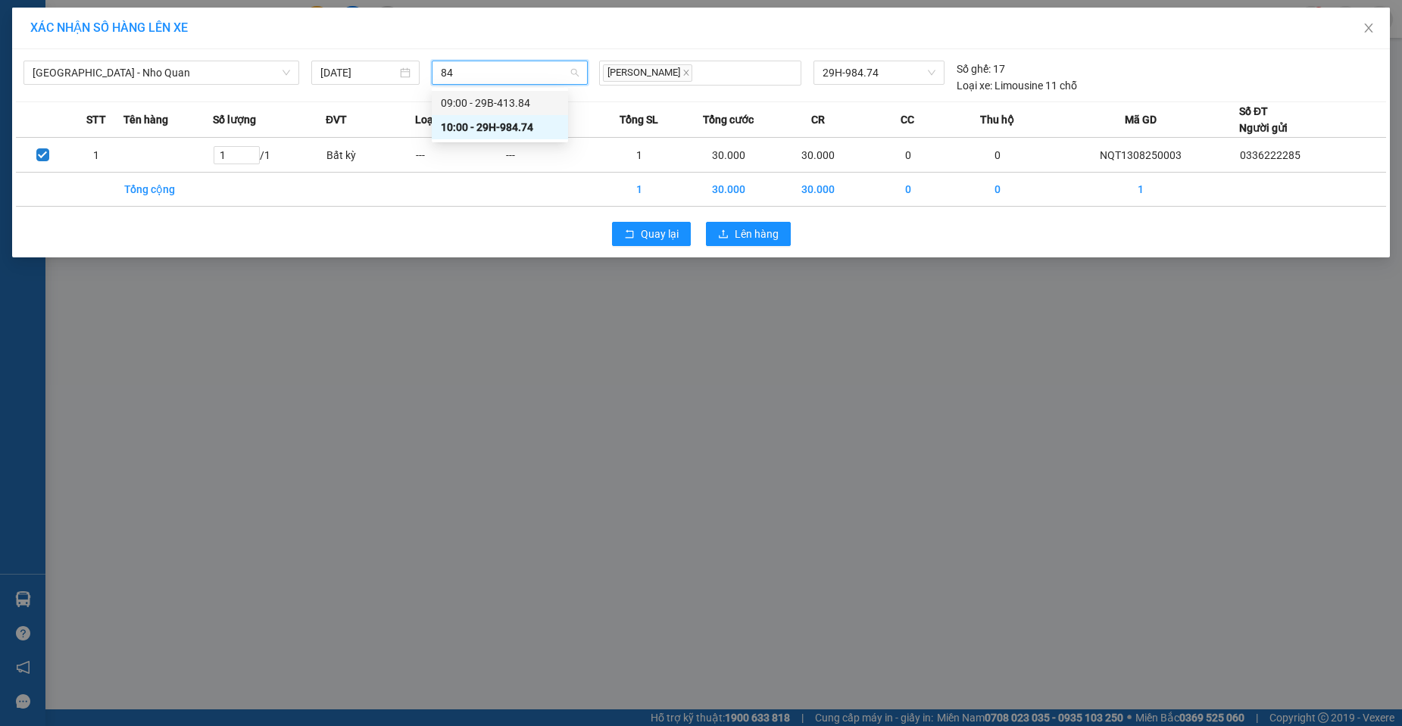
click at [494, 108] on div "09:00 - 29B-413.84" at bounding box center [500, 103] width 118 height 17
click at [747, 231] on span "Lên hàng" at bounding box center [756, 234] width 44 height 17
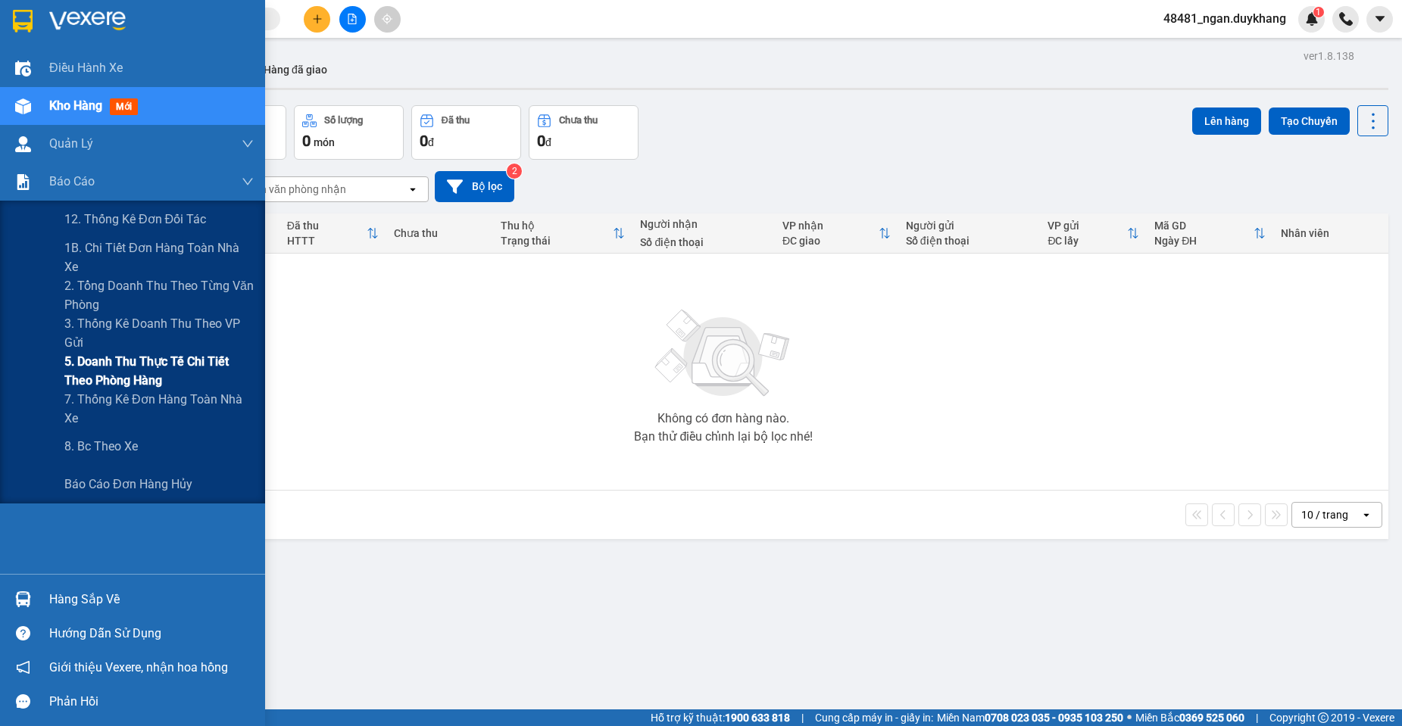
click at [100, 369] on span "5. Doanh thu thực tế chi tiết theo phòng hàng" at bounding box center [158, 371] width 189 height 38
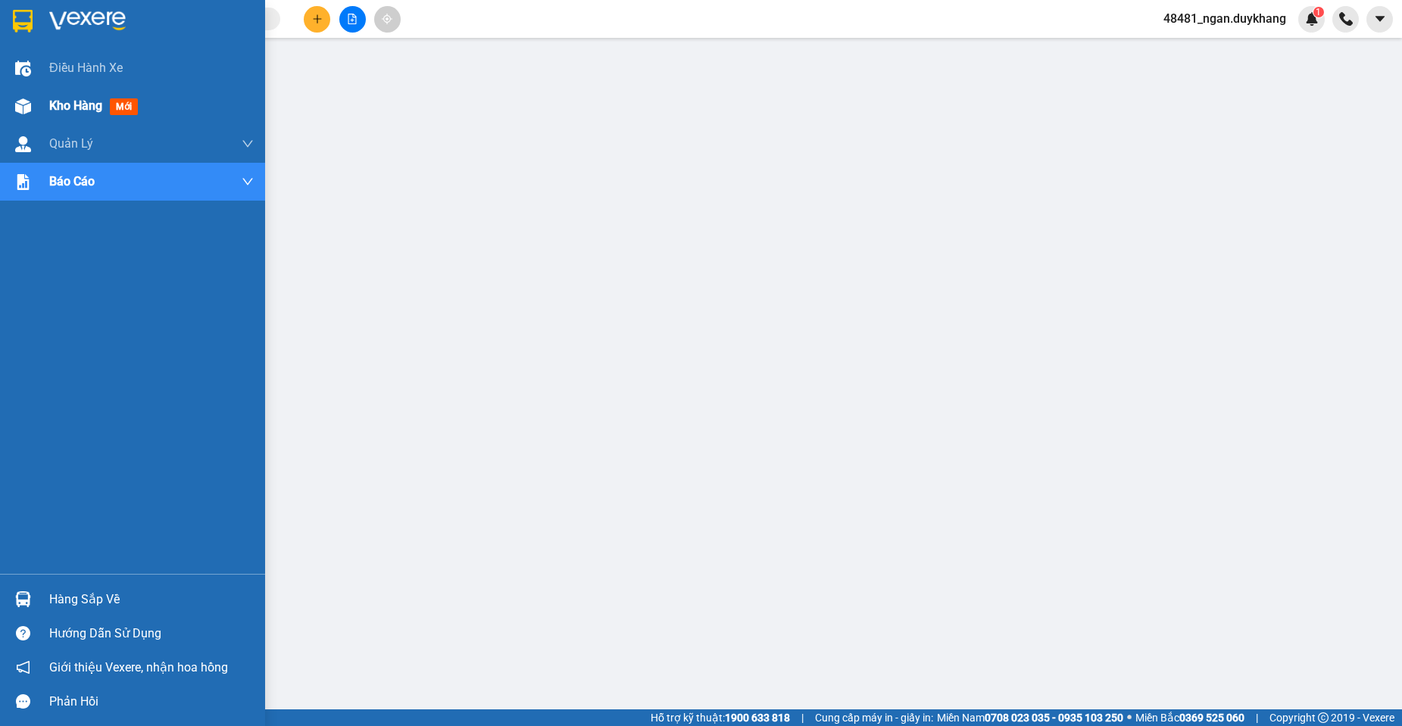
click at [14, 102] on div at bounding box center [23, 106] width 27 height 27
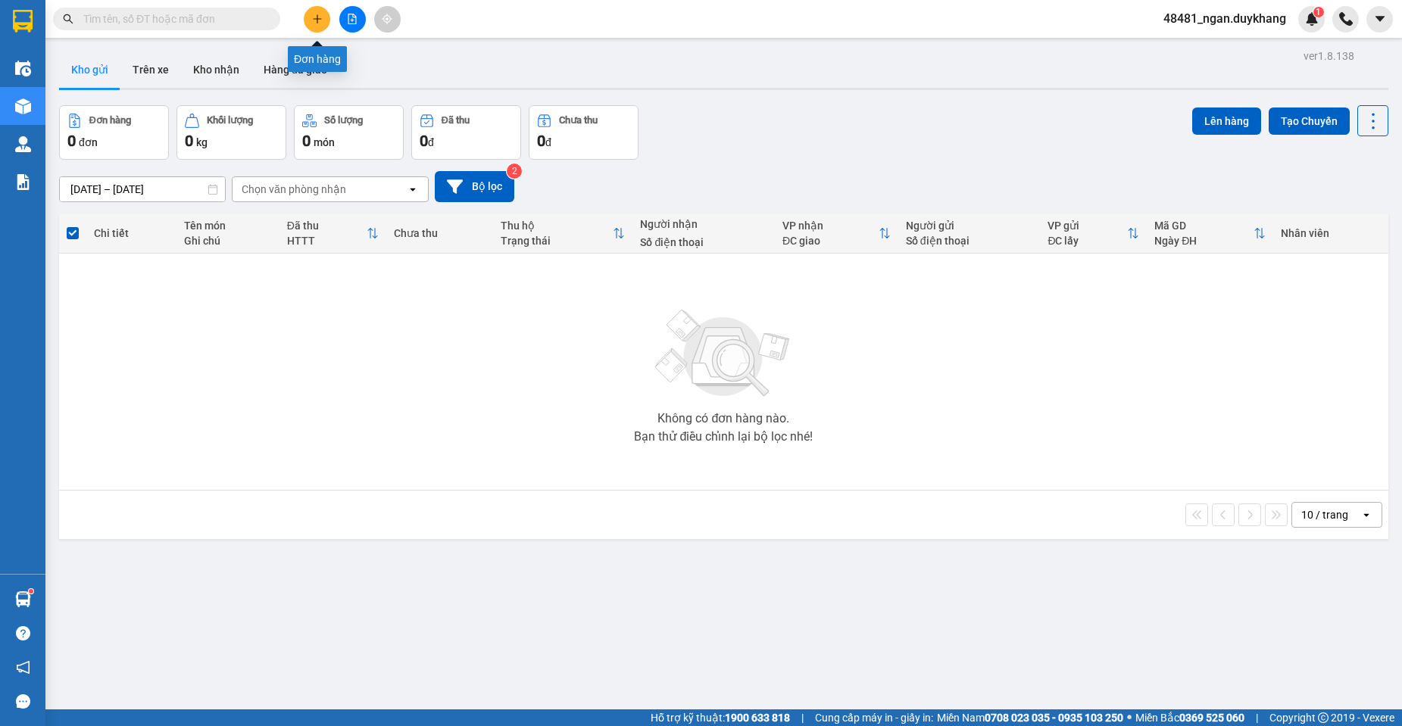
click at [320, 24] on button at bounding box center [317, 19] width 27 height 27
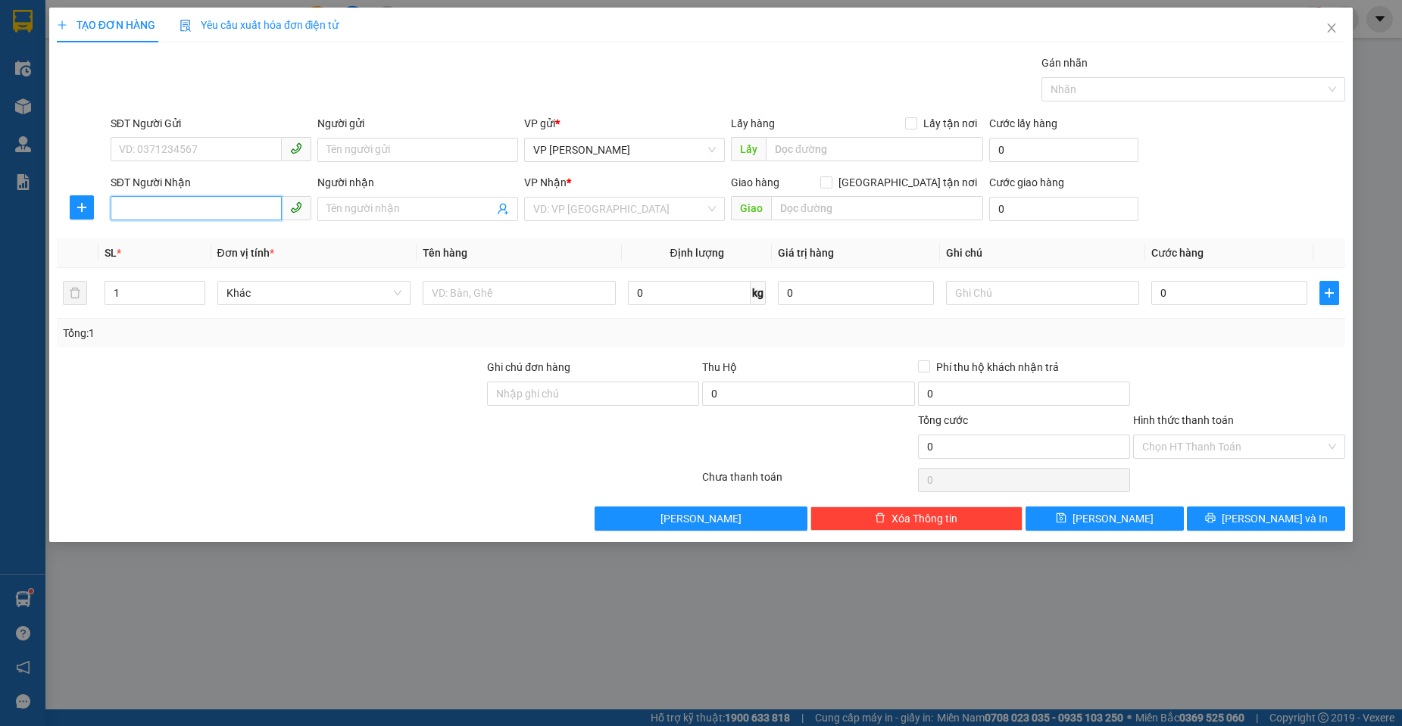
click at [187, 209] on input "SĐT Người Nhận" at bounding box center [196, 208] width 171 height 24
click at [194, 232] on div "0983263858 - thuận" at bounding box center [211, 239] width 182 height 17
type input "0983263858"
type input "thuận"
type input "0983263858"
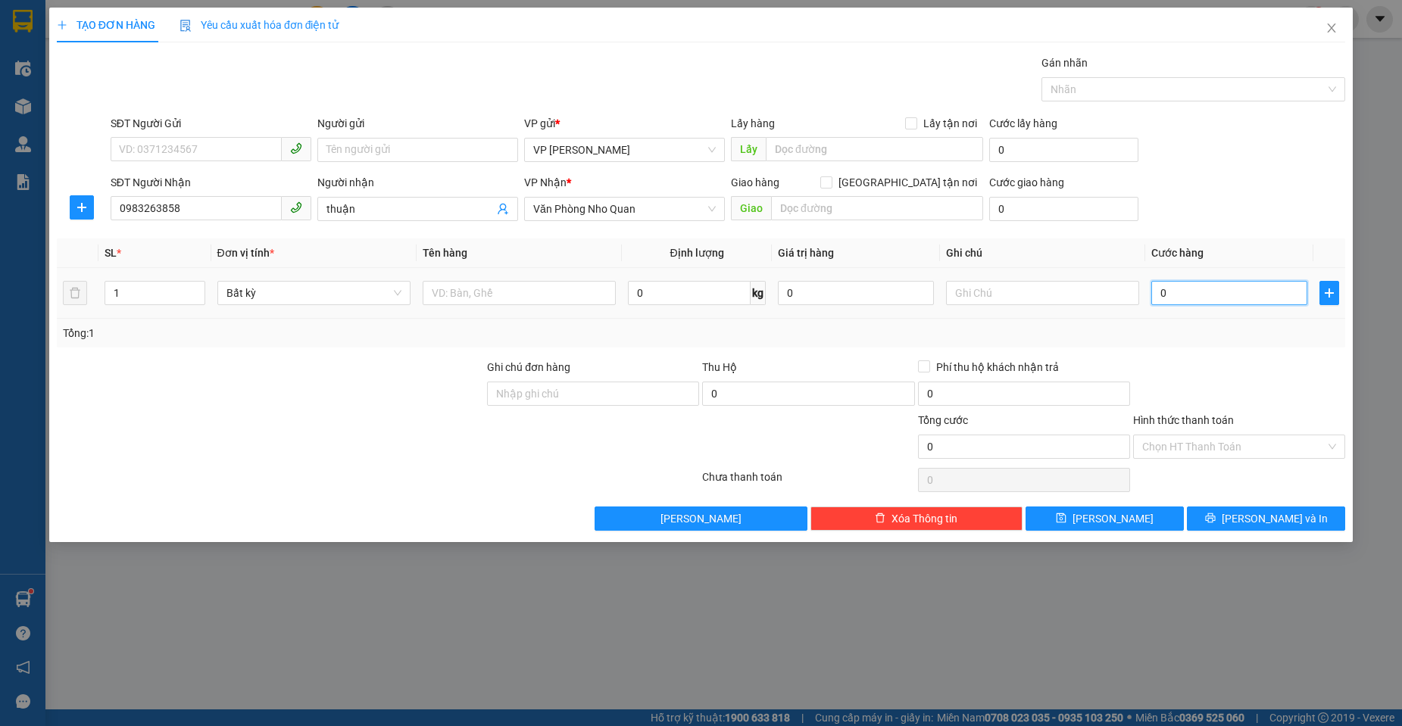
click at [1180, 289] on input "0" at bounding box center [1229, 293] width 156 height 24
type input "3"
type input "30"
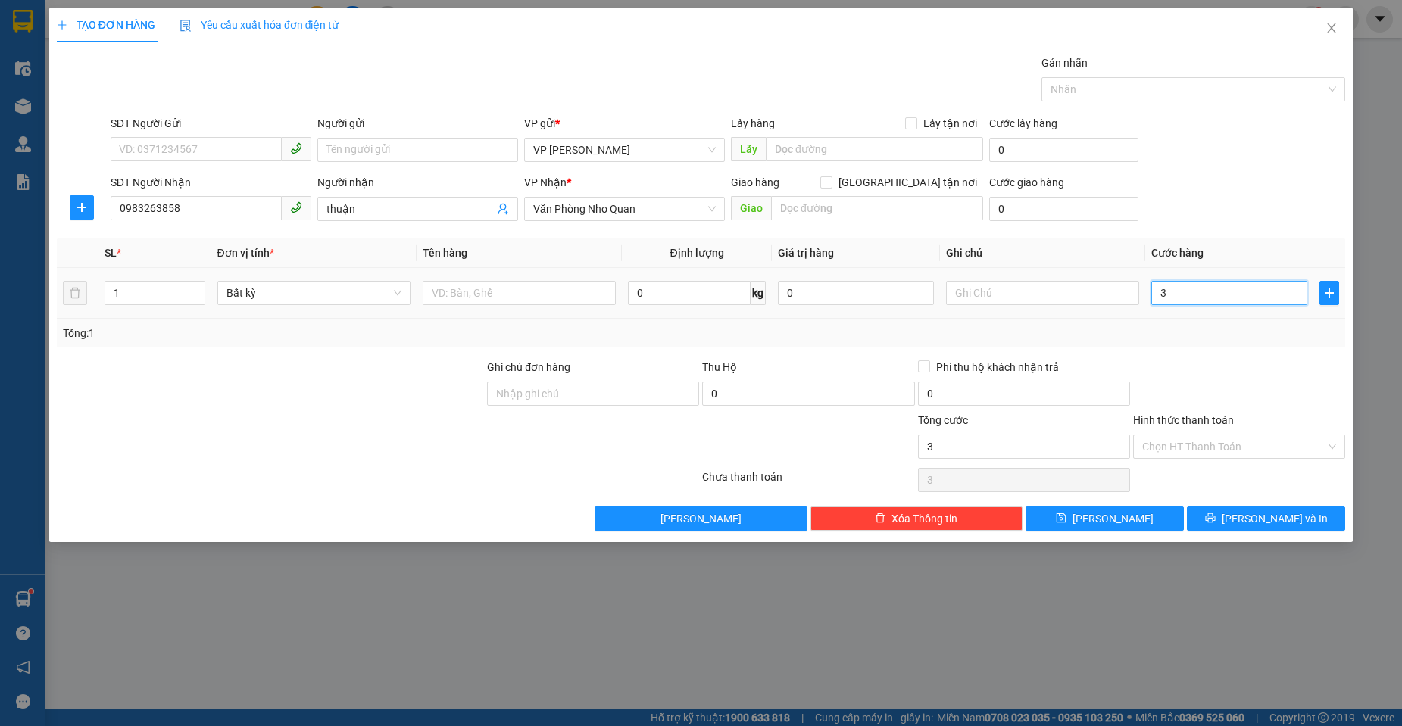
type input "30"
type input "30.000"
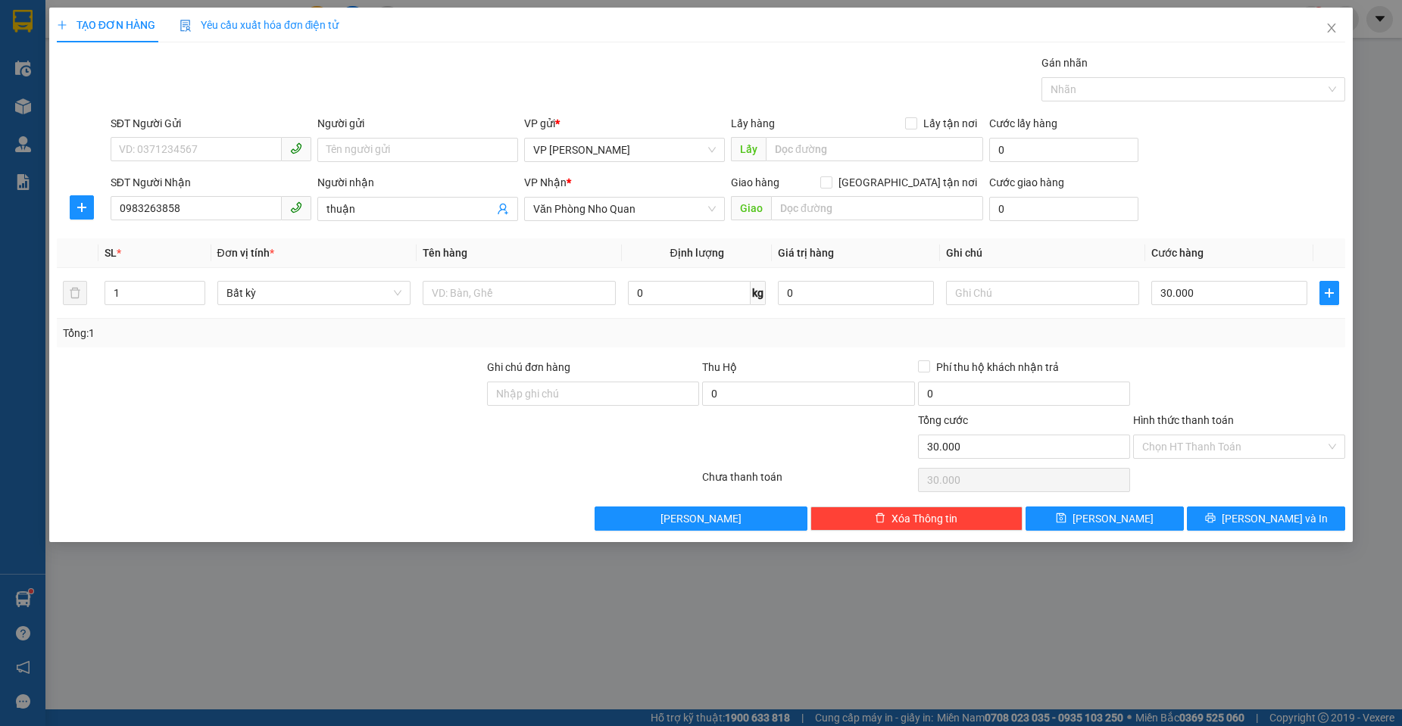
click at [1212, 373] on div at bounding box center [1238, 385] width 215 height 53
click at [1224, 522] on button "[PERSON_NAME] và In" at bounding box center [1265, 519] width 158 height 24
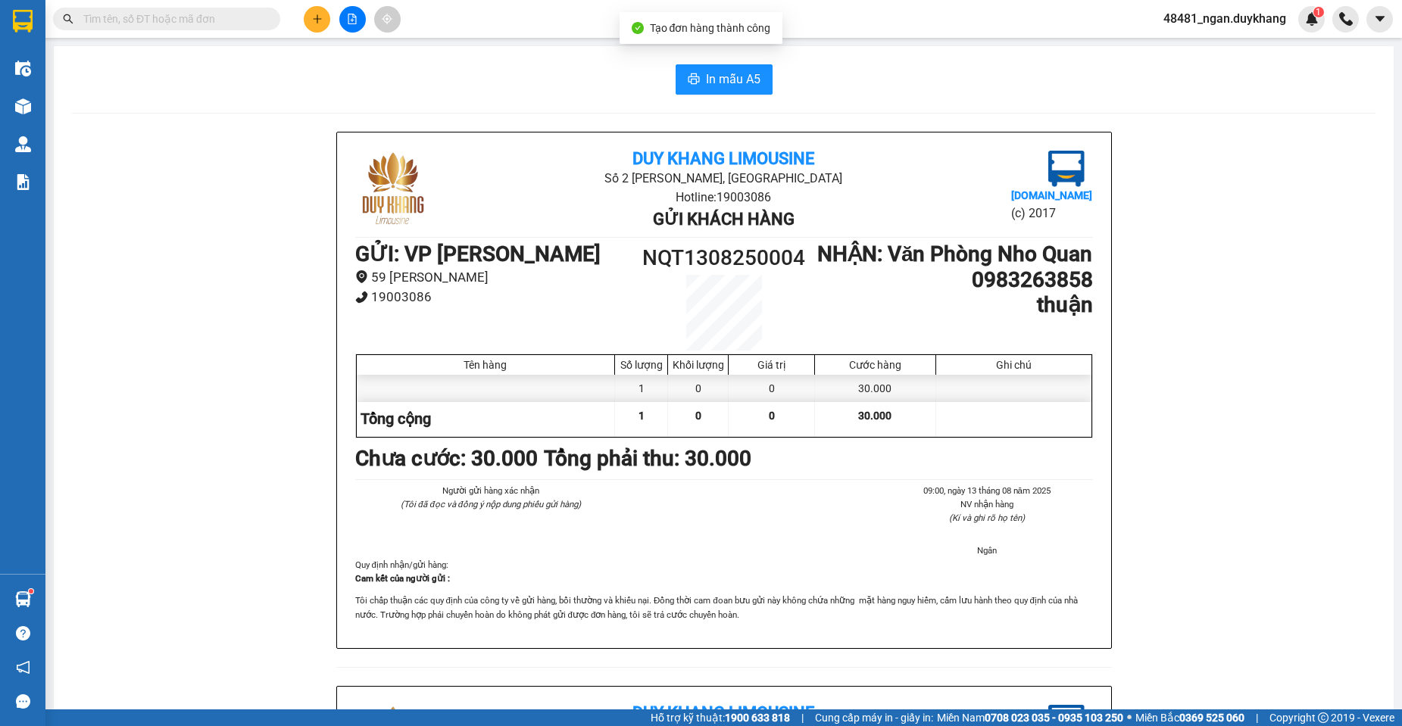
click at [715, 62] on div "In mẫu A5 Duy Khang Limousine Số 2 [GEOGRAPHIC_DATA], [GEOGRAPHIC_DATA] Hotline…" at bounding box center [723, 652] width 1339 height 1212
click at [716, 82] on span "In mẫu A5" at bounding box center [733, 79] width 55 height 19
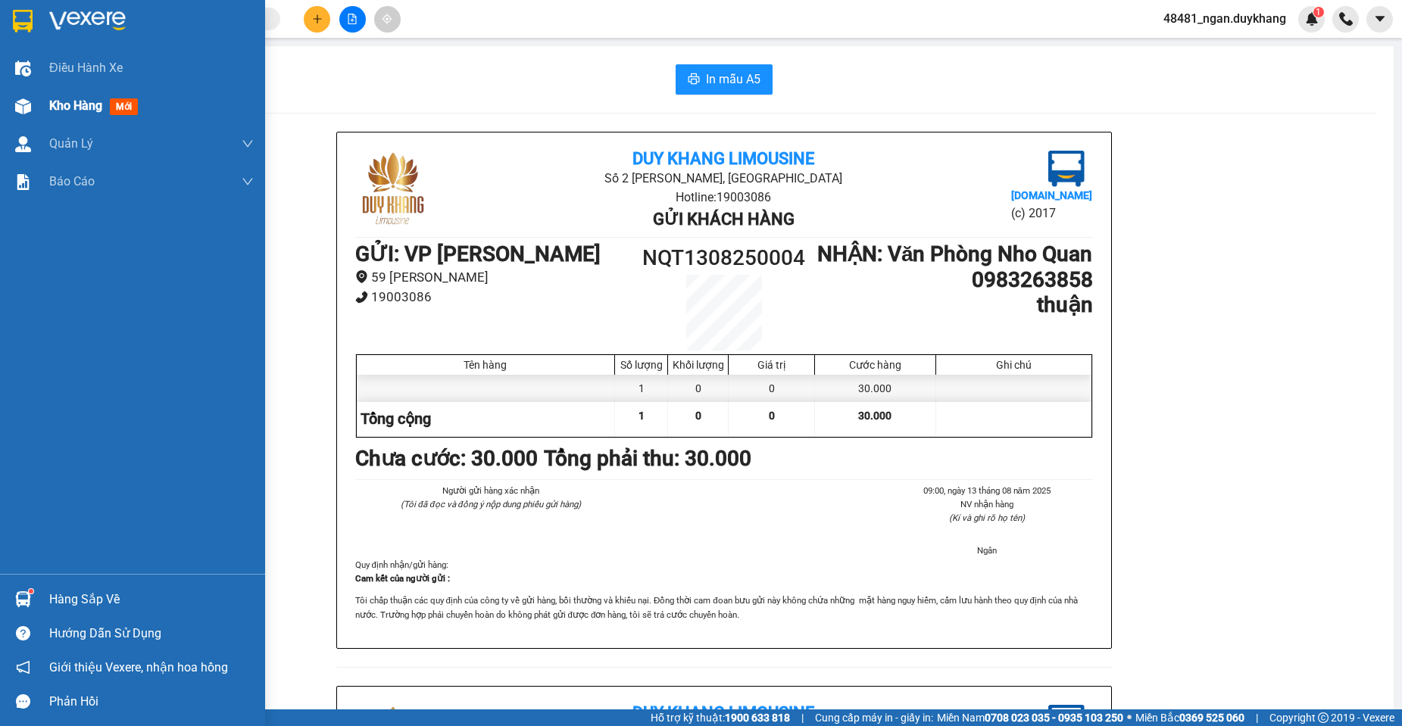
click at [36, 97] on div at bounding box center [23, 106] width 27 height 27
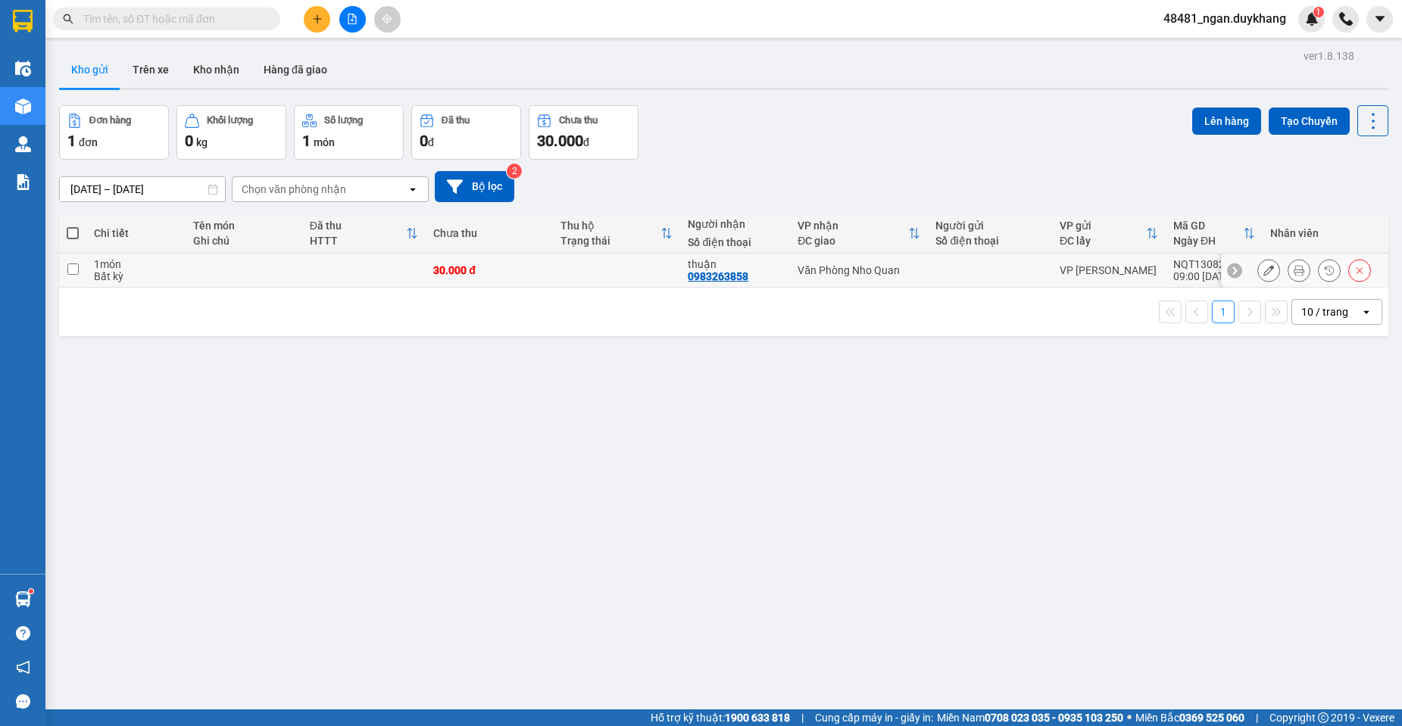
click at [1031, 259] on td at bounding box center [989, 271] width 123 height 34
checkbox input "true"
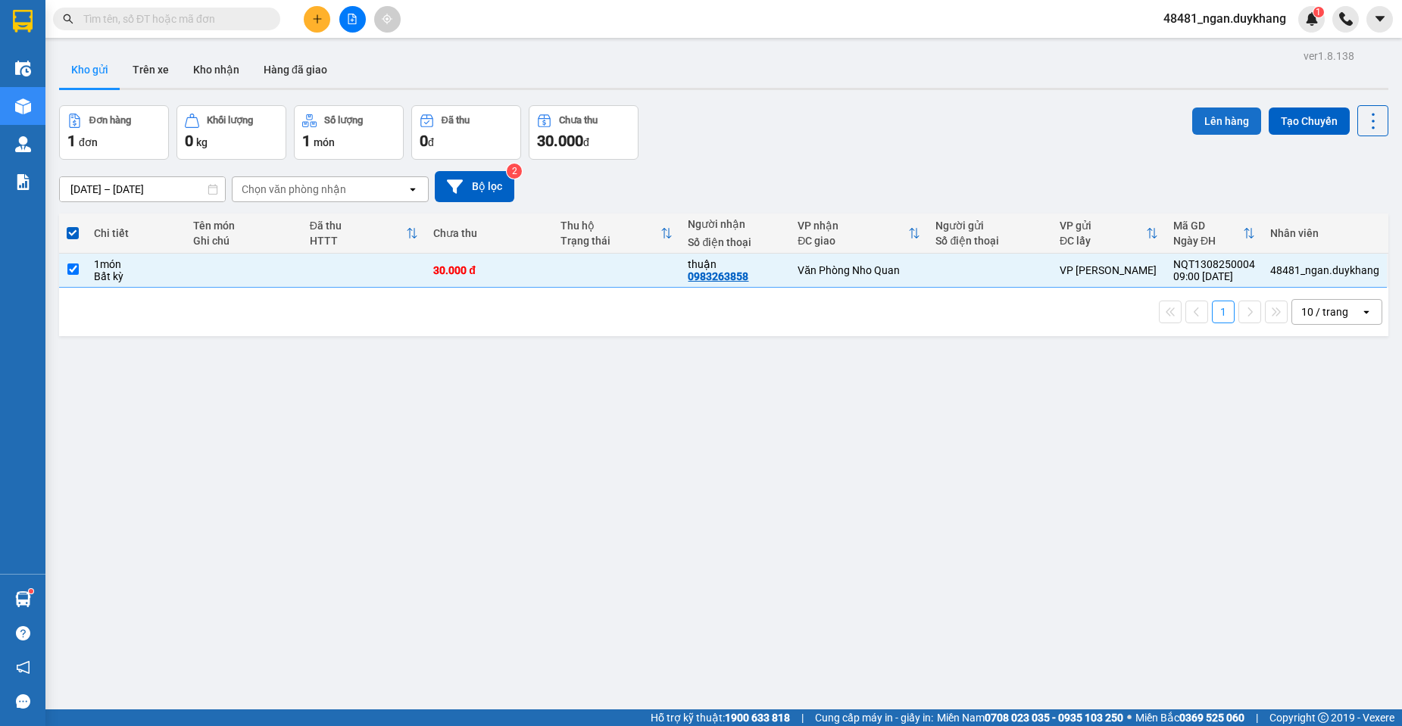
click at [1203, 124] on button "Lên hàng" at bounding box center [1226, 121] width 69 height 27
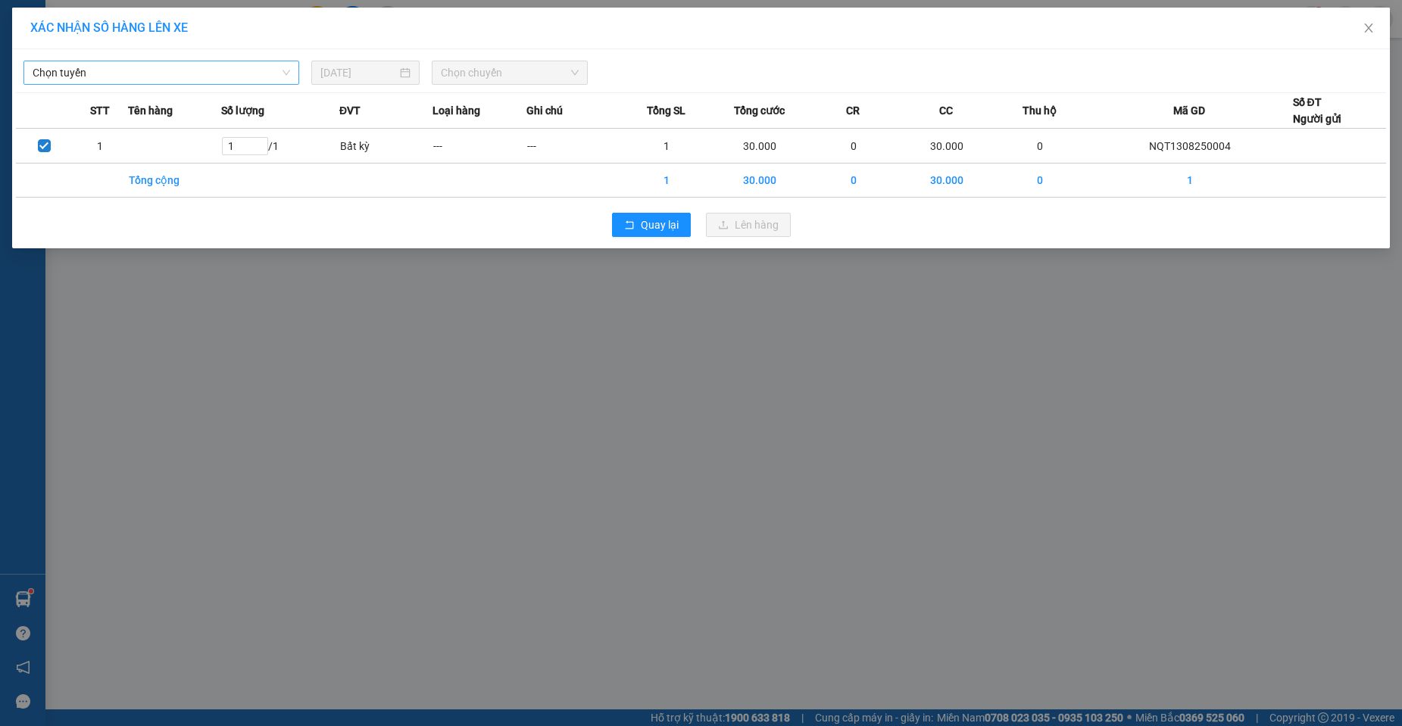
click at [169, 76] on span "Chọn tuyến" at bounding box center [161, 72] width 257 height 23
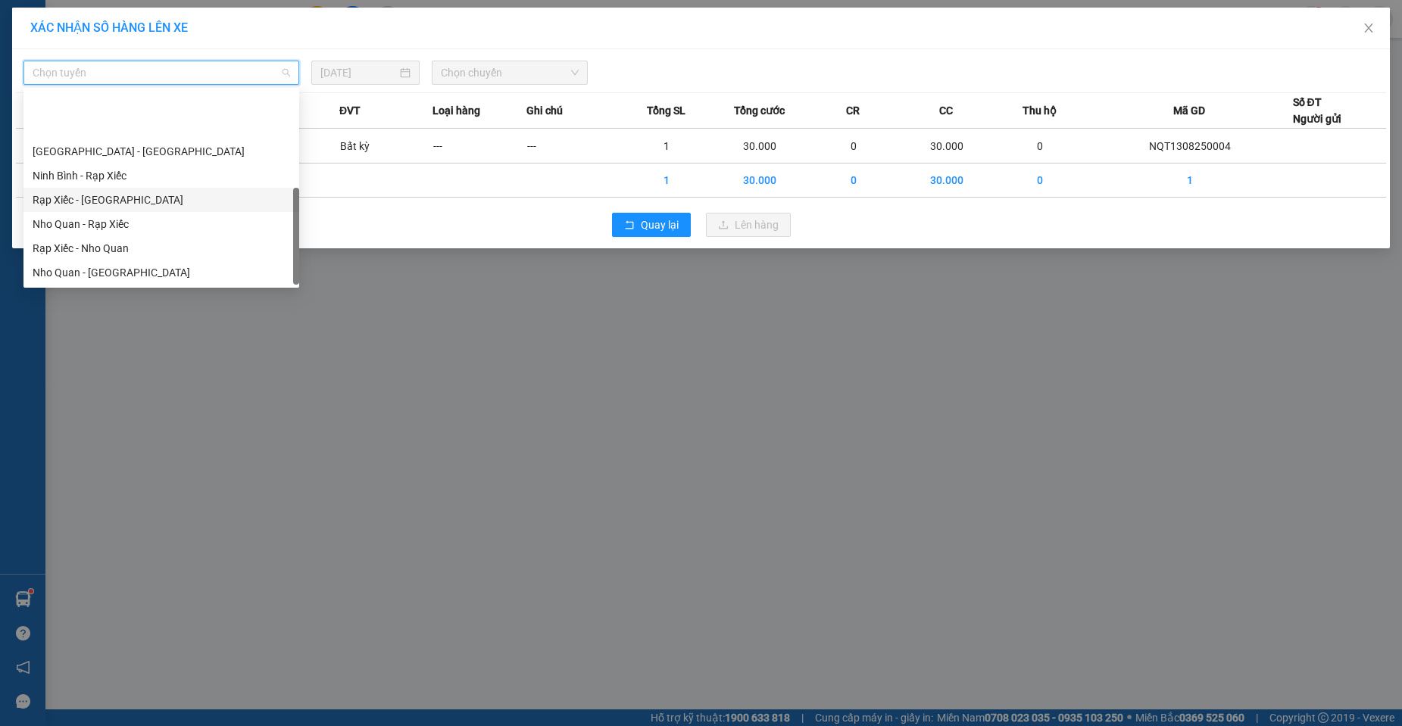
scroll to position [73, 0]
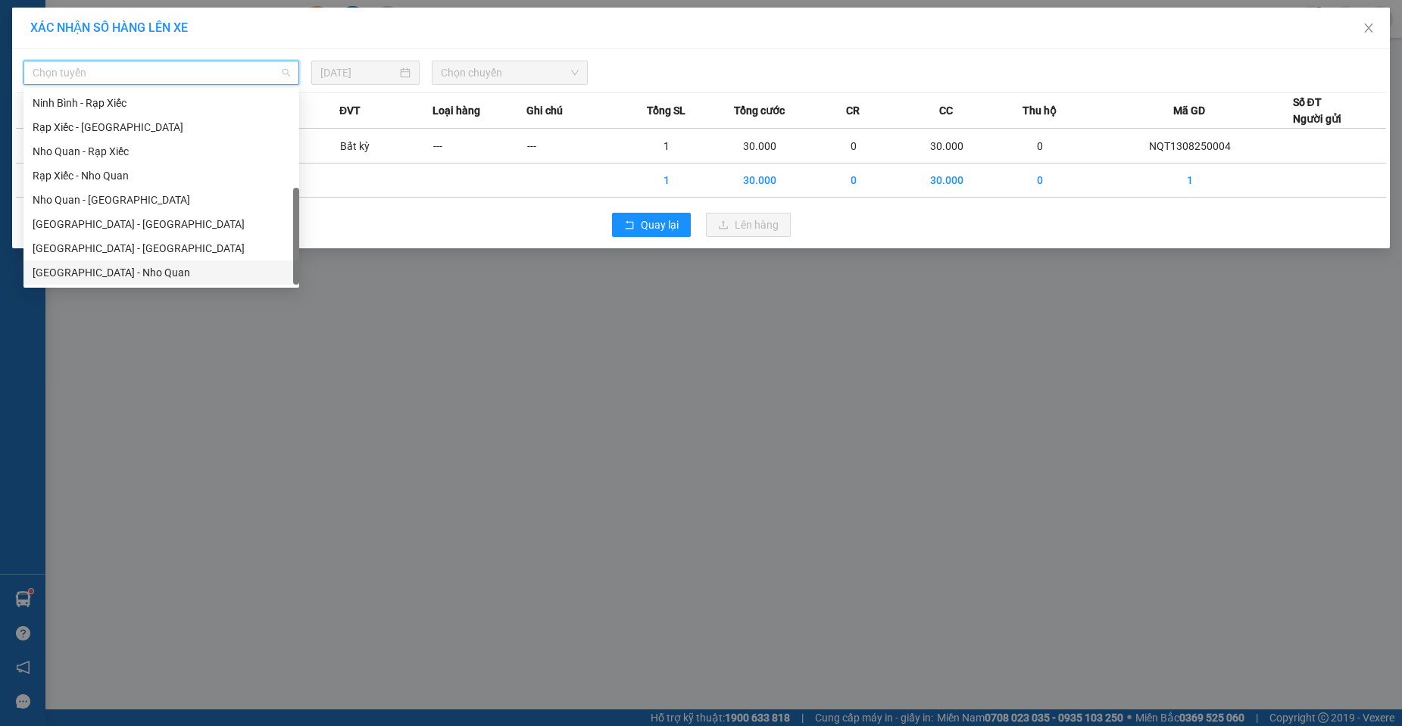
drag, startPoint x: 117, startPoint y: 267, endPoint x: 380, endPoint y: 191, distance: 273.6
click at [123, 263] on div "[GEOGRAPHIC_DATA] - Nho Quan" at bounding box center [161, 272] width 276 height 24
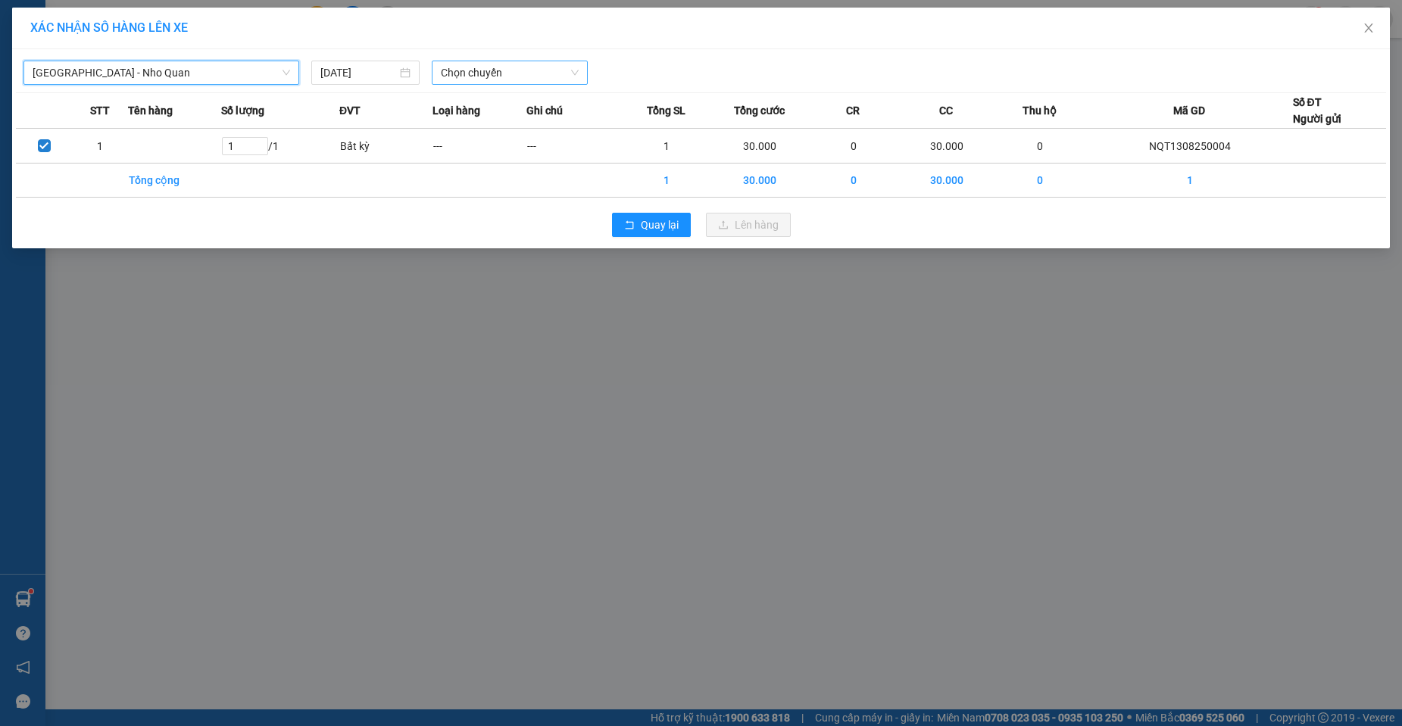
click at [491, 73] on span "Chọn chuyến" at bounding box center [510, 72] width 138 height 23
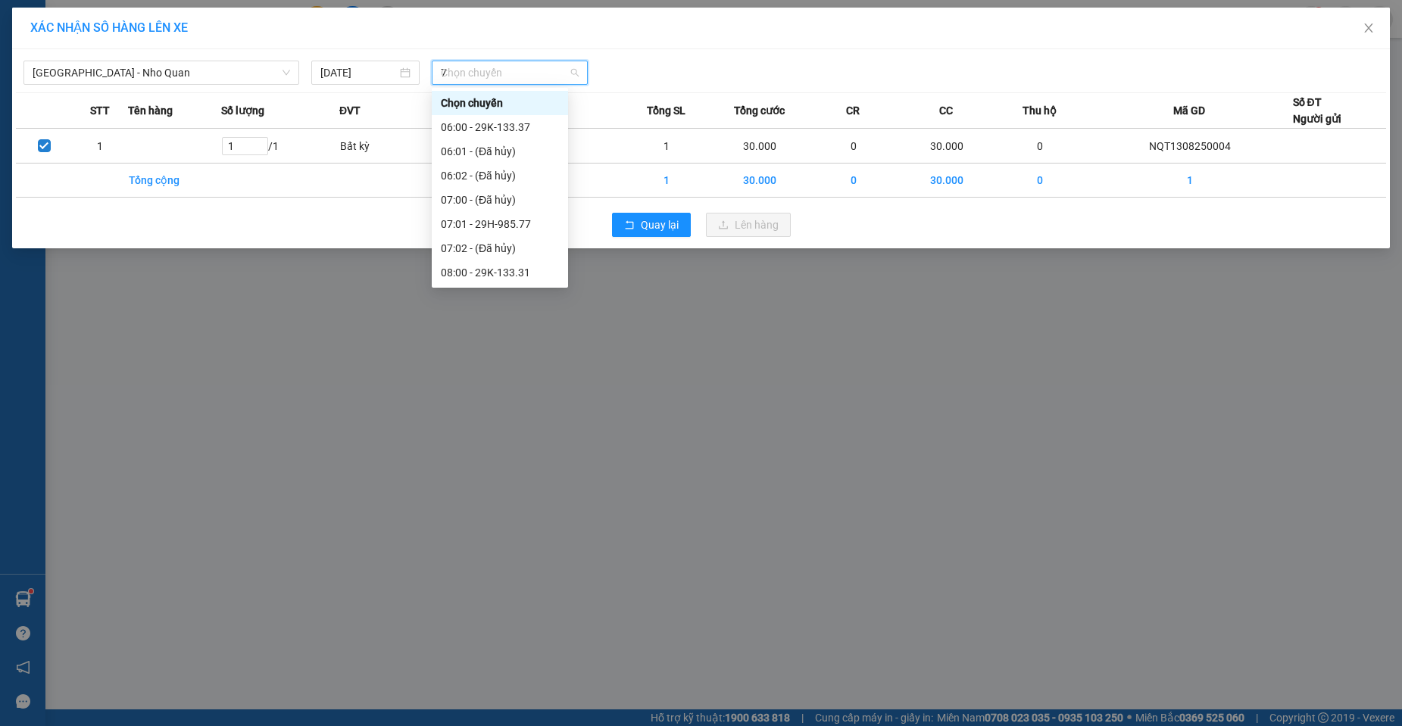
type input "74"
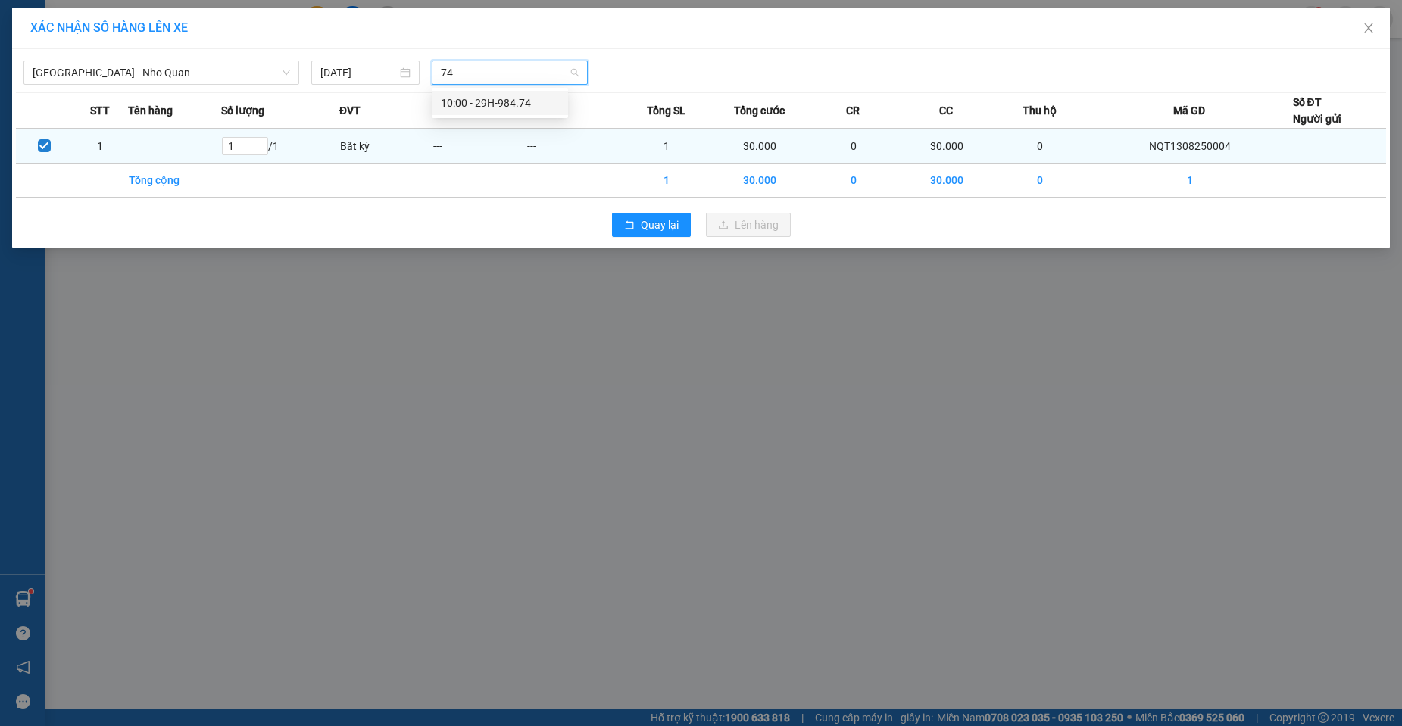
drag, startPoint x: 486, startPoint y: 105, endPoint x: 691, endPoint y: 141, distance: 207.5
click at [494, 104] on div "10:00 - 29H-984.74" at bounding box center [500, 103] width 118 height 17
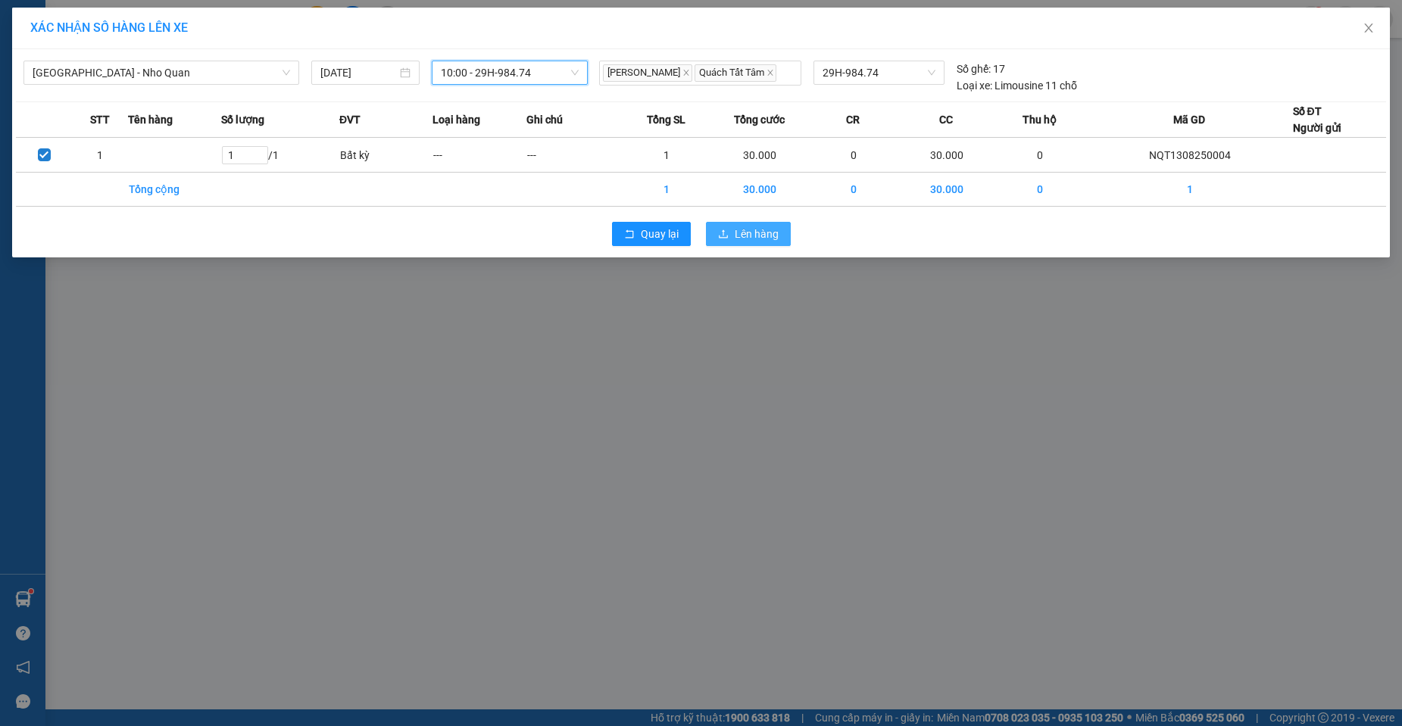
click at [733, 242] on button "Lên hàng" at bounding box center [748, 234] width 85 height 24
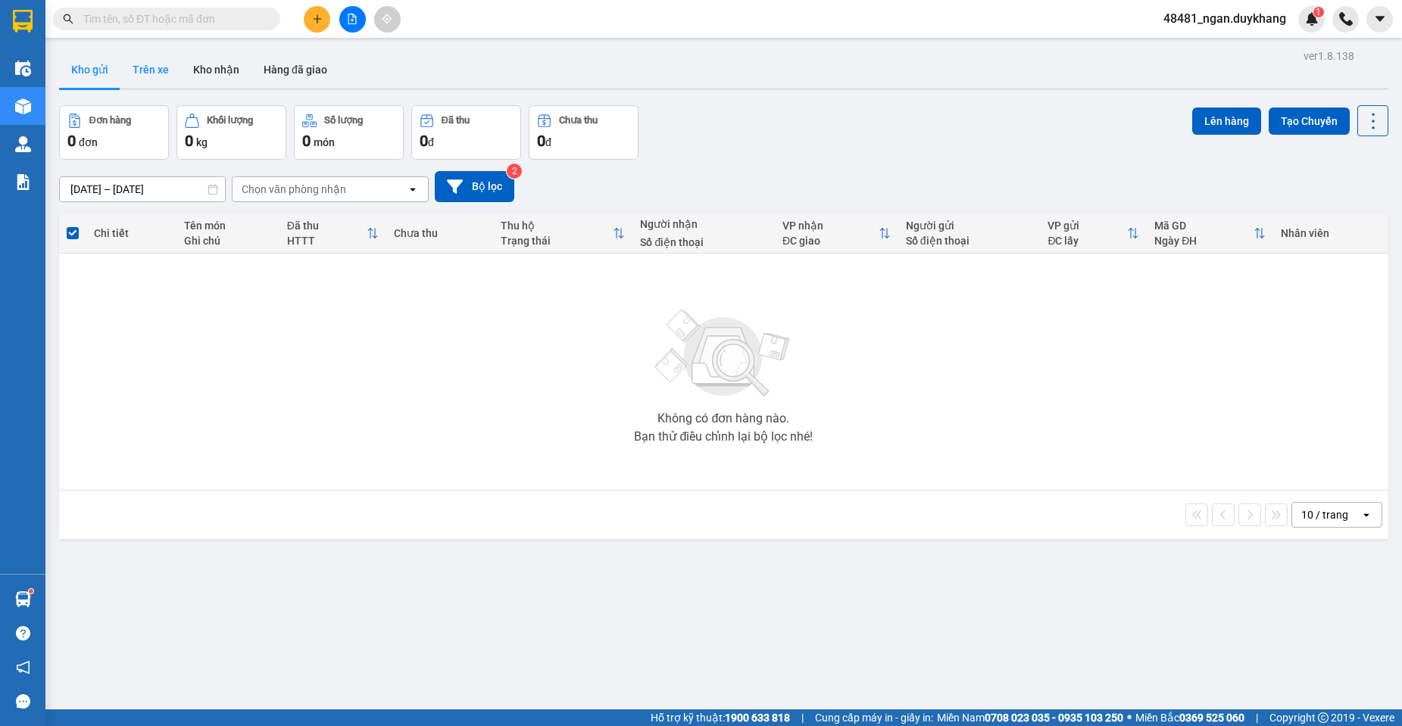
click at [138, 63] on button "Trên xe" at bounding box center [150, 69] width 61 height 36
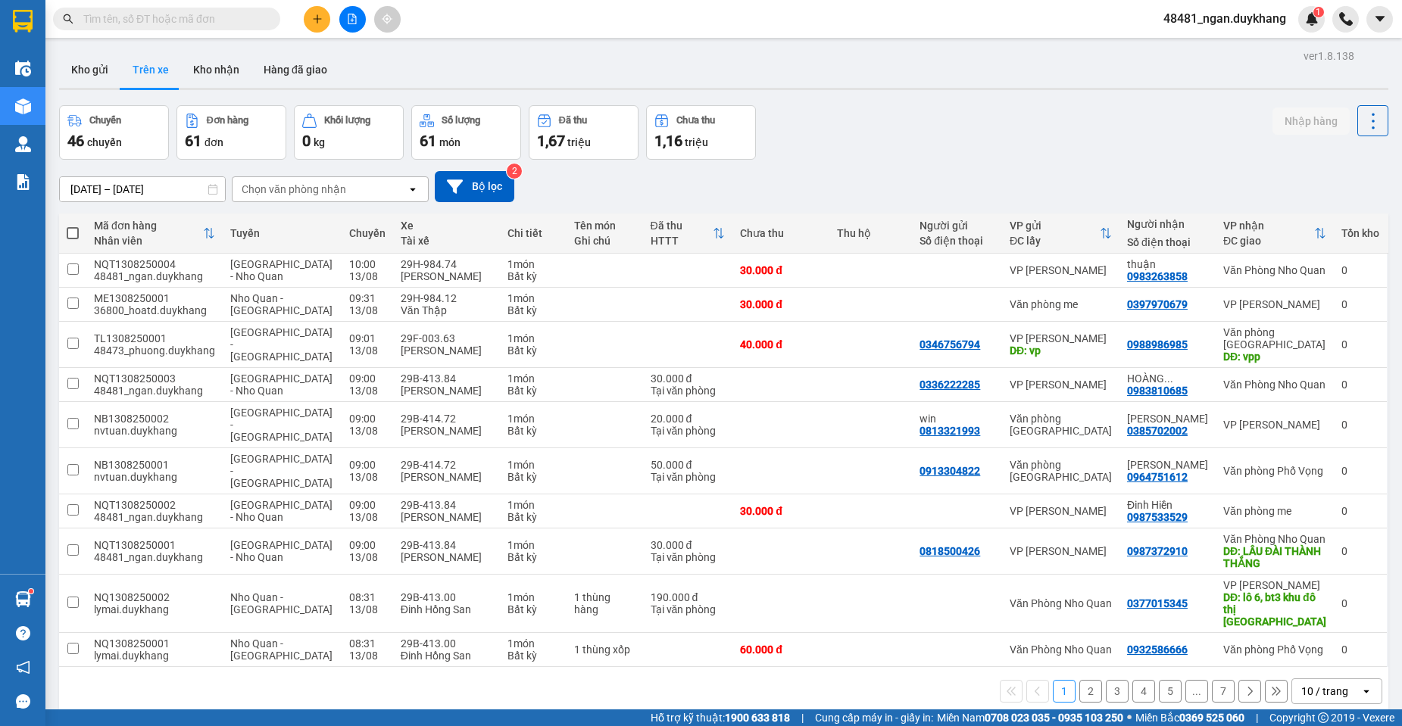
click at [151, 71] on button "Trên xe" at bounding box center [150, 69] width 61 height 36
